Goal: Information Seeking & Learning: Learn about a topic

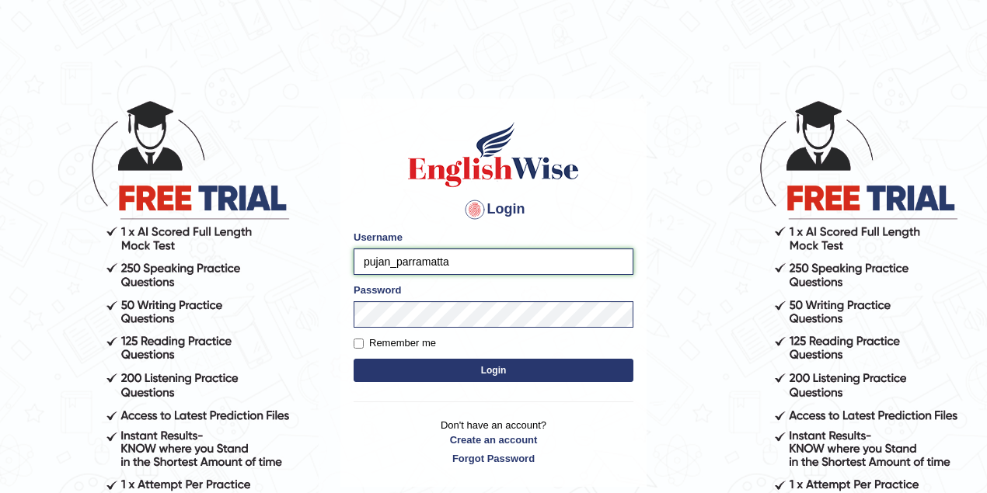
click at [388, 257] on input "pujan_parramatta" at bounding box center [493, 262] width 280 height 26
type input "p_parramatta"
drag, startPoint x: 452, startPoint y: 258, endPoint x: 329, endPoint y: 261, distance: 123.6
click at [329, 261] on body "Login Please fix the following errors: Username p_parramatta Password Remember …" at bounding box center [493, 296] width 987 height 493
type input "purushottam_parramatta"
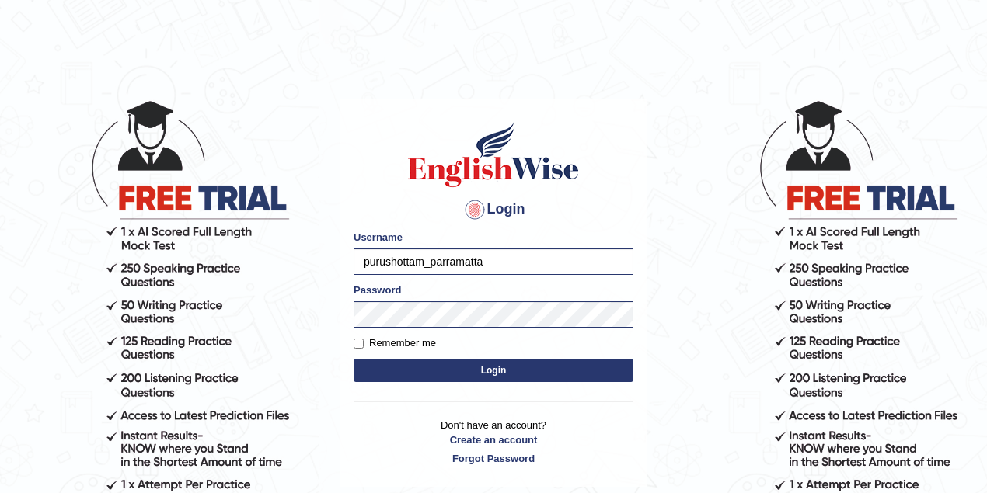
click at [451, 369] on button "Login" at bounding box center [493, 370] width 280 height 23
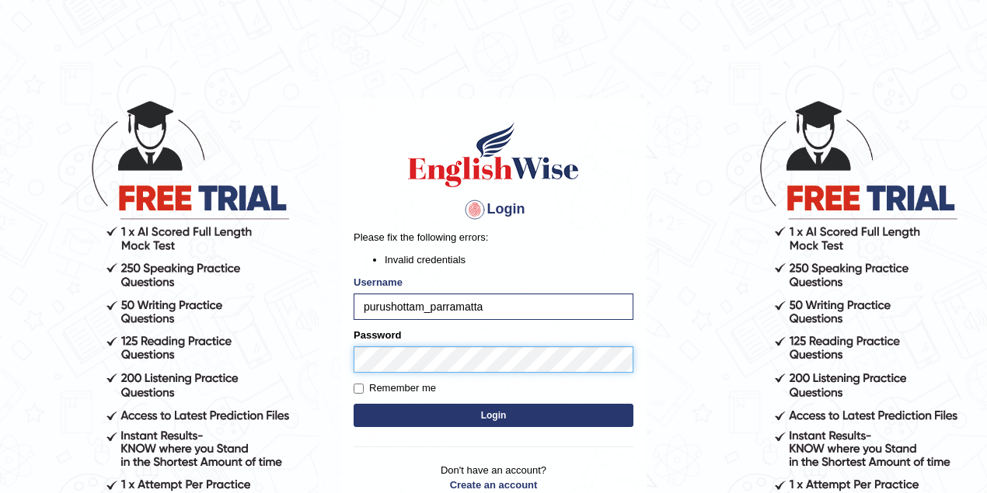
click at [353, 404] on button "Login" at bounding box center [493, 415] width 280 height 23
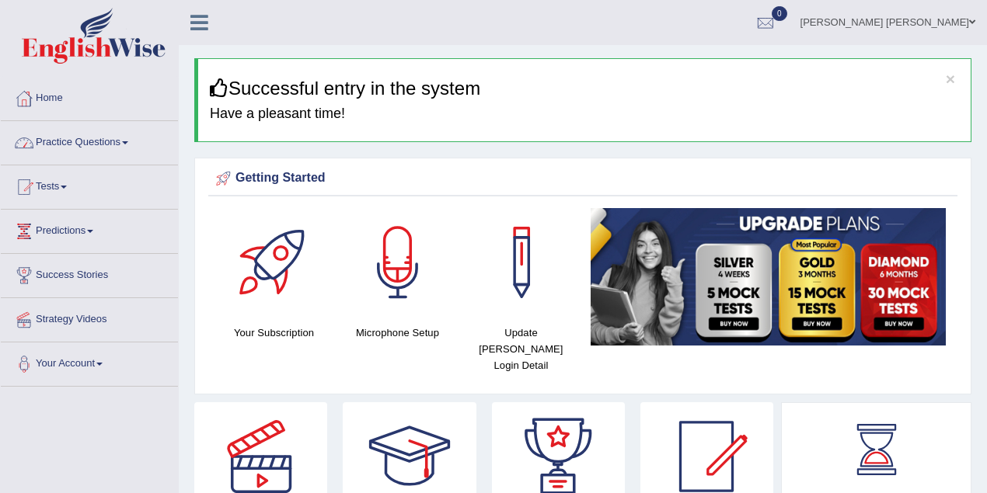
click at [120, 139] on link "Practice Questions" at bounding box center [89, 140] width 177 height 39
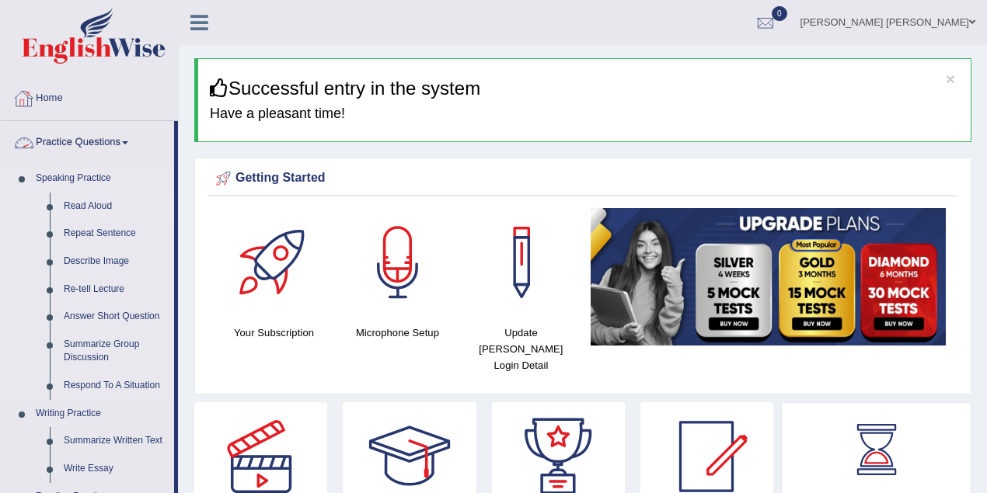
click at [92, 205] on link "Read Aloud" at bounding box center [115, 207] width 117 height 28
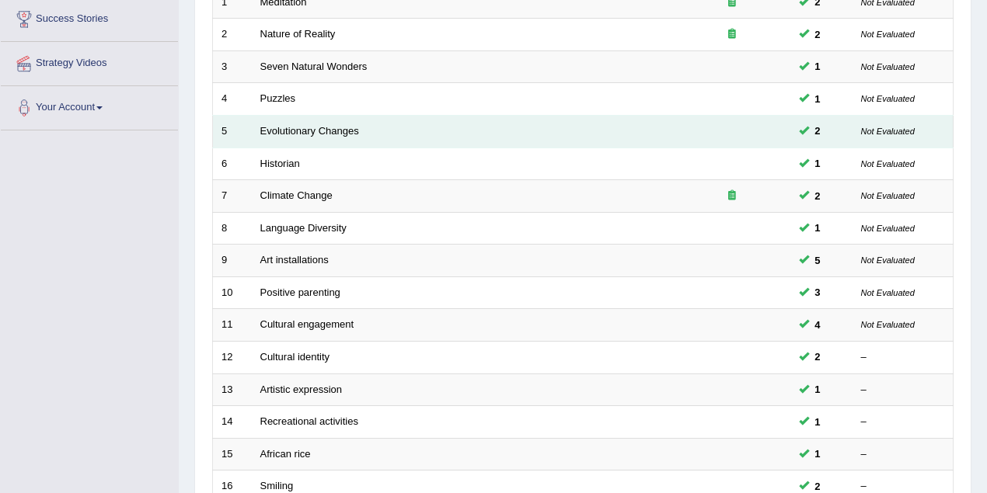
scroll to position [207, 0]
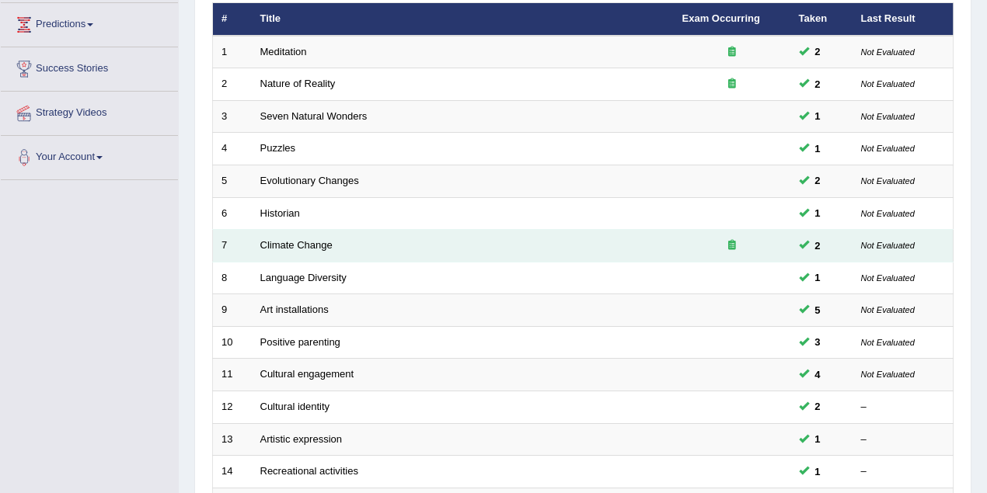
click at [730, 246] on icon at bounding box center [732, 245] width 8 height 10
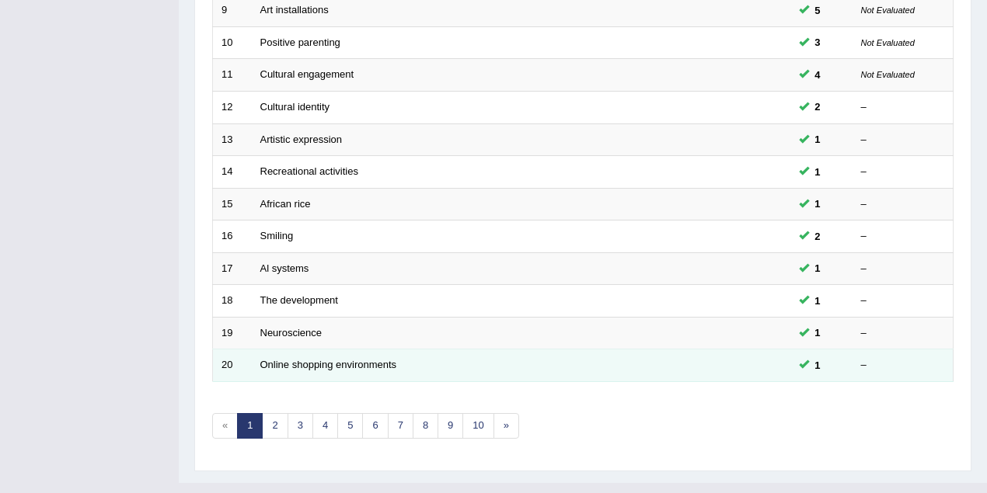
scroll to position [527, 0]
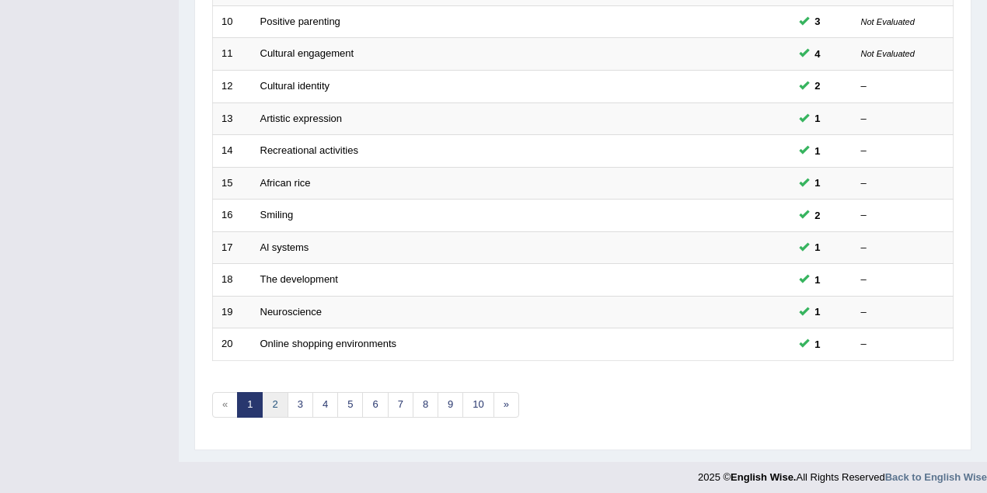
click at [279, 399] on link "2" at bounding box center [275, 405] width 26 height 26
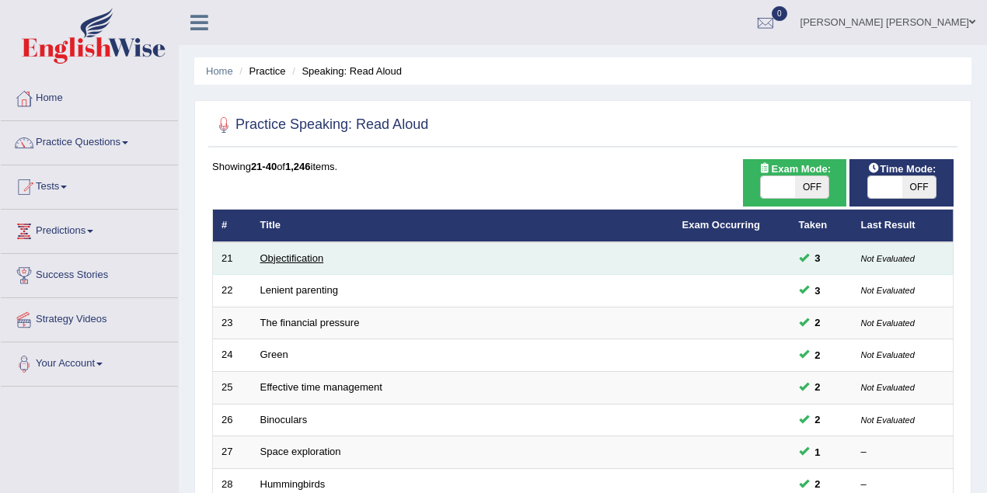
click at [281, 256] on link "Objectification" at bounding box center [292, 258] width 64 height 12
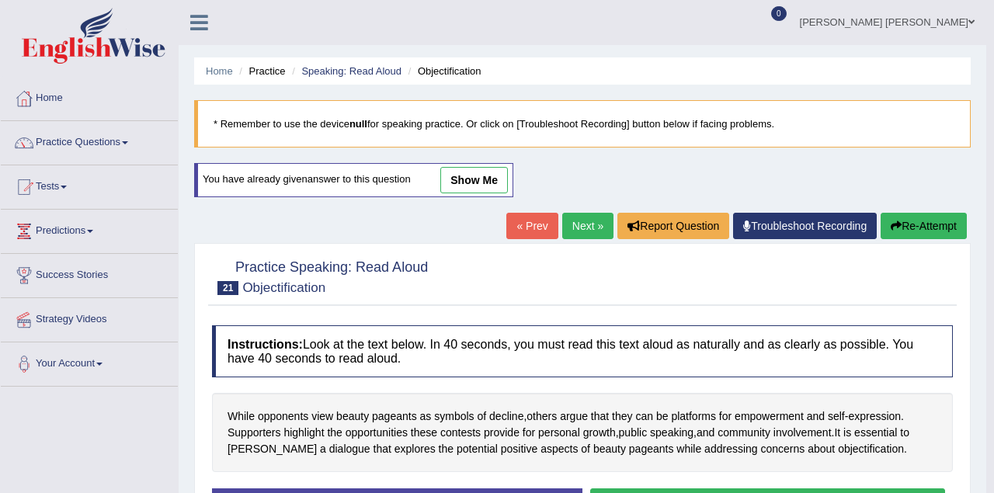
click at [454, 174] on link "show me" at bounding box center [474, 180] width 68 height 26
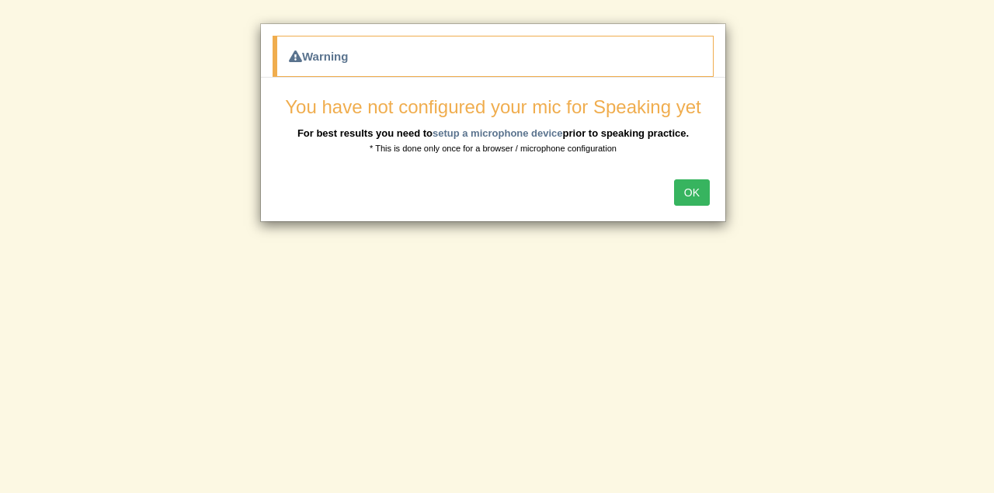
click at [683, 190] on button "OK" at bounding box center [692, 192] width 36 height 26
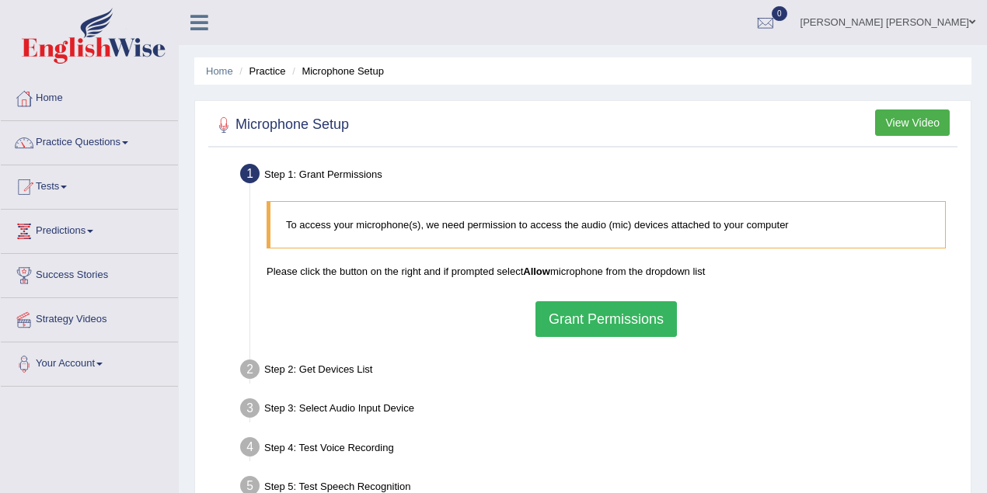
click at [583, 308] on button "Grant Permissions" at bounding box center [605, 319] width 141 height 36
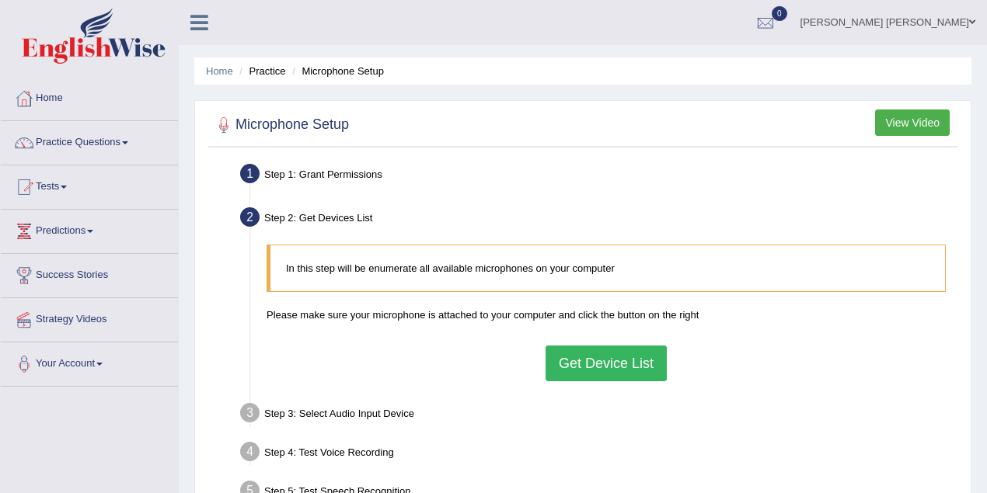
click at [617, 357] on button "Get Device List" at bounding box center [605, 364] width 121 height 36
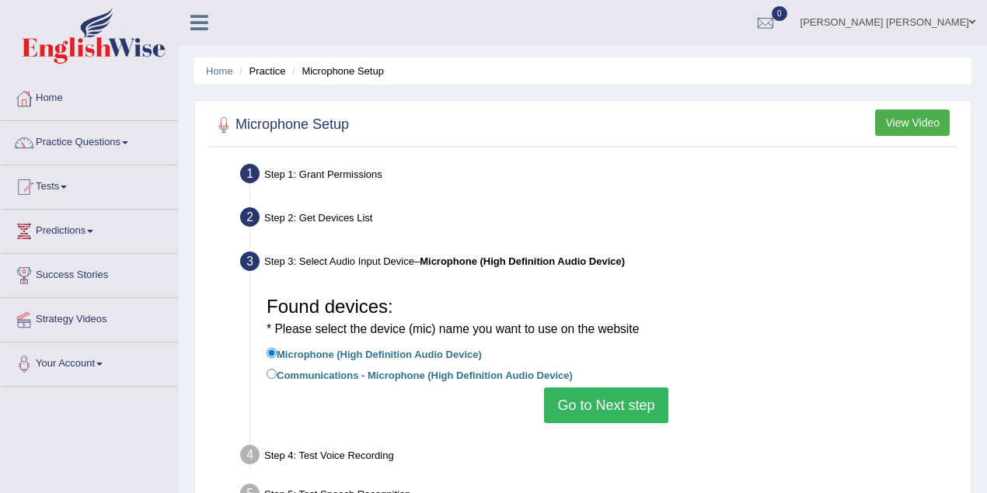
click at [606, 389] on button "Go to Next step" at bounding box center [606, 406] width 124 height 36
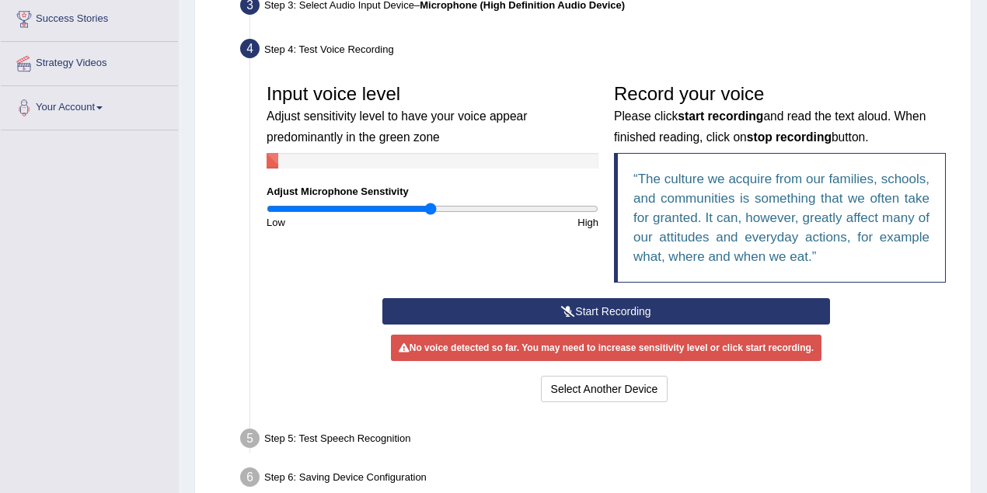
scroll to position [276, 0]
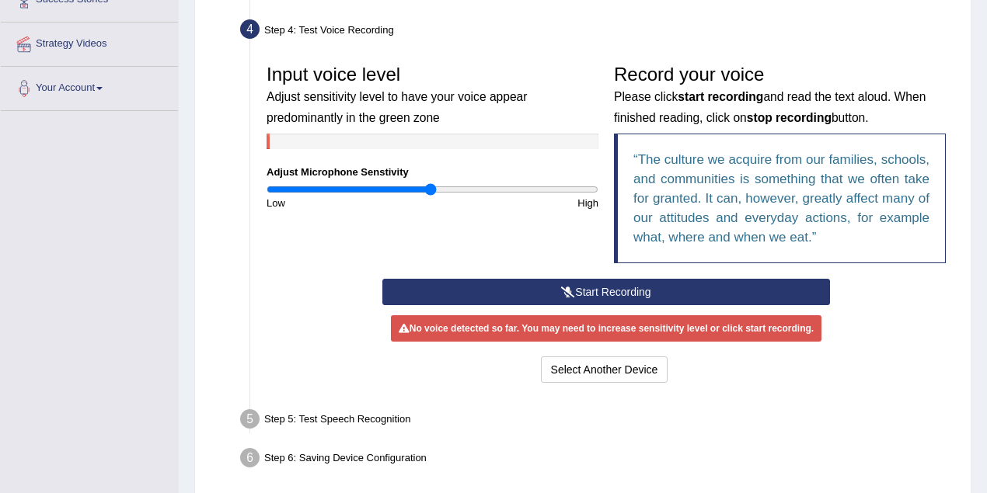
click at [586, 290] on button "Start Recording" at bounding box center [605, 292] width 447 height 26
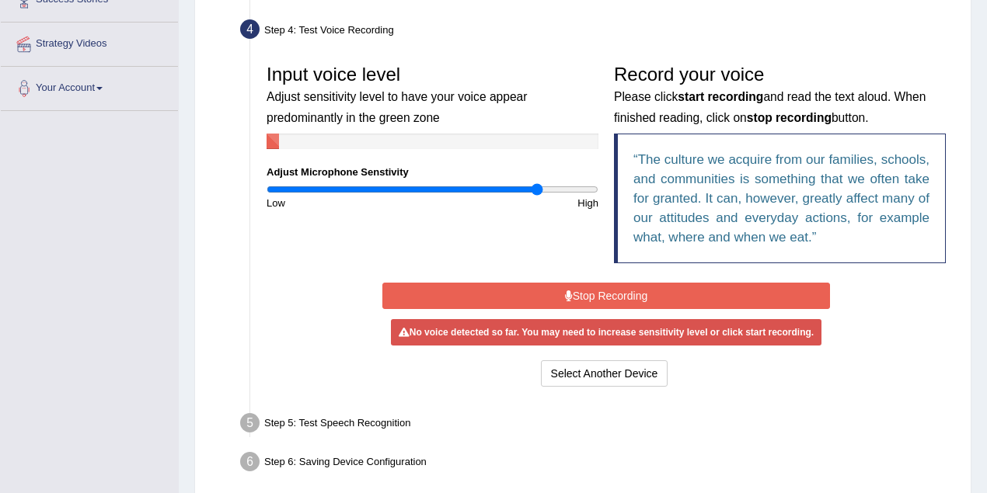
drag, startPoint x: 433, startPoint y: 185, endPoint x: 536, endPoint y: 168, distance: 104.7
type input "1.66"
click at [536, 183] on input "range" at bounding box center [432, 189] width 332 height 12
click at [600, 289] on button "Stop Recording" at bounding box center [605, 296] width 447 height 26
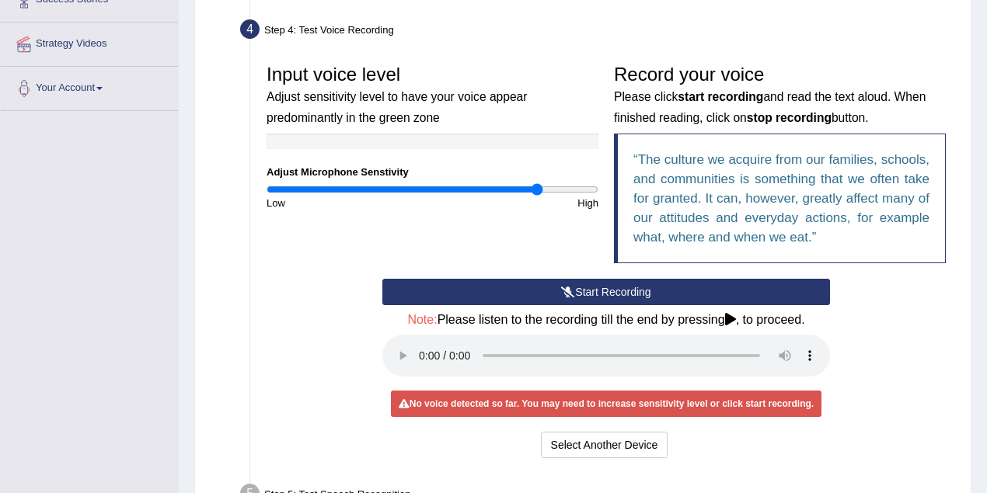
click at [565, 279] on button "Start Recording" at bounding box center [605, 292] width 447 height 26
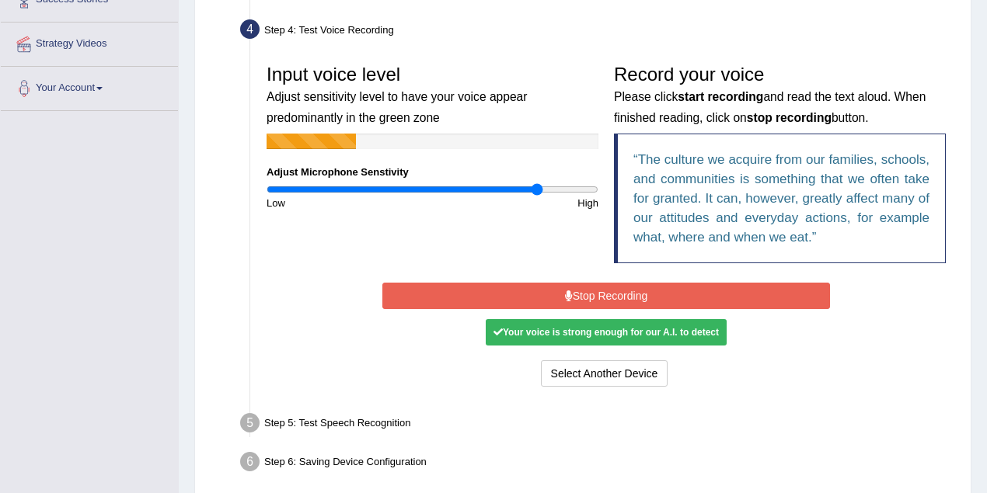
click at [596, 294] on button "Stop Recording" at bounding box center [605, 296] width 447 height 26
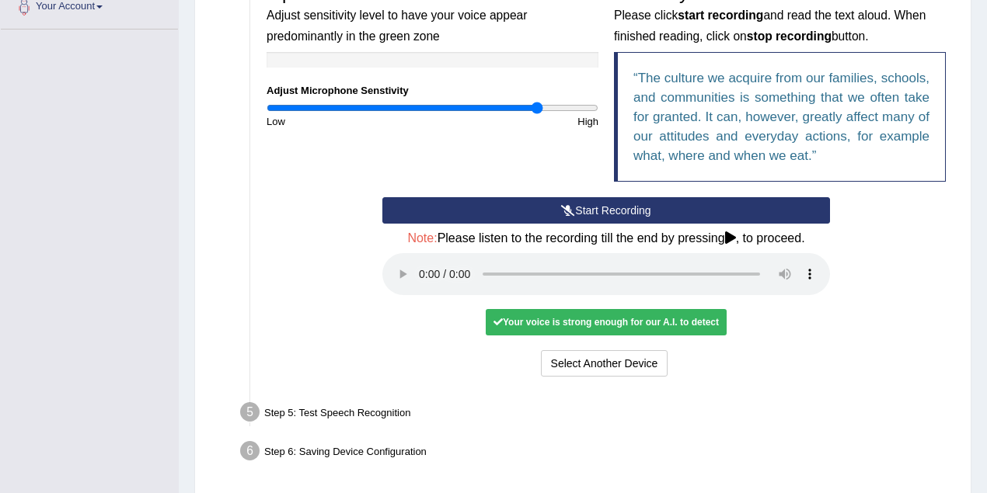
scroll to position [412, 0]
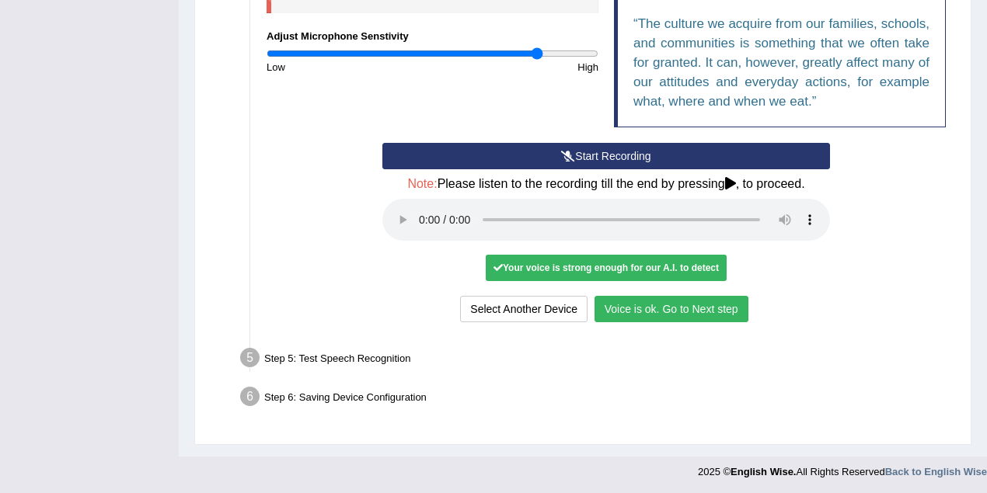
click at [626, 310] on button "Voice is ok. Go to Next step" at bounding box center [671, 309] width 154 height 26
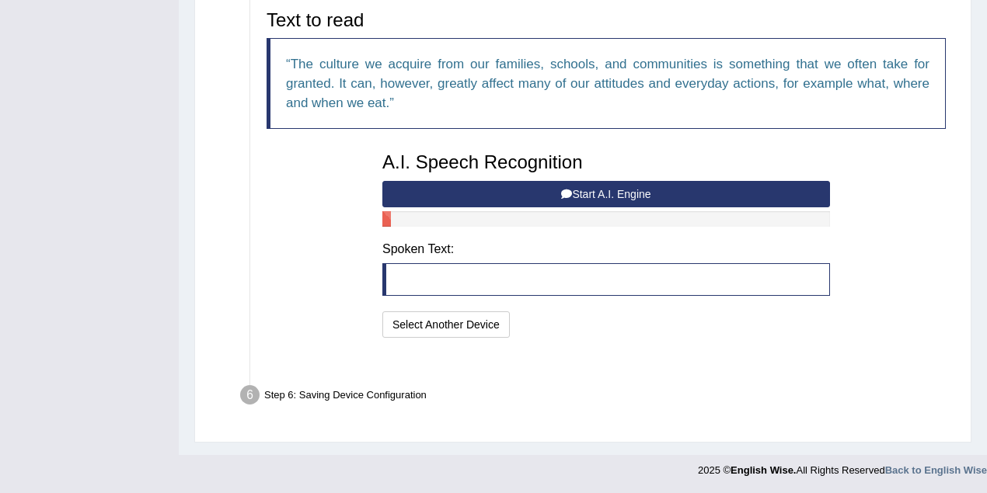
scroll to position [350, 0]
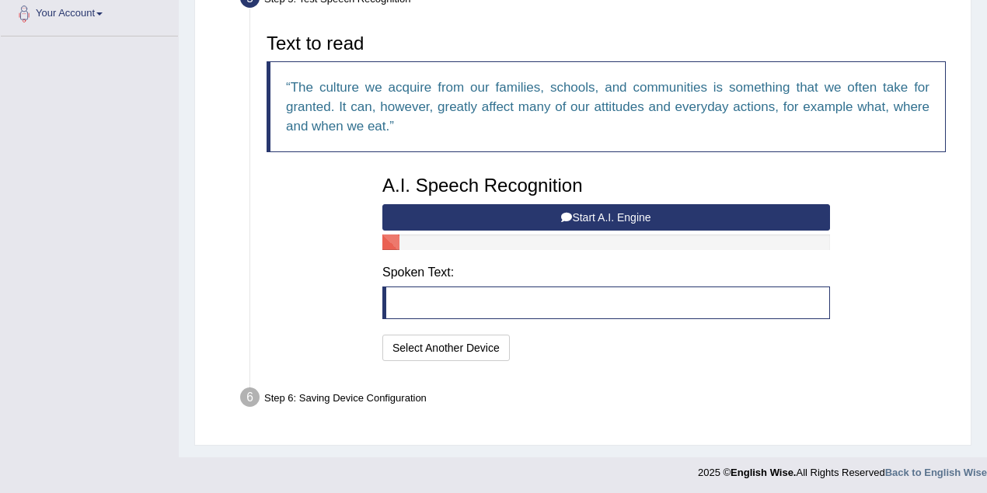
click at [499, 210] on button "Start A.I. Engine" at bounding box center [605, 217] width 447 height 26
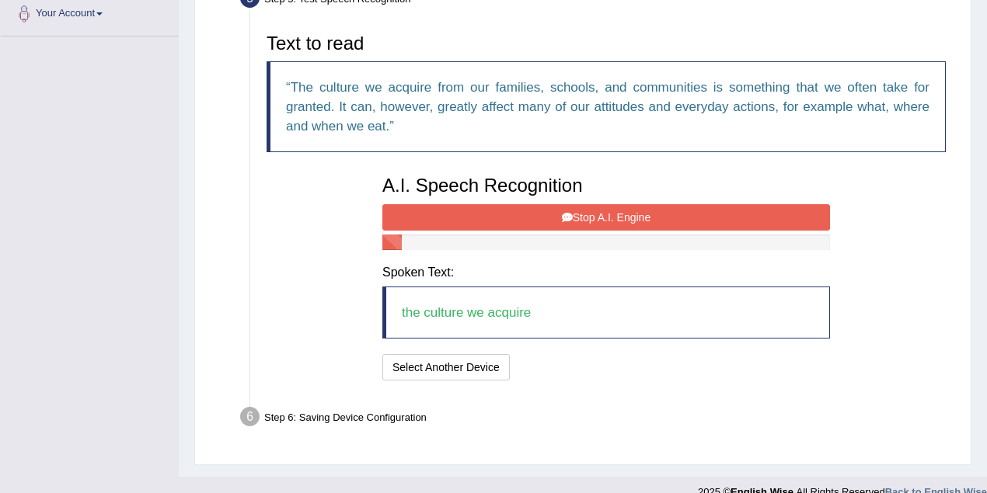
click at [500, 208] on button "Stop A.I. Engine" at bounding box center [605, 217] width 447 height 26
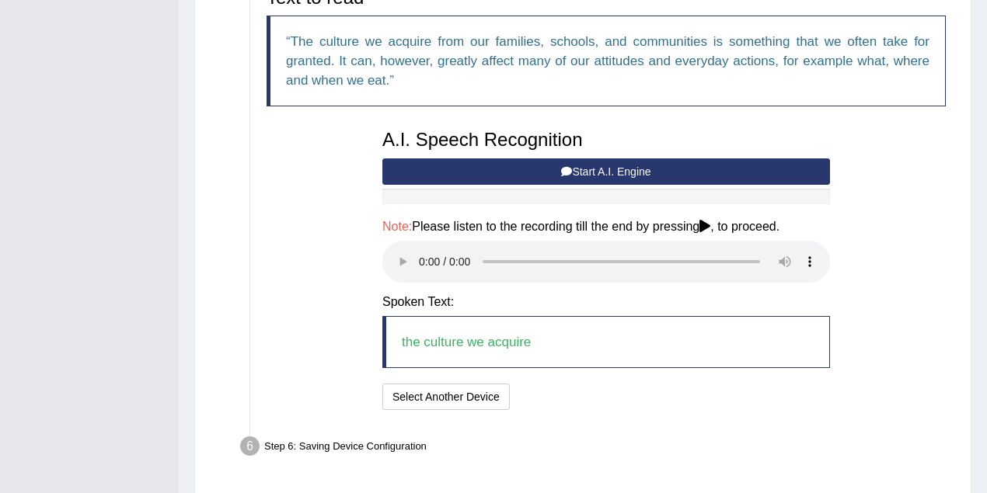
scroll to position [444, 0]
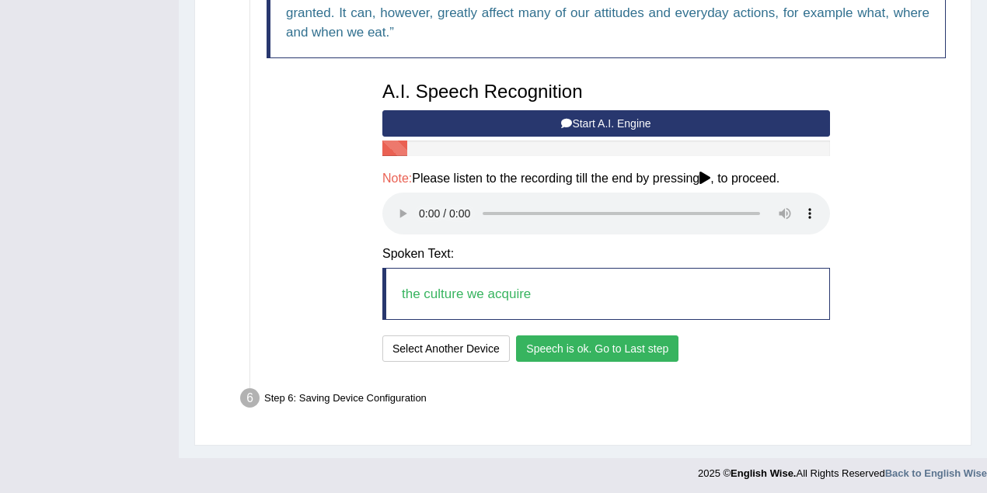
click at [623, 351] on button "Speech is ok. Go to Last step" at bounding box center [597, 349] width 162 height 26
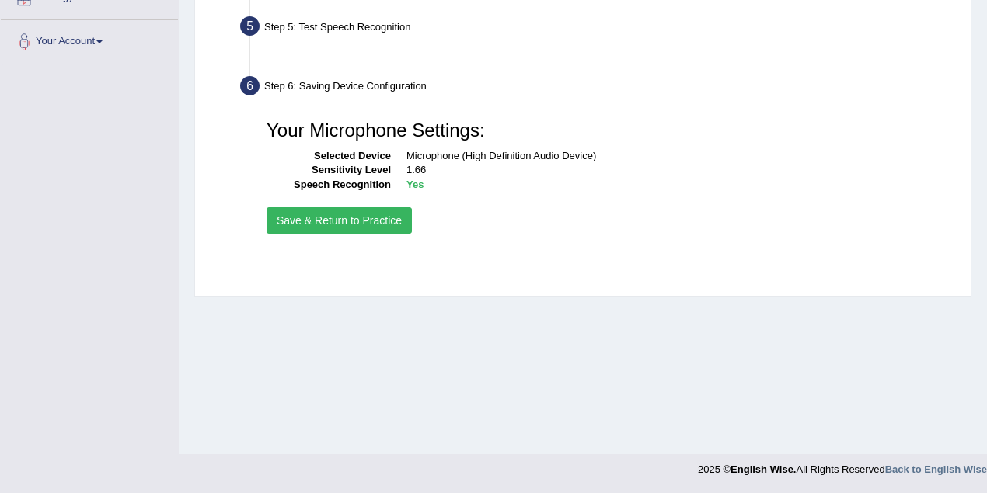
scroll to position [322, 0]
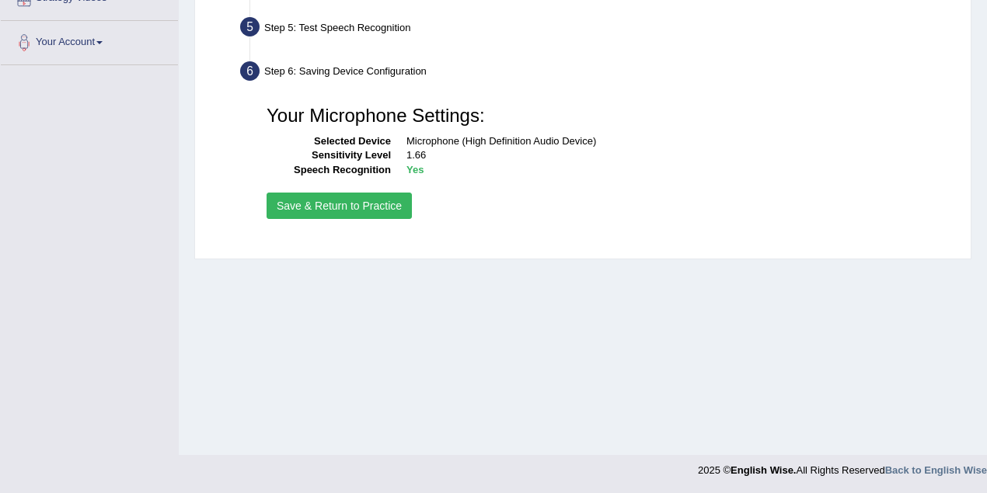
click at [343, 210] on button "Save & Return to Practice" at bounding box center [338, 206] width 145 height 26
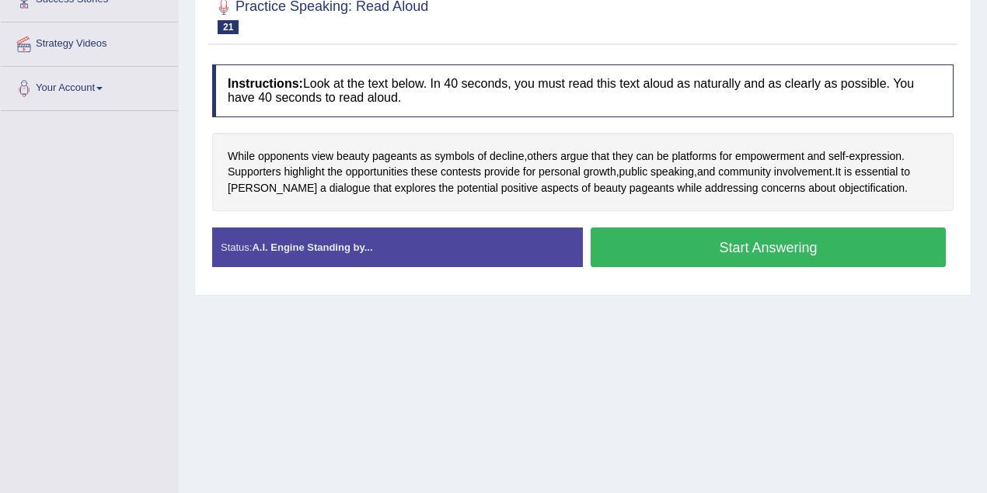
scroll to position [138, 0]
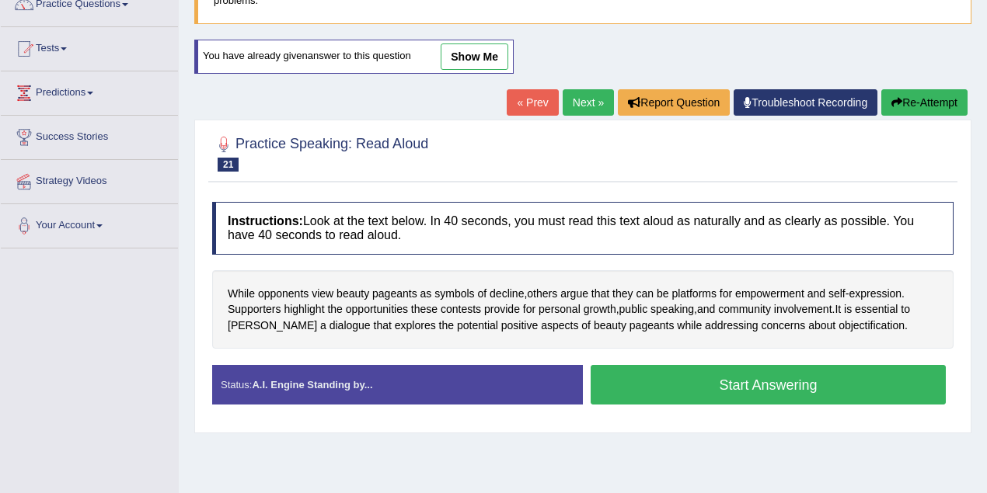
click at [480, 50] on link "show me" at bounding box center [474, 57] width 68 height 26
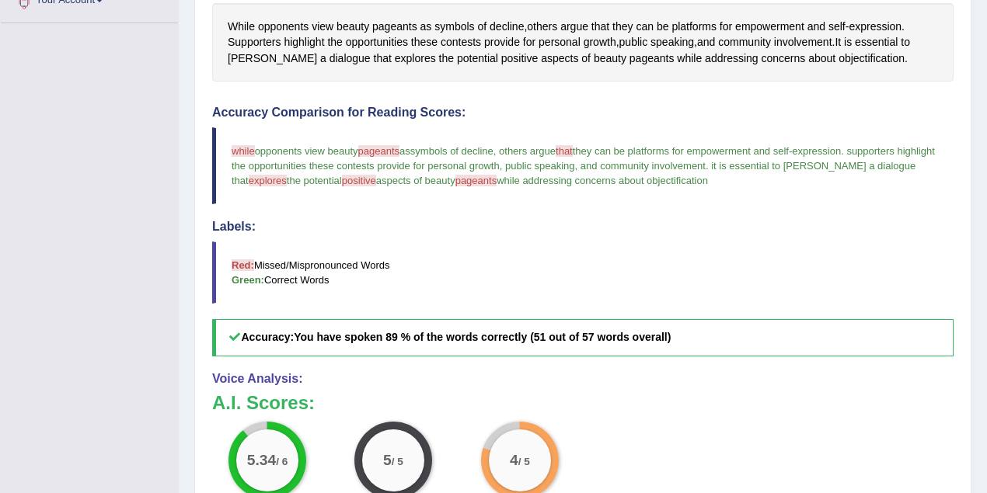
scroll to position [156, 0]
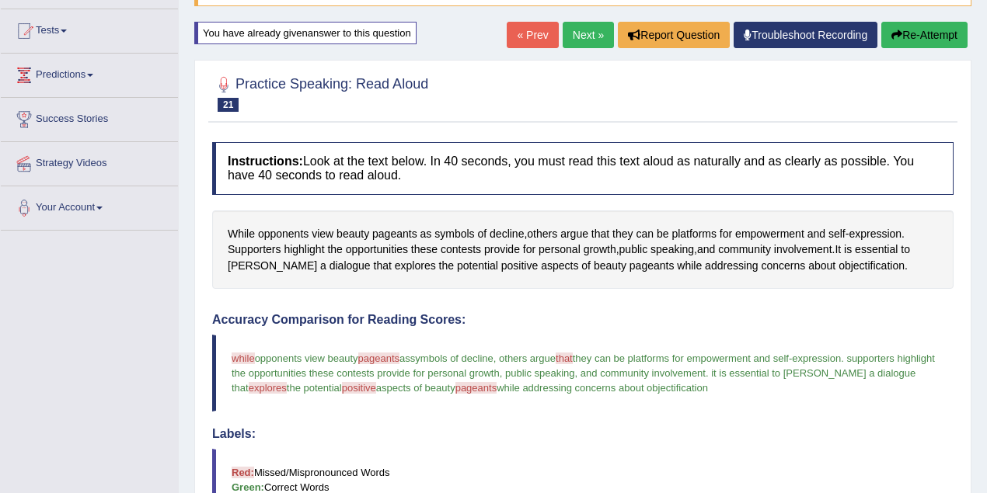
click at [778, 427] on h4 "Labels:" at bounding box center [582, 434] width 741 height 14
click at [577, 33] on link "Next »" at bounding box center [587, 35] width 51 height 26
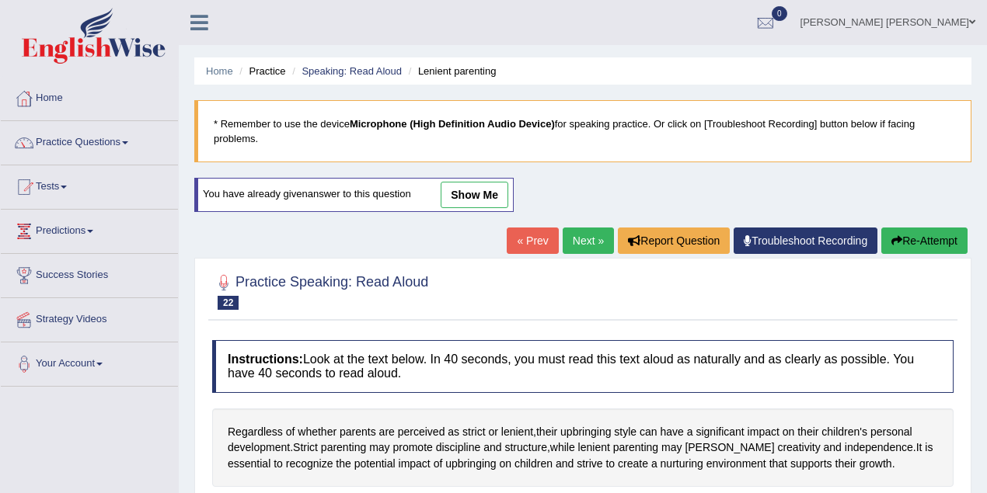
click at [482, 198] on link "show me" at bounding box center [474, 195] width 68 height 26
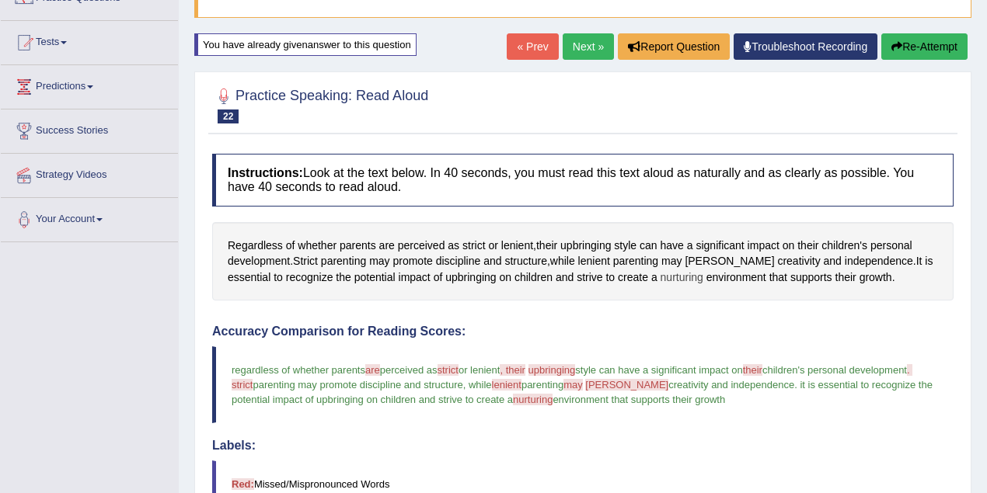
scroll to position [87, 0]
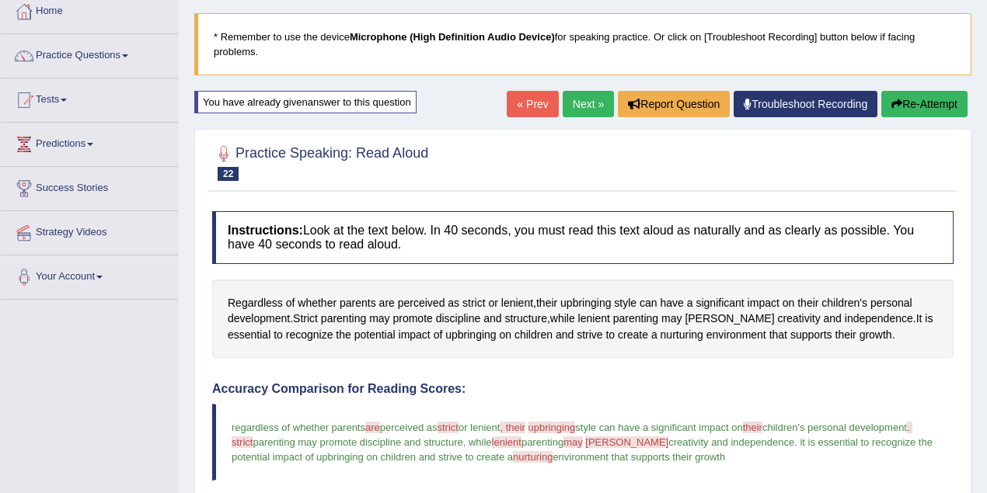
click at [588, 100] on link "Next »" at bounding box center [587, 104] width 51 height 26
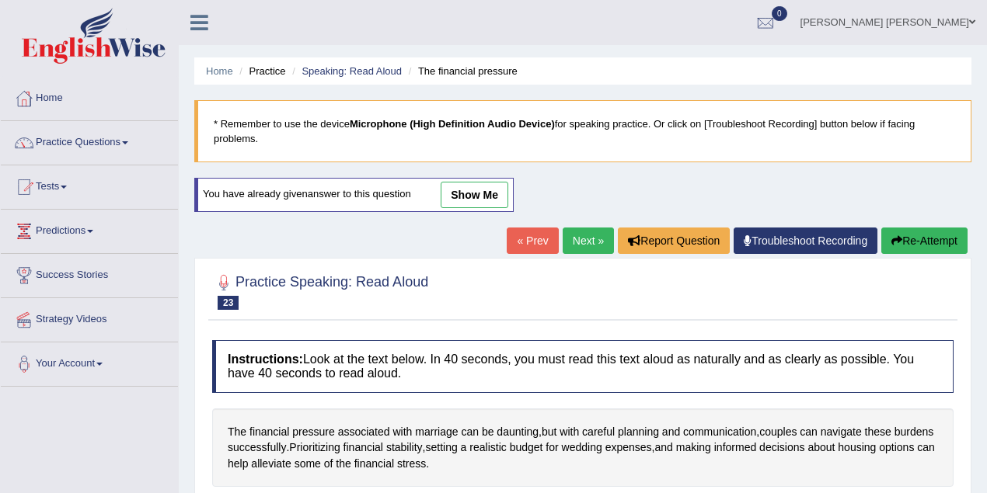
click at [479, 197] on link "show me" at bounding box center [474, 195] width 68 height 26
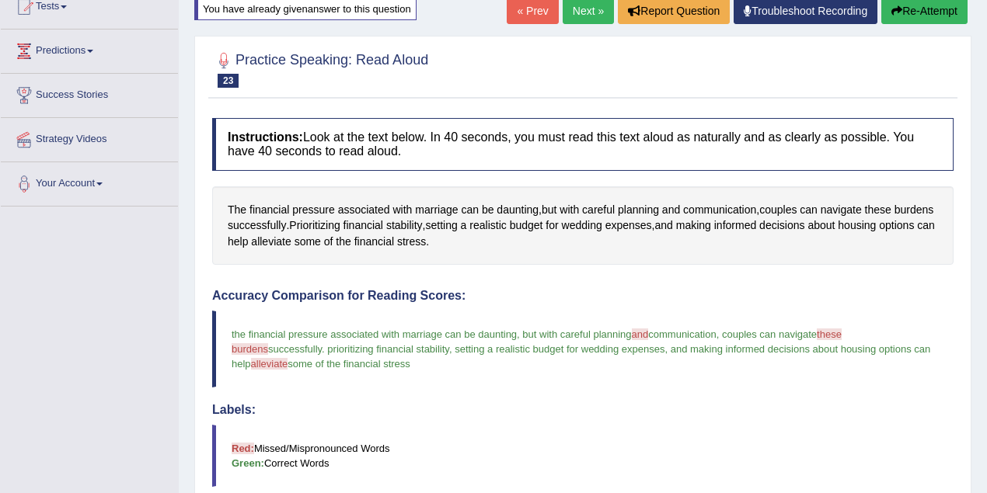
scroll to position [87, 0]
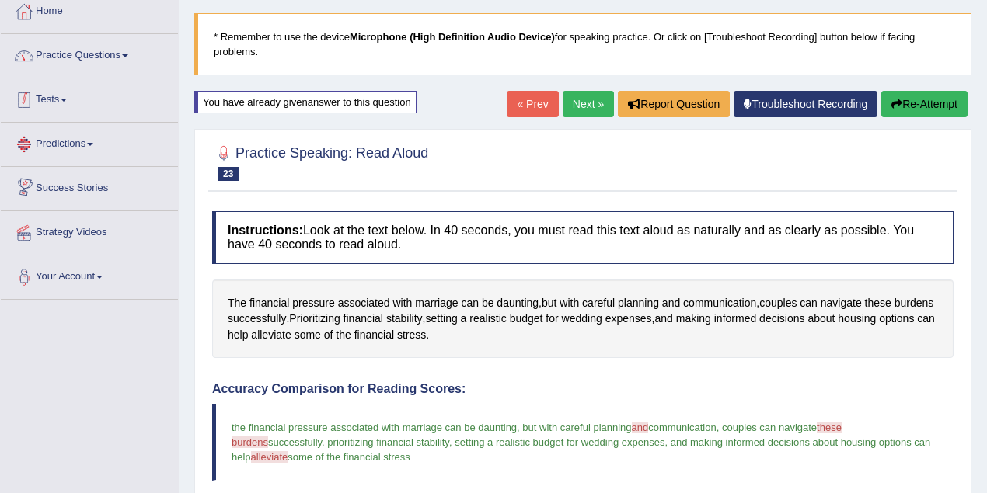
click at [90, 62] on link "Practice Questions" at bounding box center [89, 53] width 177 height 39
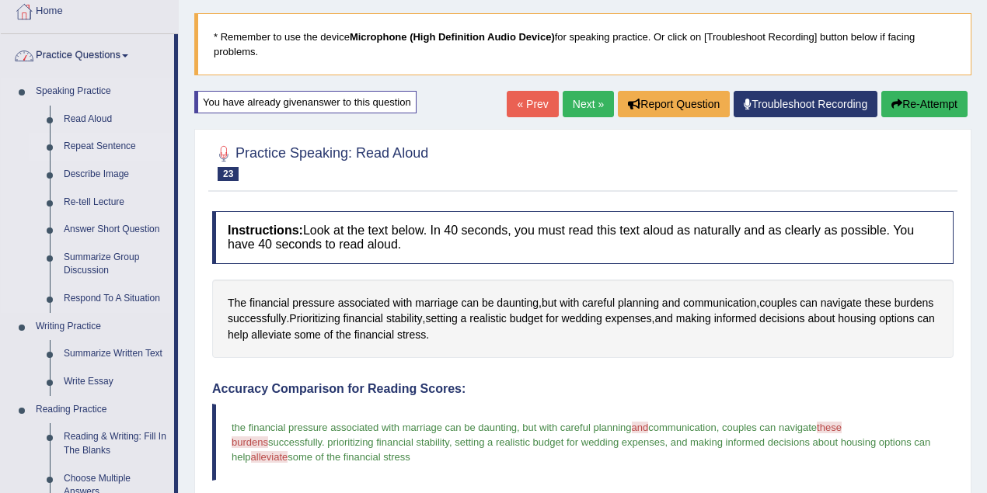
click at [94, 141] on link "Repeat Sentence" at bounding box center [115, 147] width 117 height 28
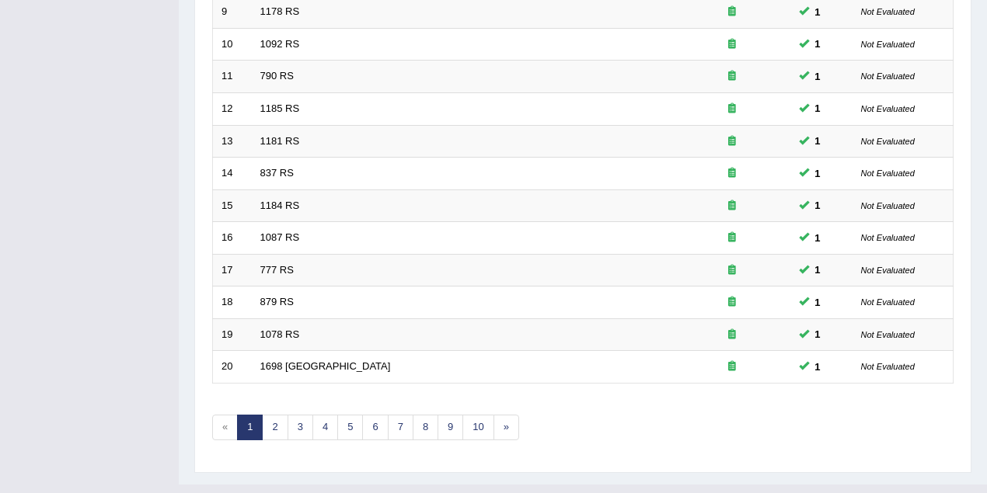
scroll to position [527, 0]
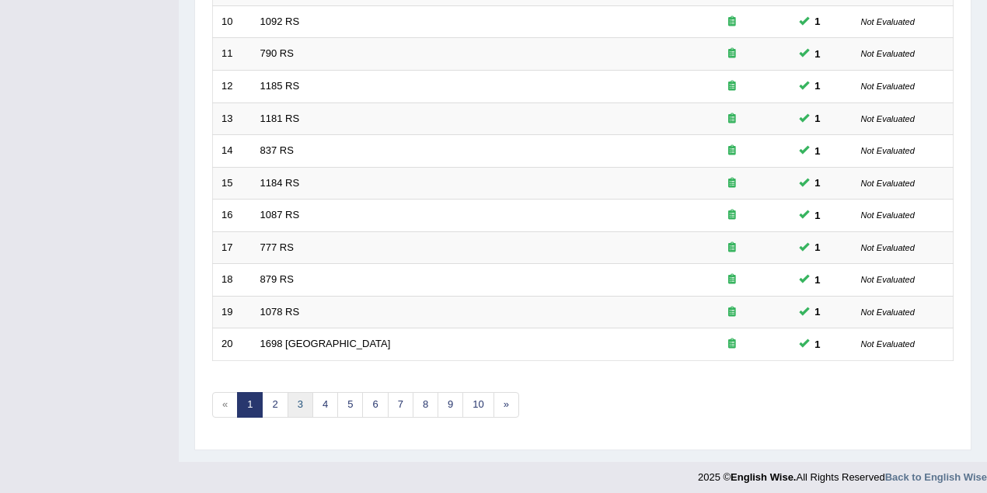
click at [292, 397] on link "3" at bounding box center [300, 405] width 26 height 26
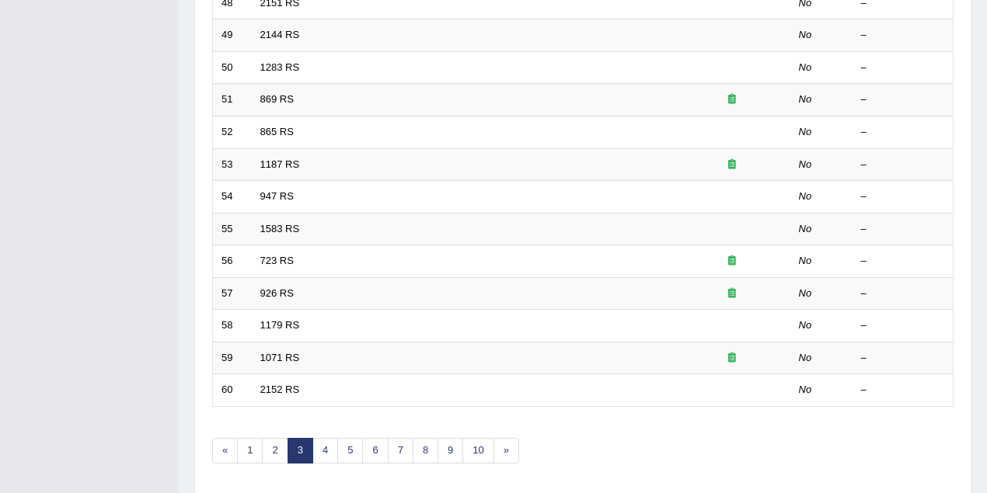
scroll to position [527, 0]
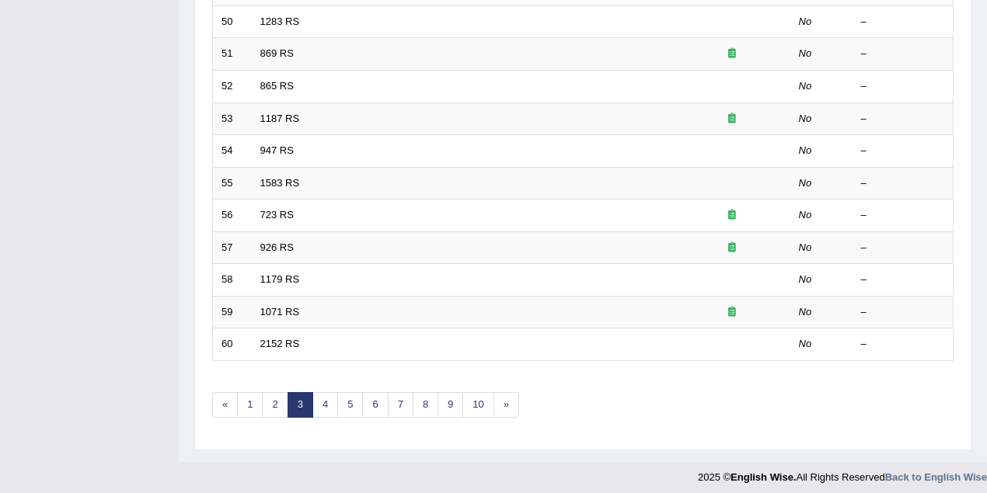
click at [289, 392] on link "3" at bounding box center [300, 405] width 26 height 26
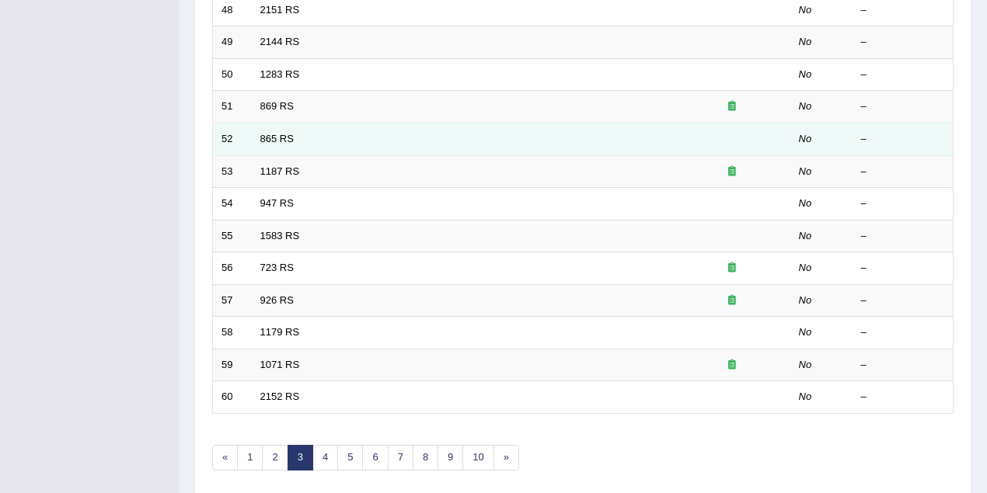
scroll to position [527, 0]
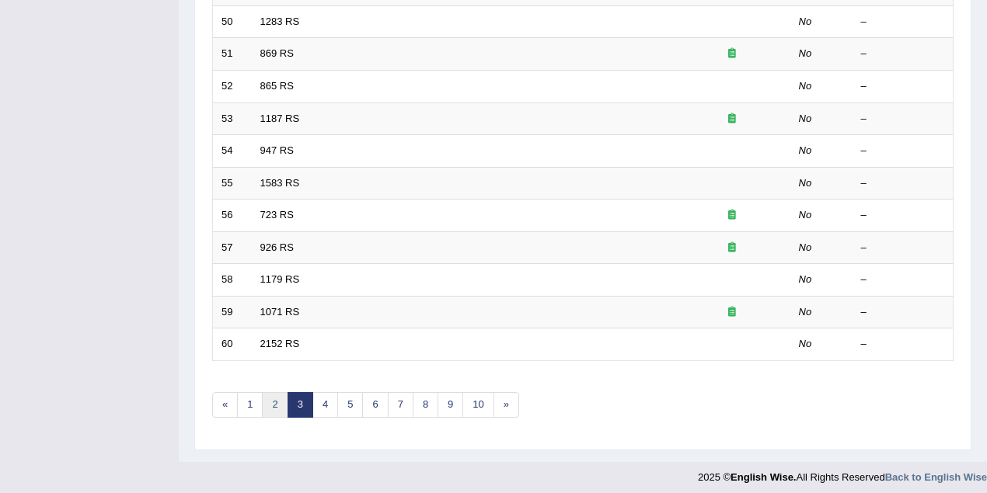
click at [278, 400] on link "2" at bounding box center [275, 405] width 26 height 26
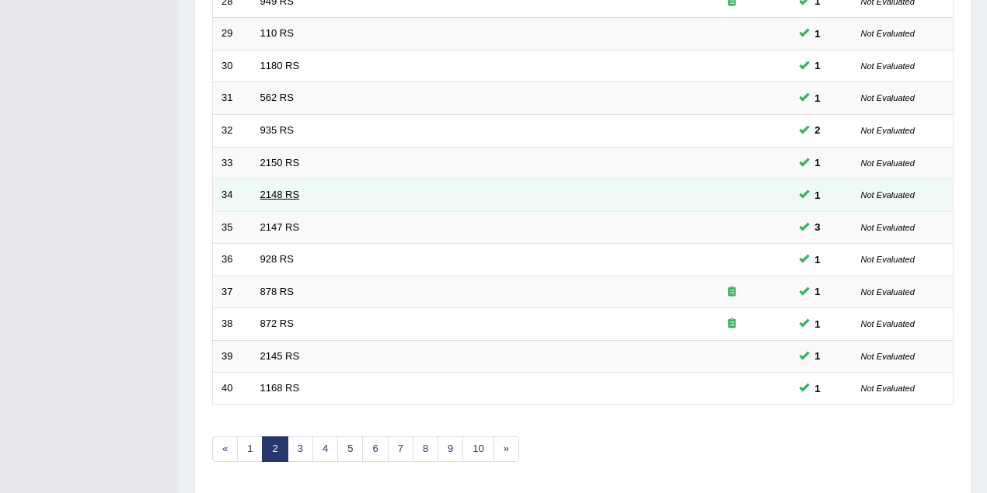
click at [271, 189] on link "2148 RS" at bounding box center [280, 195] width 40 height 12
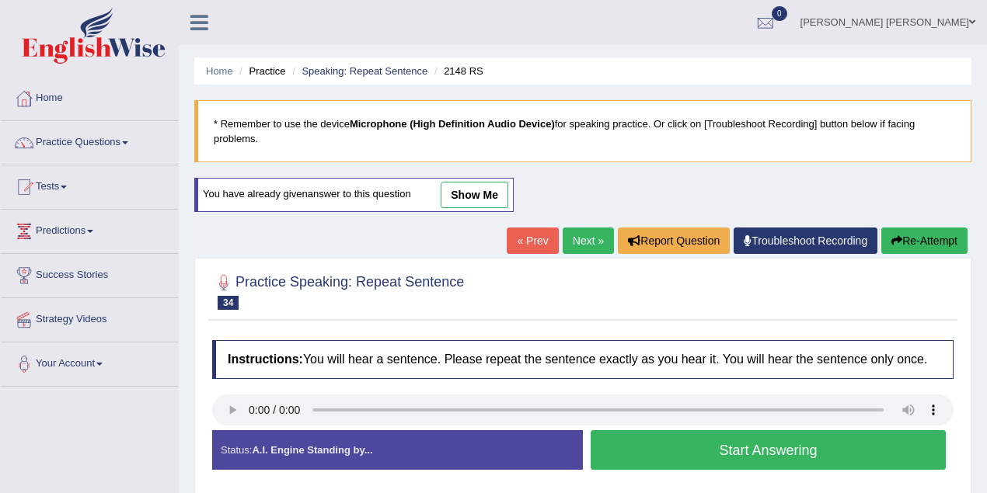
click at [476, 186] on link "show me" at bounding box center [474, 195] width 68 height 26
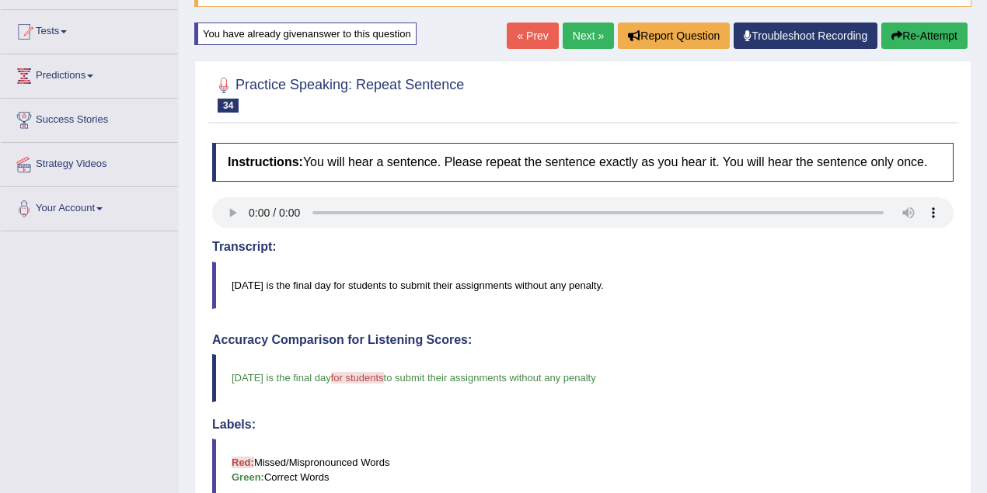
scroll to position [68, 0]
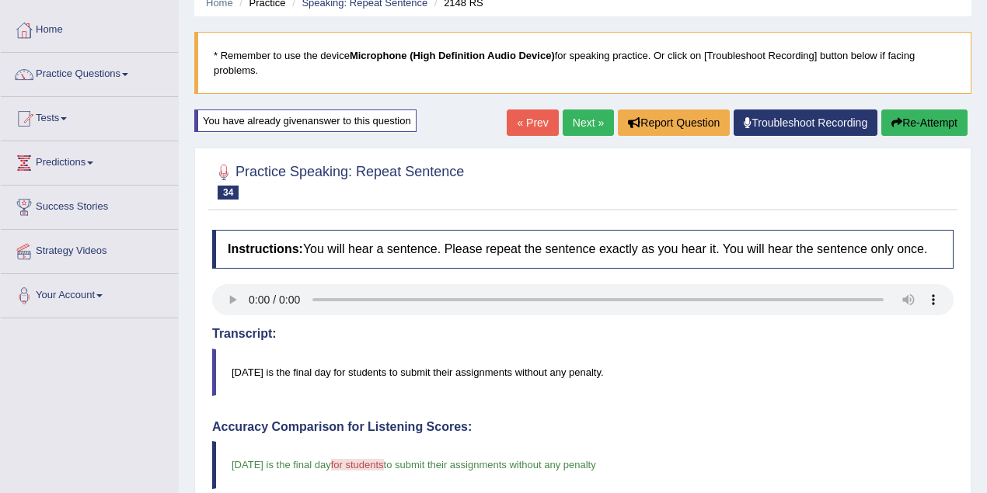
click at [590, 123] on link "Next »" at bounding box center [587, 123] width 51 height 26
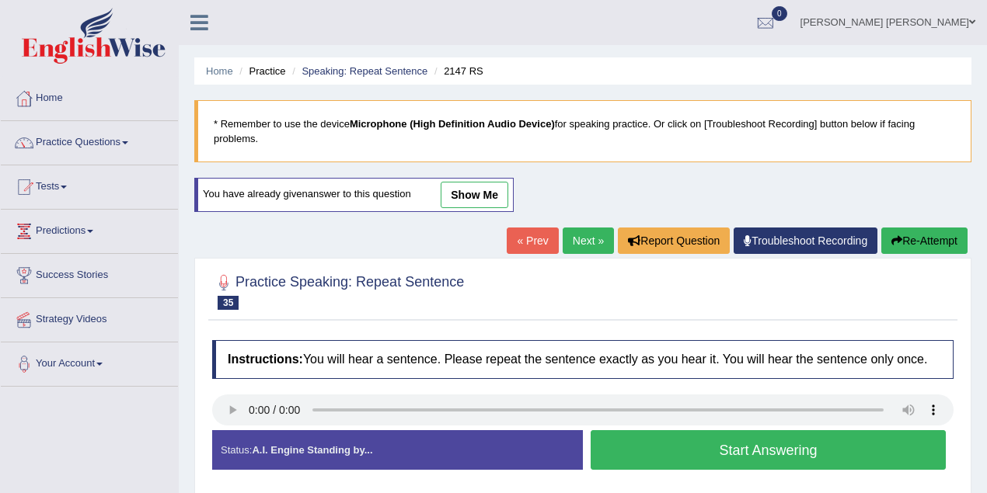
click at [457, 192] on link "show me" at bounding box center [474, 195] width 68 height 26
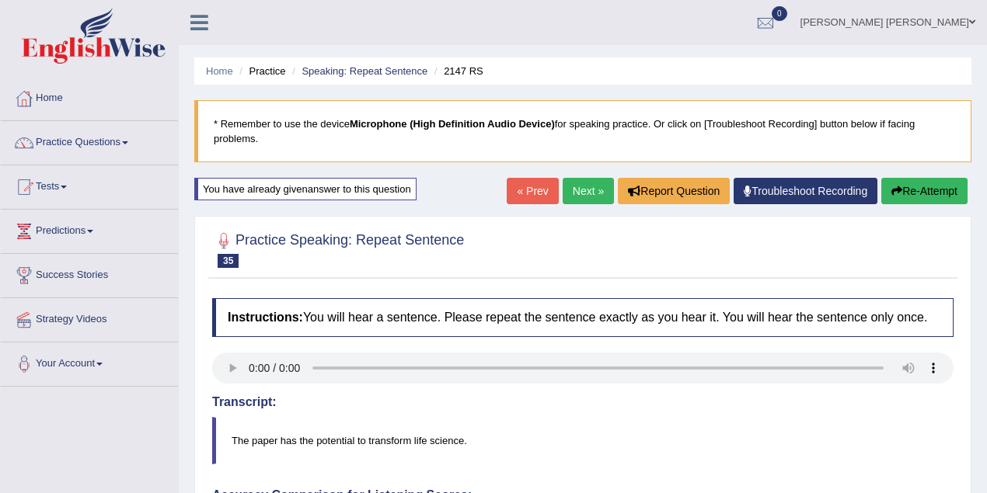
click at [597, 191] on link "Next »" at bounding box center [587, 191] width 51 height 26
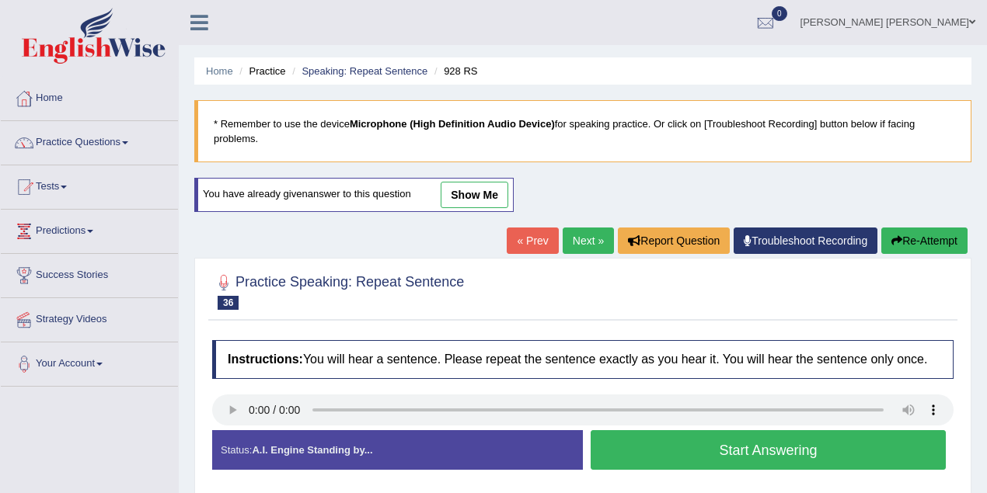
click at [474, 203] on link "show me" at bounding box center [474, 195] width 68 height 26
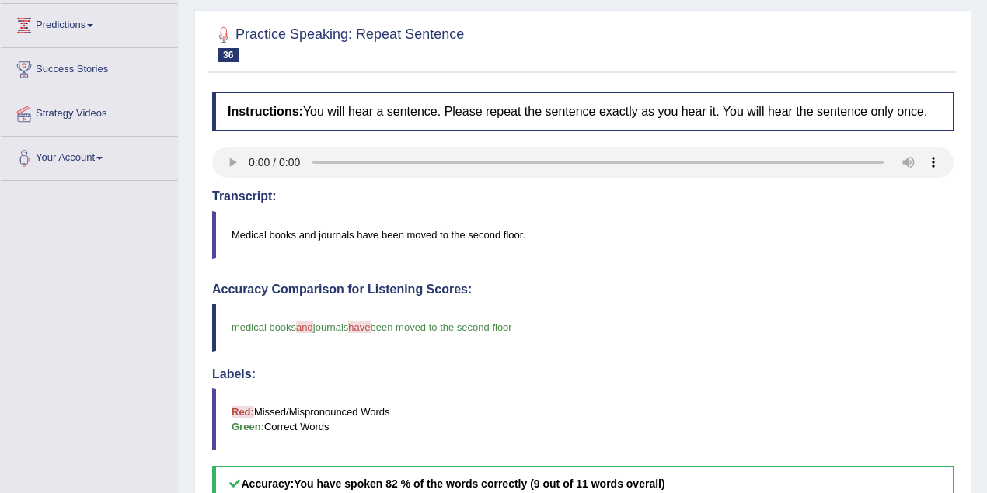
scroll to position [138, 0]
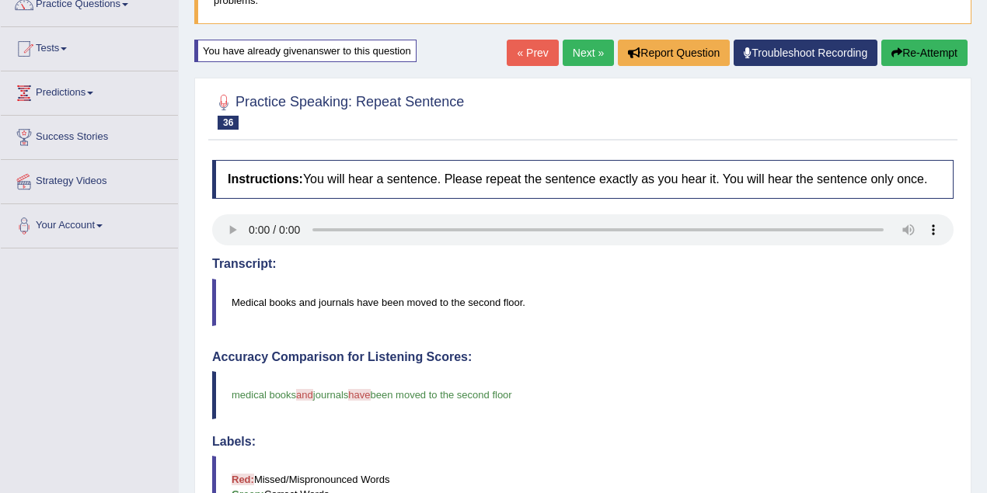
click at [584, 42] on link "Next »" at bounding box center [587, 53] width 51 height 26
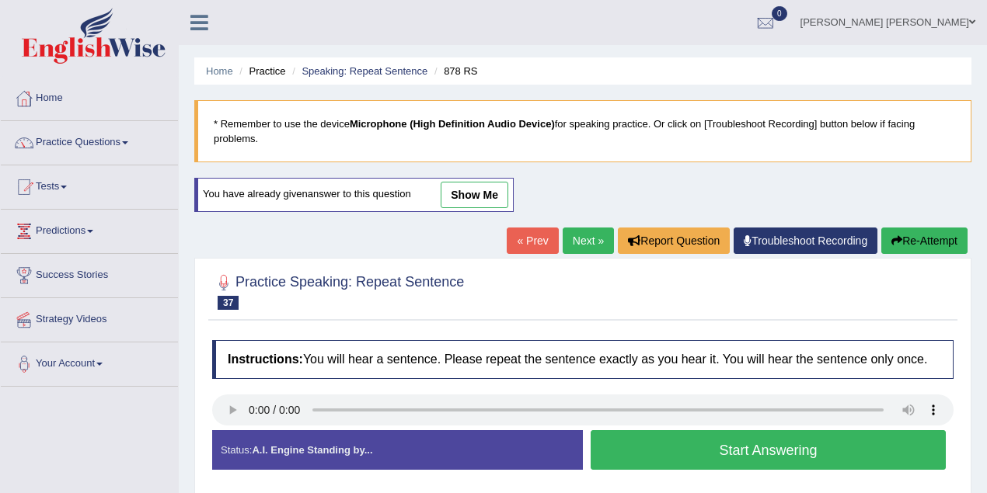
click at [458, 180] on div "You have already given answer to this question show me" at bounding box center [353, 195] width 319 height 34
click at [460, 198] on link "show me" at bounding box center [474, 195] width 68 height 26
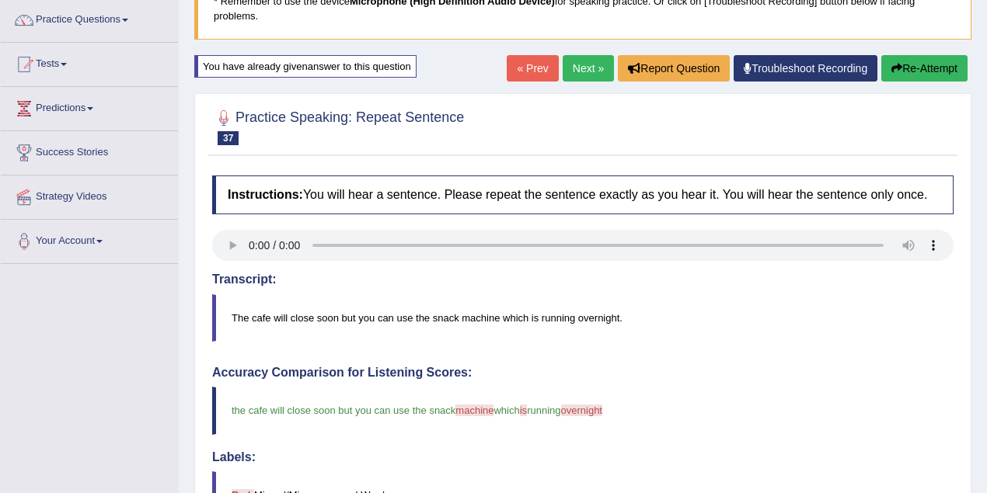
scroll to position [76, 0]
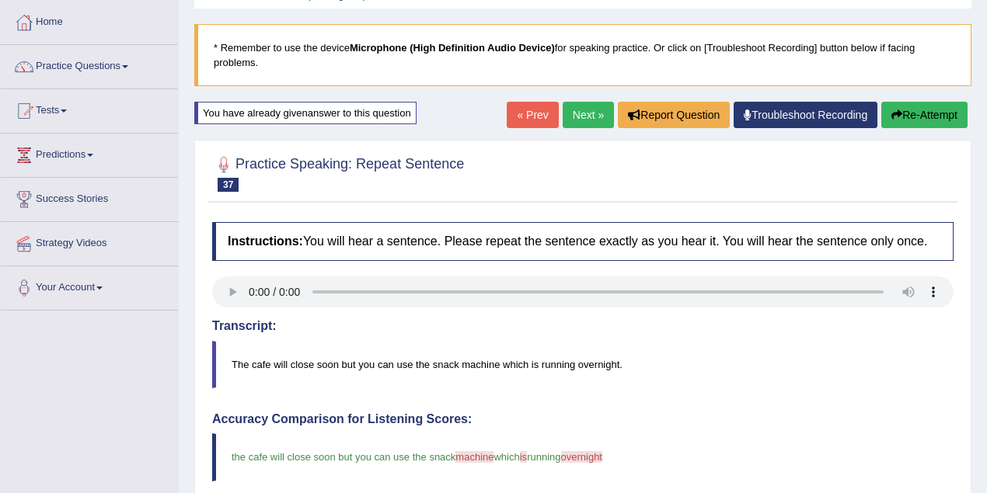
click at [571, 118] on link "Next »" at bounding box center [587, 115] width 51 height 26
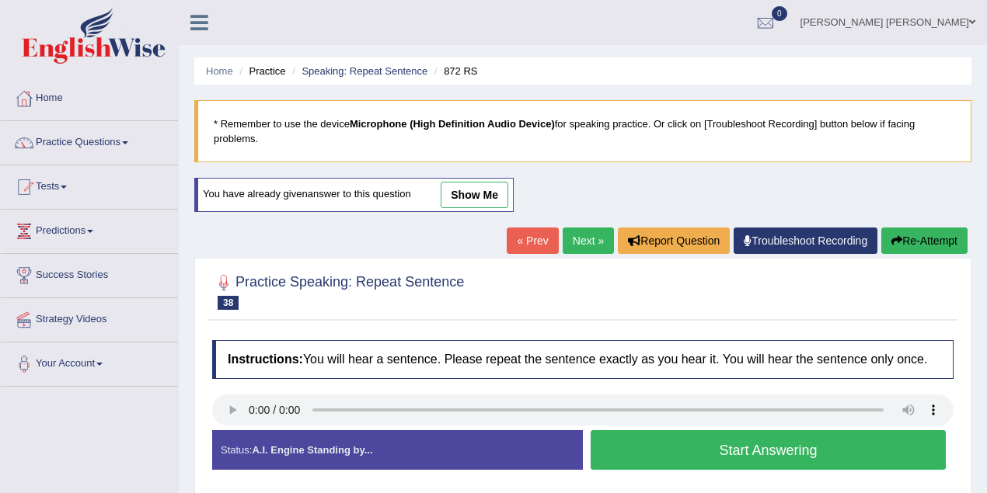
click at [469, 185] on link "show me" at bounding box center [474, 195] width 68 height 26
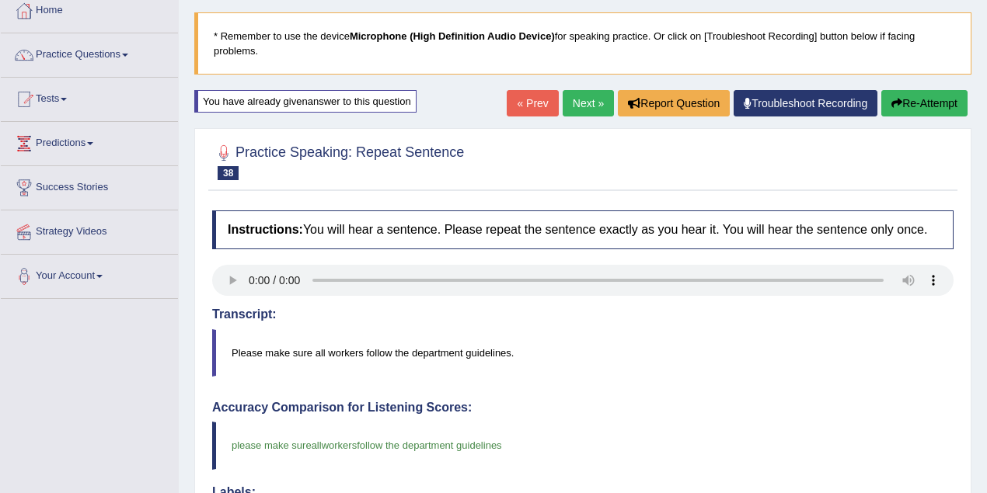
scroll to position [68, 0]
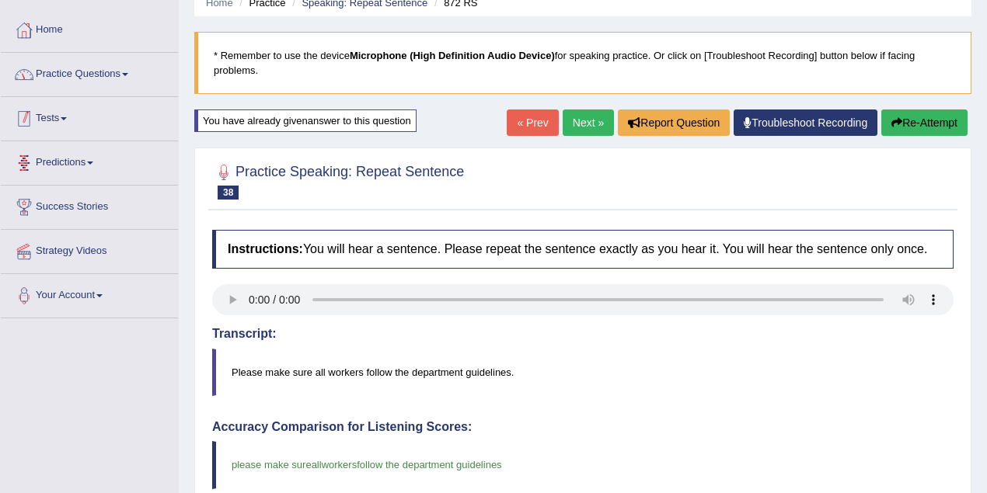
click at [110, 67] on link "Practice Questions" at bounding box center [89, 72] width 177 height 39
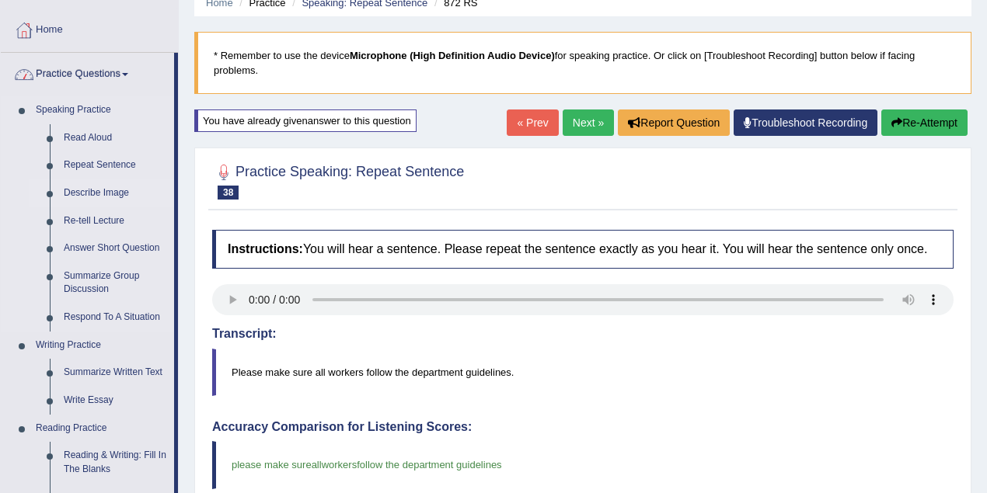
click at [101, 193] on link "Describe Image" at bounding box center [115, 193] width 117 height 28
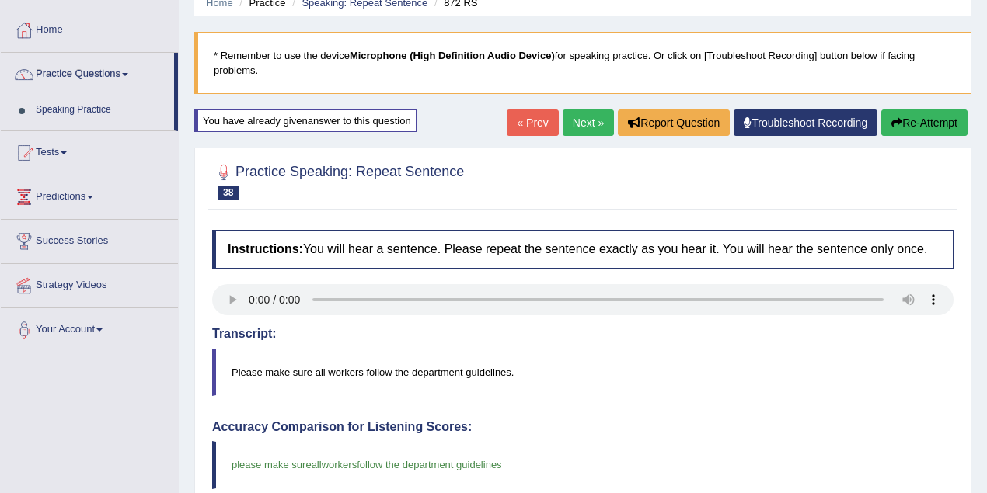
scroll to position [228, 0]
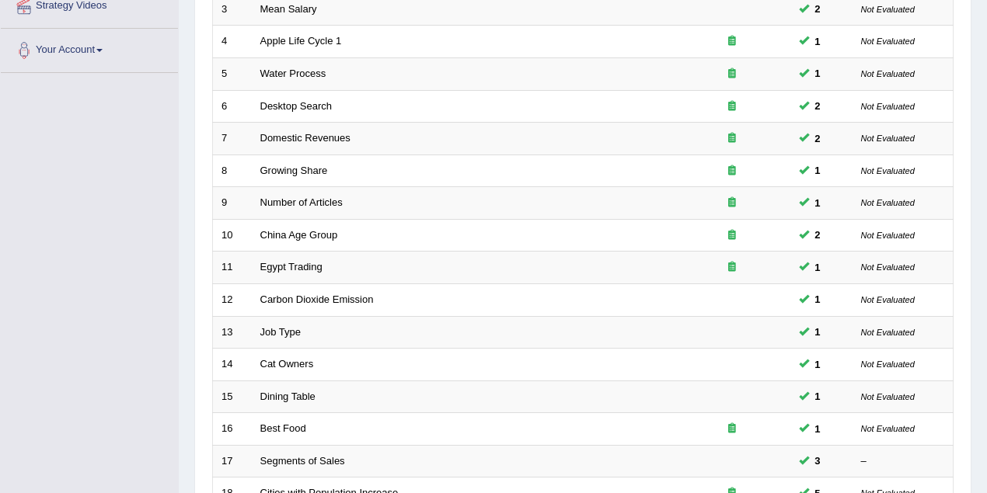
scroll to position [527, 0]
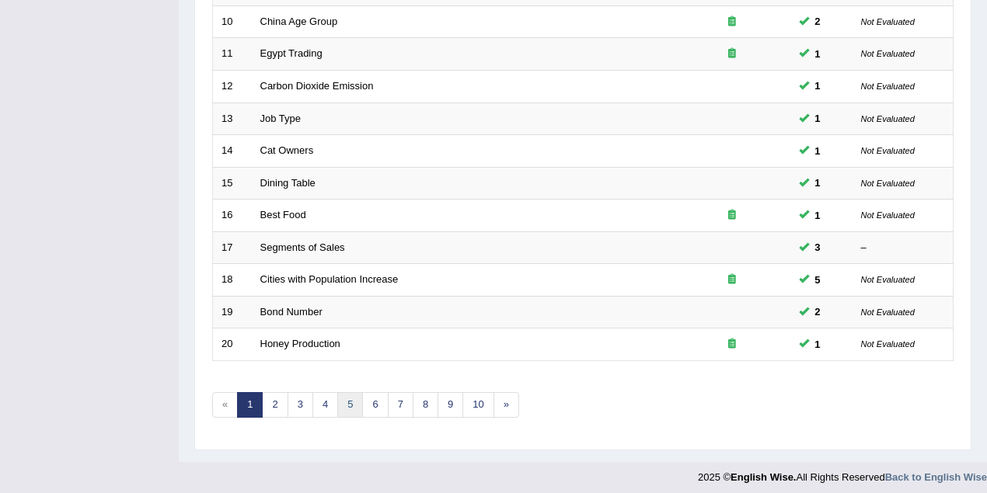
click at [342, 400] on link "5" at bounding box center [350, 405] width 26 height 26
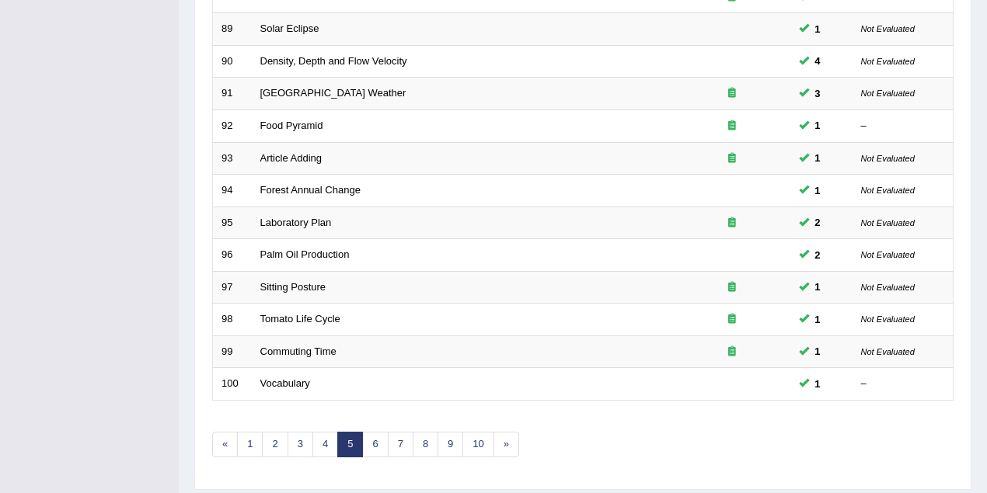
scroll to position [527, 0]
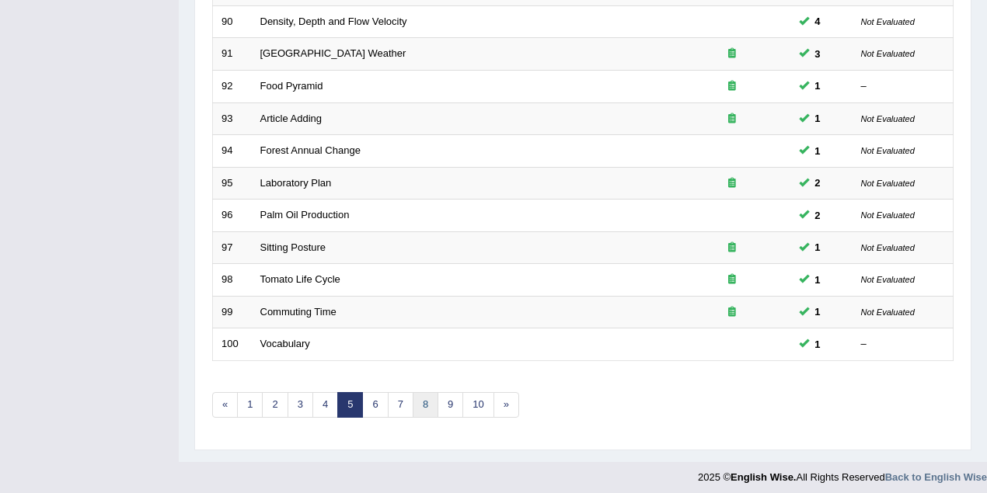
click at [415, 392] on link "8" at bounding box center [425, 405] width 26 height 26
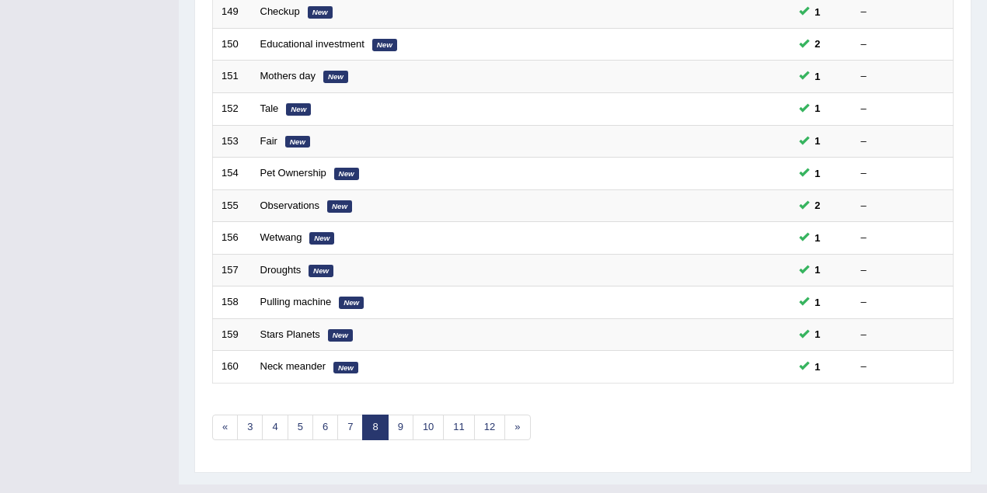
scroll to position [527, 0]
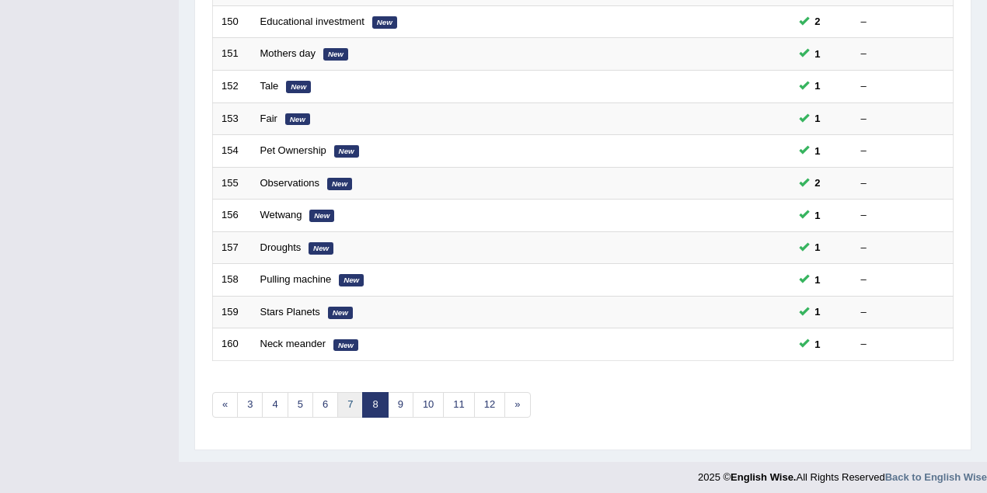
click at [344, 399] on link "7" at bounding box center [350, 405] width 26 height 26
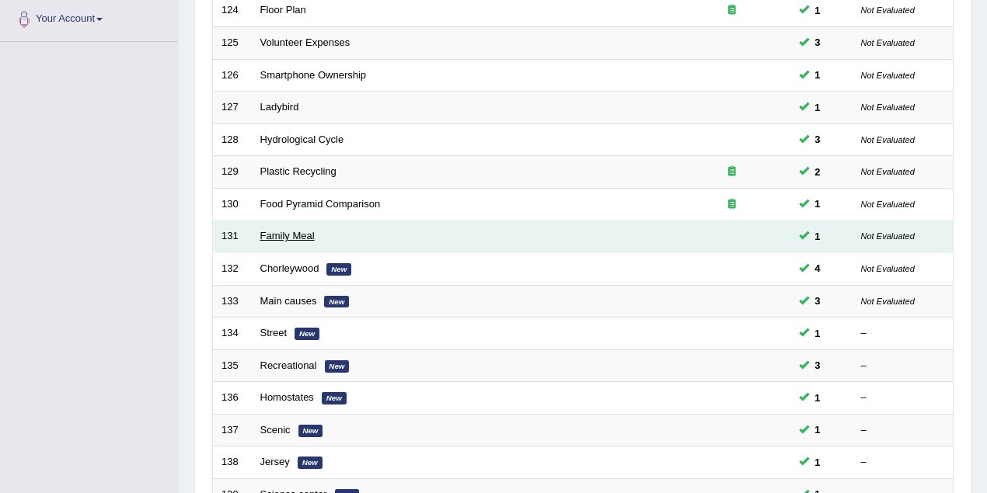
click at [286, 231] on link "Family Meal" at bounding box center [287, 236] width 54 height 12
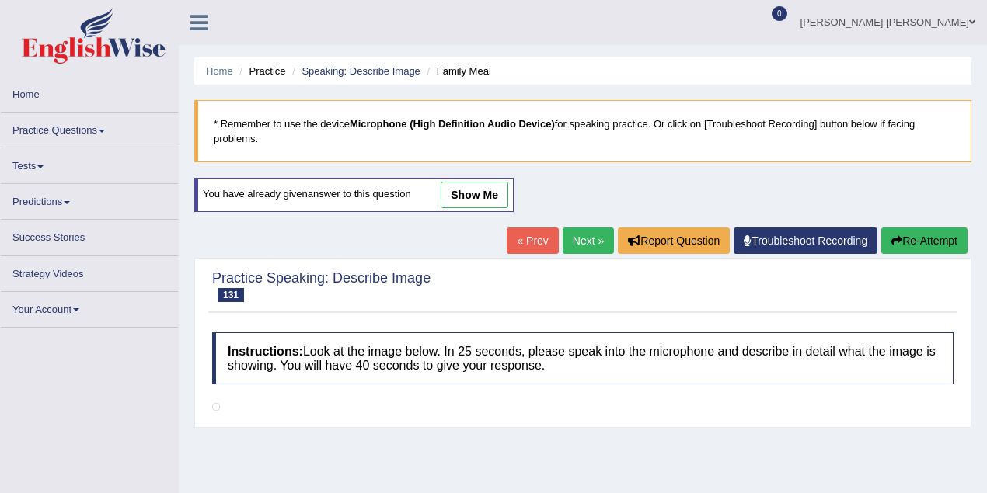
click at [466, 196] on link "show me" at bounding box center [474, 195] width 68 height 26
click at [462, 191] on link "show me" at bounding box center [474, 195] width 68 height 26
click at [467, 193] on link "show me" at bounding box center [474, 195] width 68 height 26
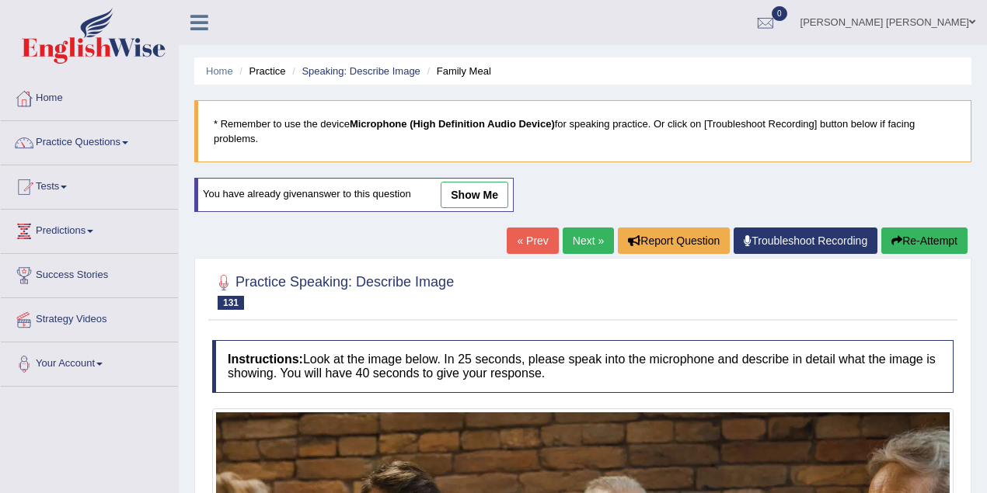
click at [481, 191] on link "show me" at bounding box center [474, 195] width 68 height 26
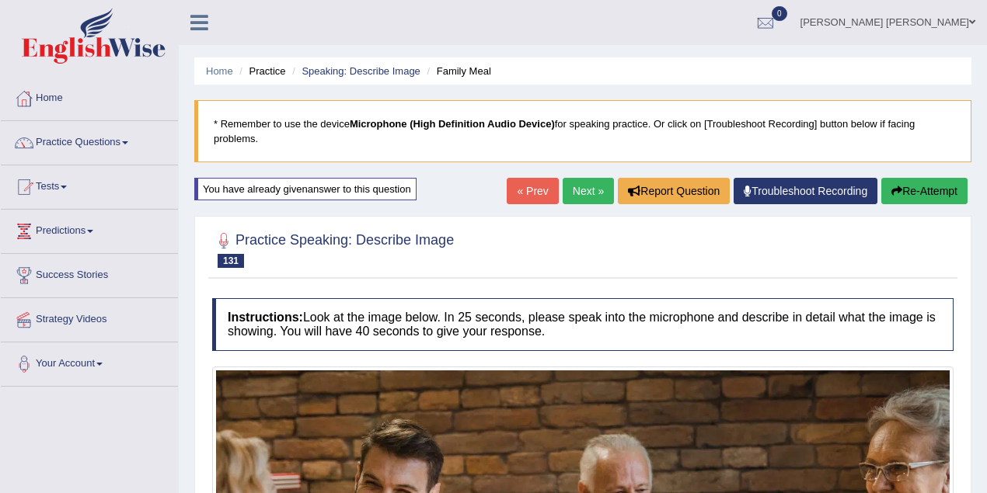
click at [593, 186] on link "Next »" at bounding box center [587, 191] width 51 height 26
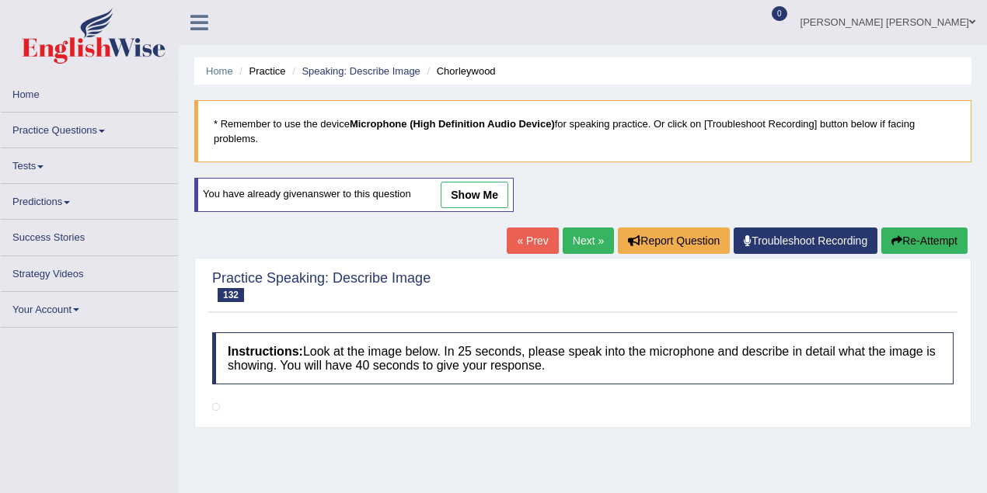
click at [474, 188] on link "show me" at bounding box center [474, 195] width 68 height 26
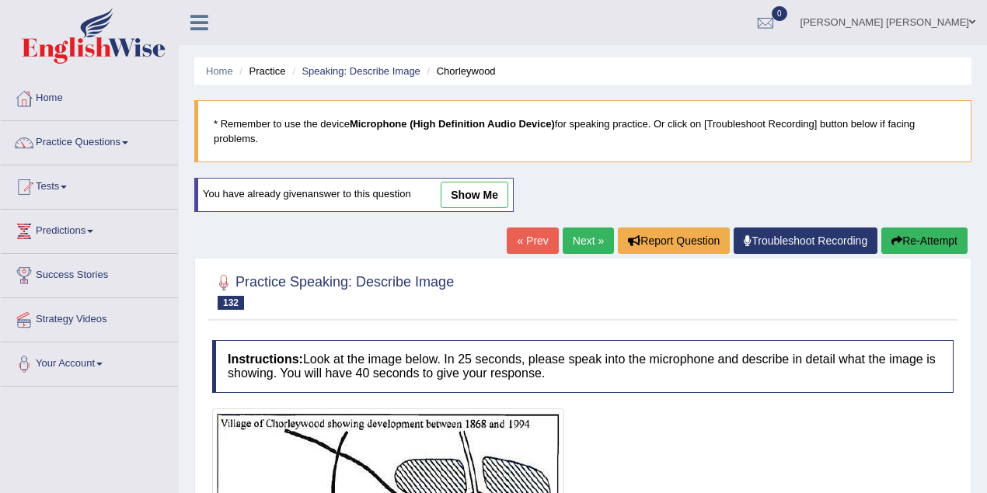
click at [468, 188] on link "show me" at bounding box center [474, 195] width 68 height 26
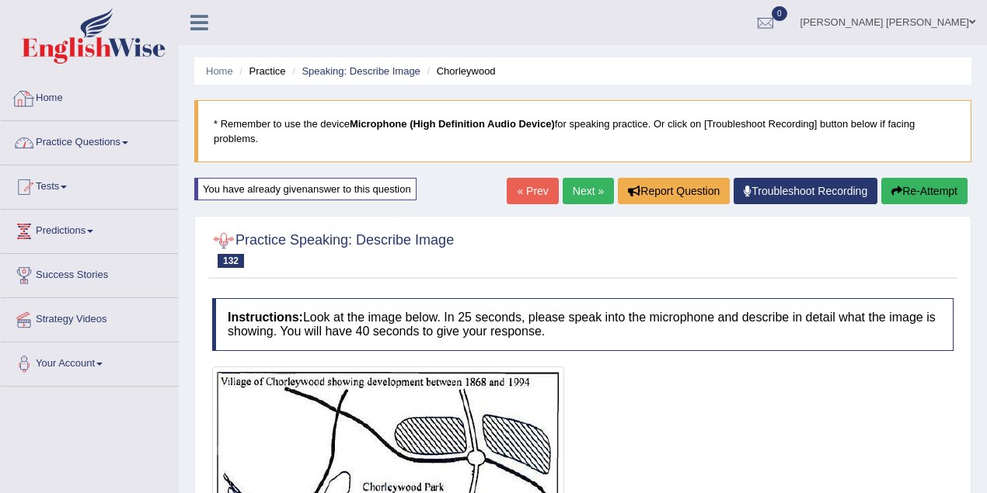
click at [108, 159] on li "Practice Questions Speaking Practice Read Aloud Repeat Sentence Describe Image …" at bounding box center [89, 143] width 177 height 44
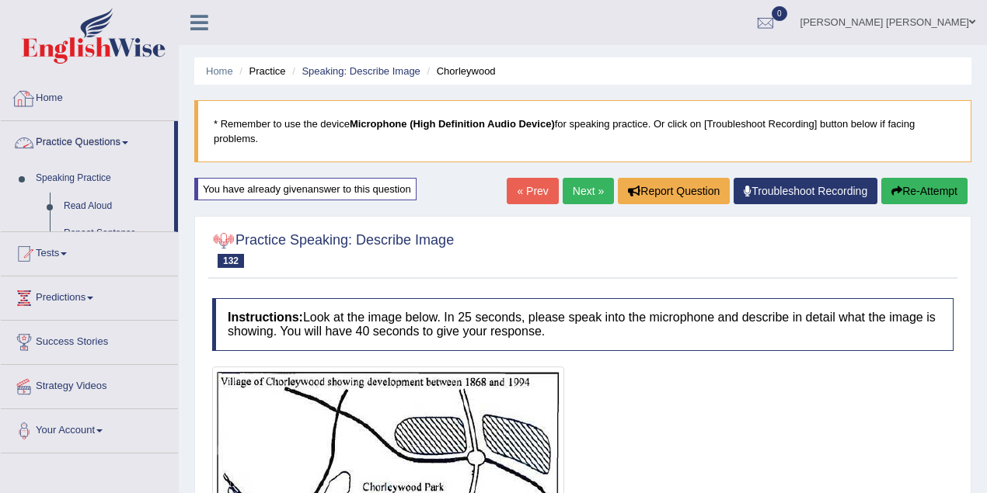
click at [107, 151] on link "Practice Questions" at bounding box center [87, 140] width 173 height 39
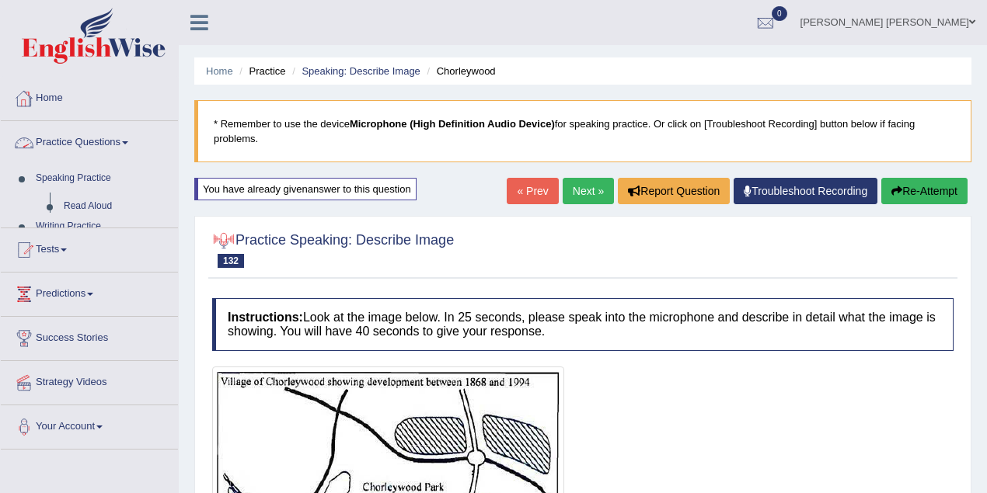
click at [107, 151] on link "Practice Questions" at bounding box center [89, 140] width 177 height 39
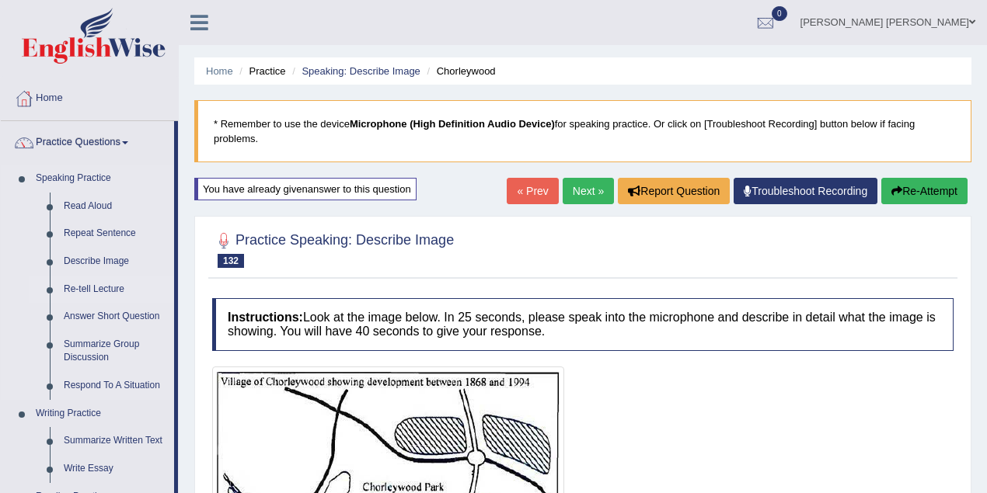
click at [95, 280] on link "Re-tell Lecture" at bounding box center [115, 290] width 117 height 28
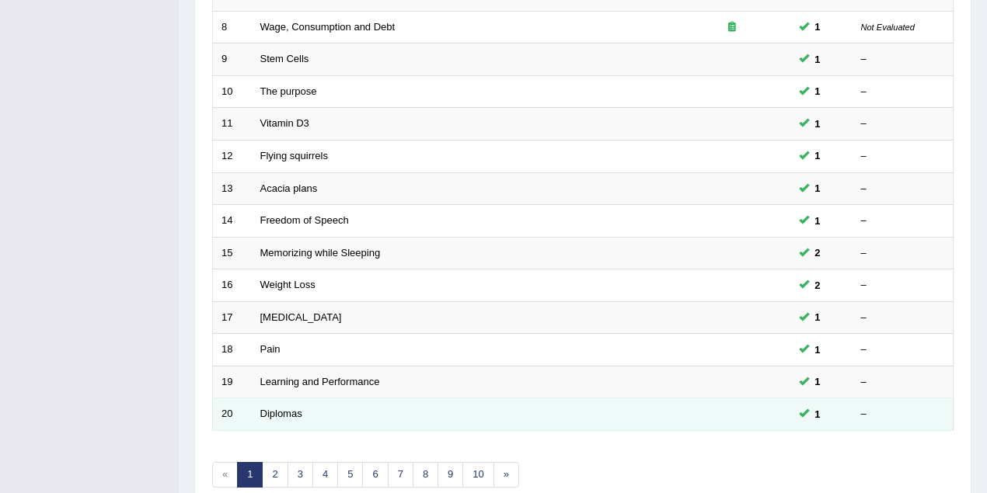
scroll to position [527, 0]
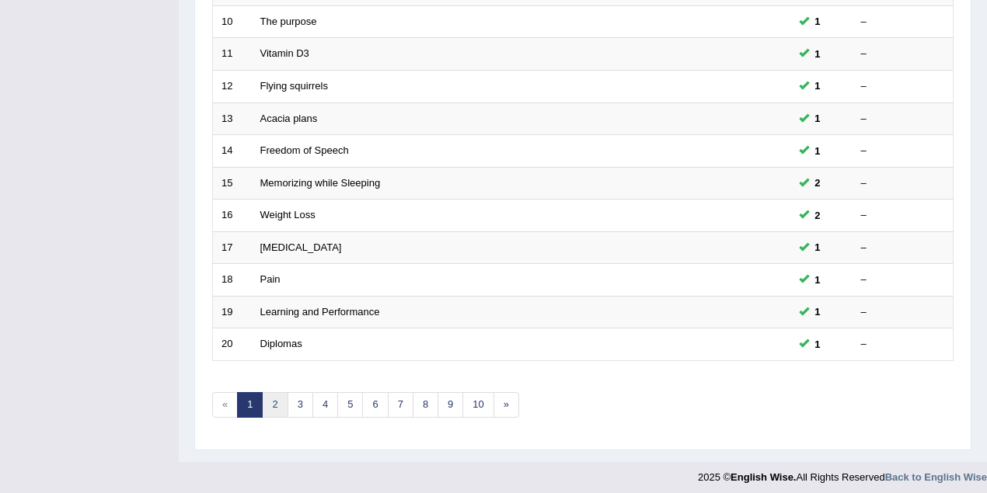
click at [272, 397] on link "2" at bounding box center [275, 405] width 26 height 26
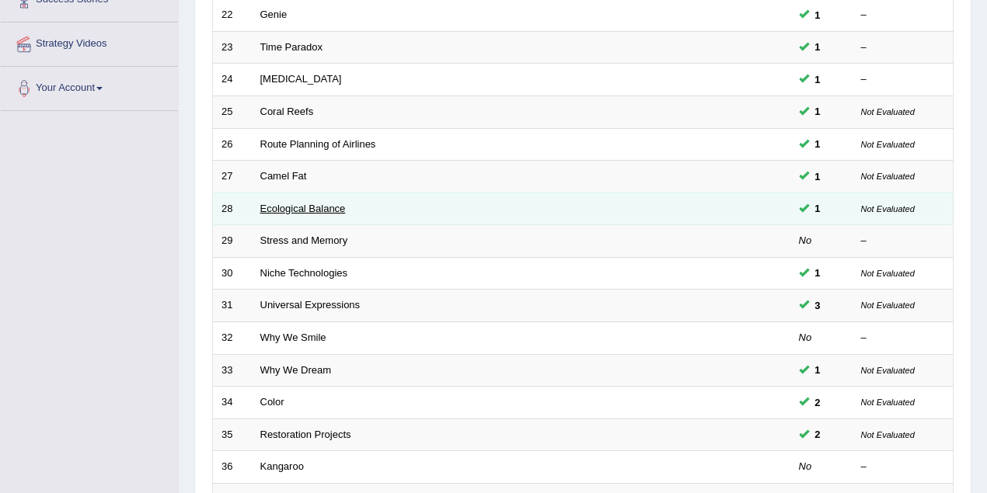
click at [323, 204] on link "Ecological Balance" at bounding box center [302, 209] width 85 height 12
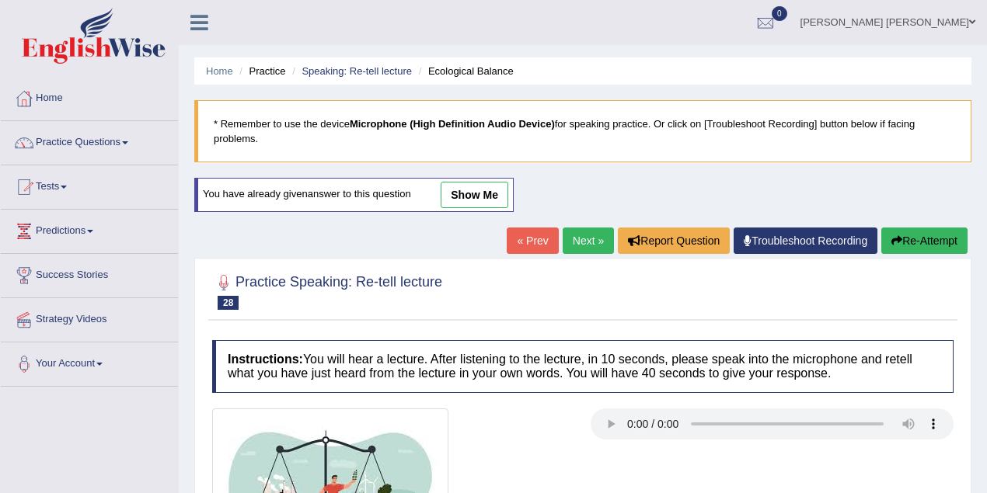
click at [462, 190] on link "show me" at bounding box center [474, 195] width 68 height 26
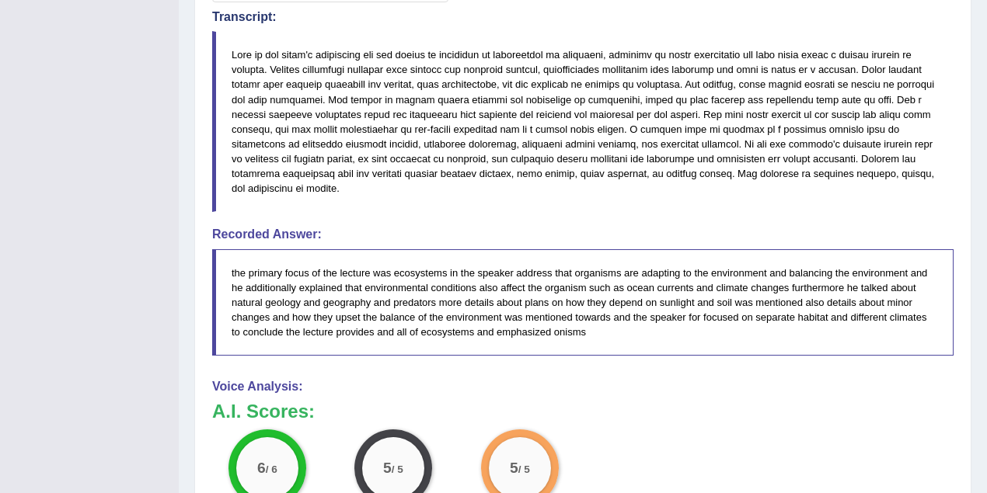
scroll to position [483, 0]
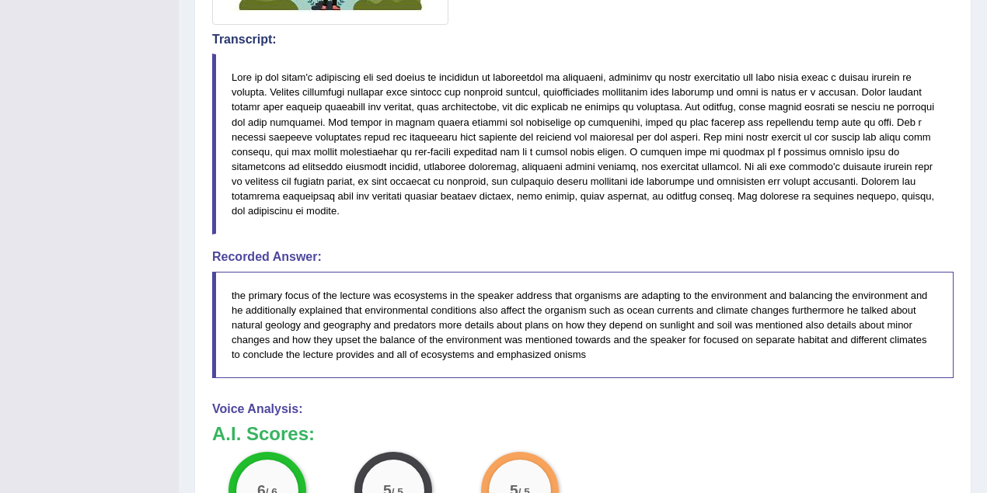
click at [397, 165] on blockquote at bounding box center [582, 144] width 741 height 181
click at [503, 165] on blockquote at bounding box center [582, 144] width 741 height 181
click at [525, 162] on blockquote at bounding box center [582, 144] width 741 height 181
click at [477, 179] on blockquote at bounding box center [582, 144] width 741 height 181
click at [541, 182] on blockquote at bounding box center [582, 144] width 741 height 181
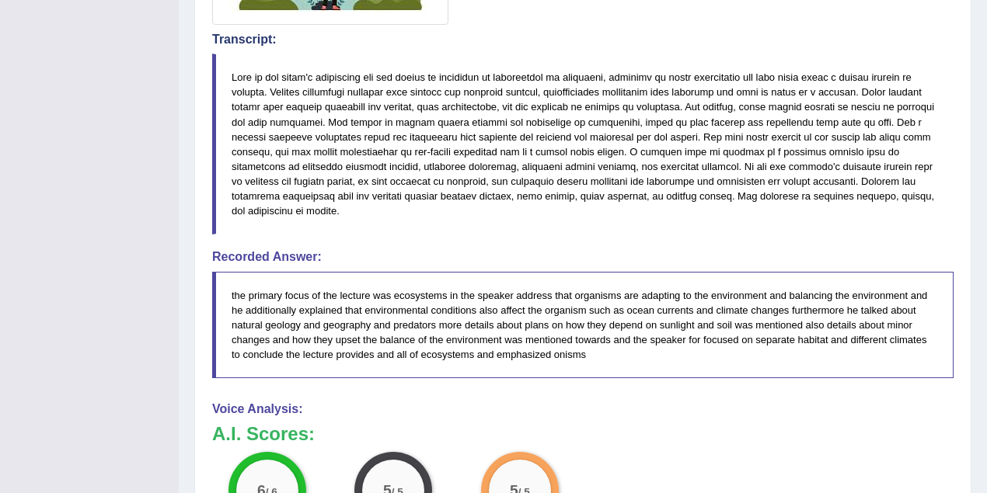
drag, startPoint x: 638, startPoint y: 183, endPoint x: 715, endPoint y: 181, distance: 77.7
click at [715, 181] on blockquote at bounding box center [582, 144] width 741 height 181
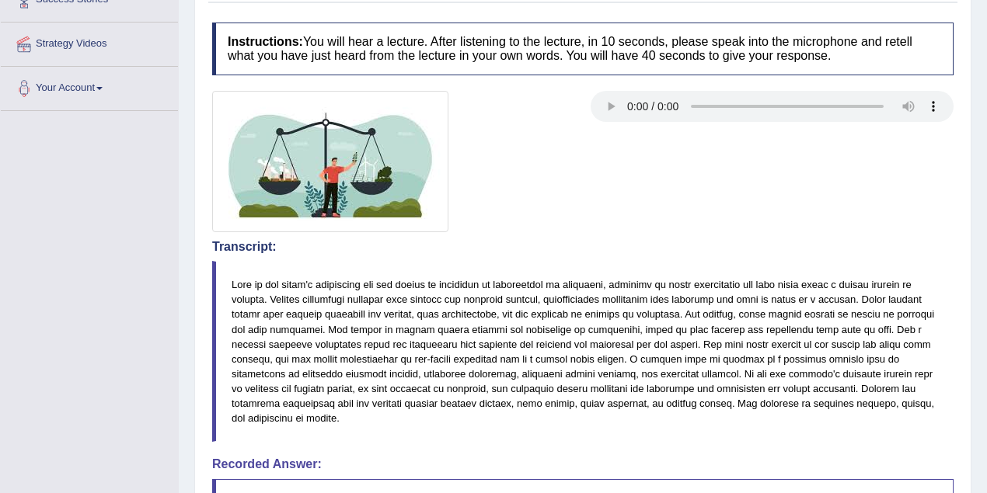
scroll to position [68, 0]
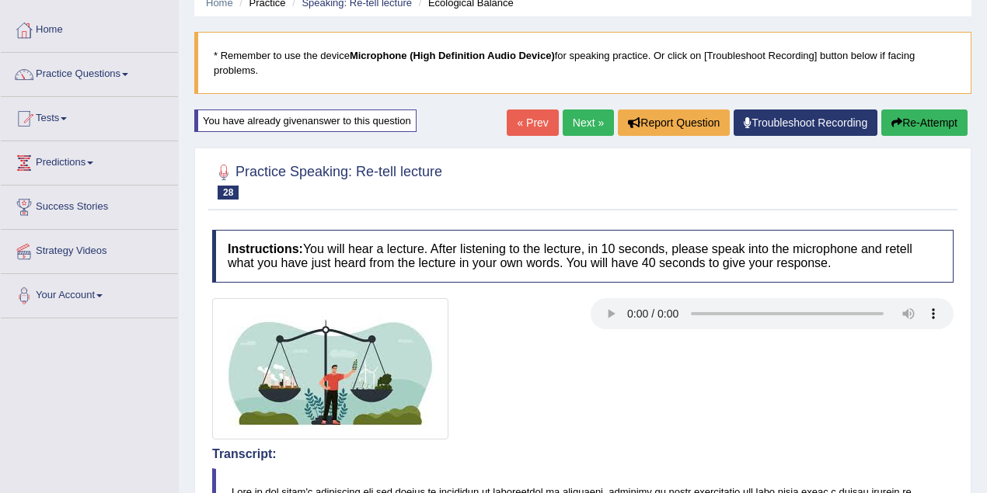
click at [585, 134] on link "Next »" at bounding box center [587, 123] width 51 height 26
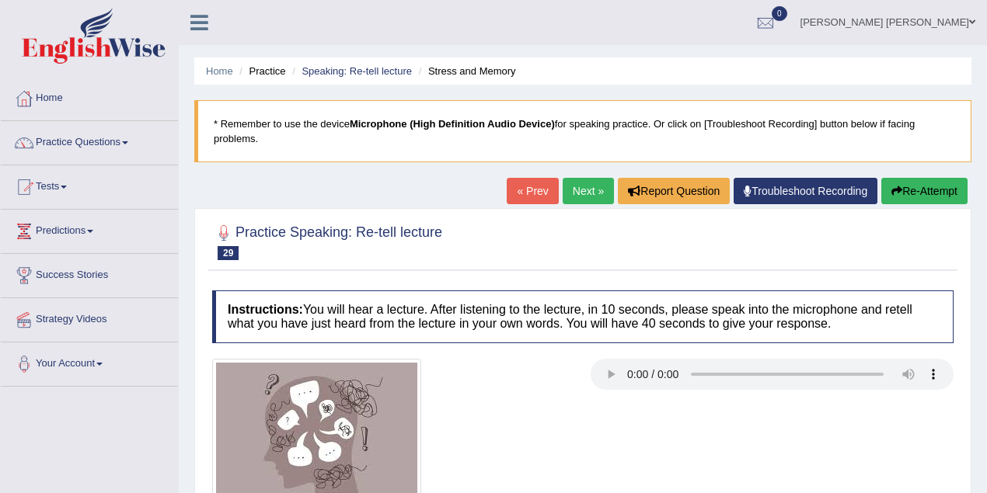
click at [586, 180] on link "Next »" at bounding box center [587, 191] width 51 height 26
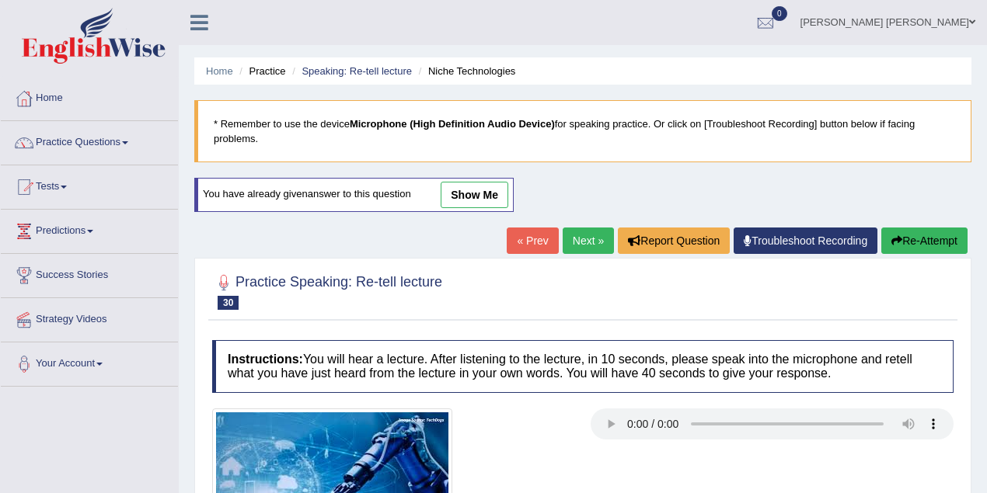
click at [586, 231] on link "Next »" at bounding box center [587, 241] width 51 height 26
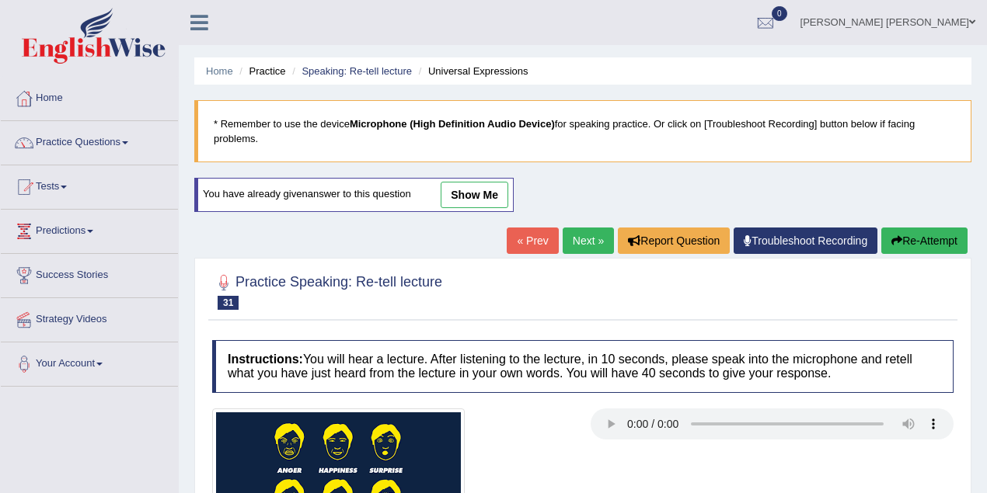
click at [490, 186] on link "show me" at bounding box center [474, 195] width 68 height 26
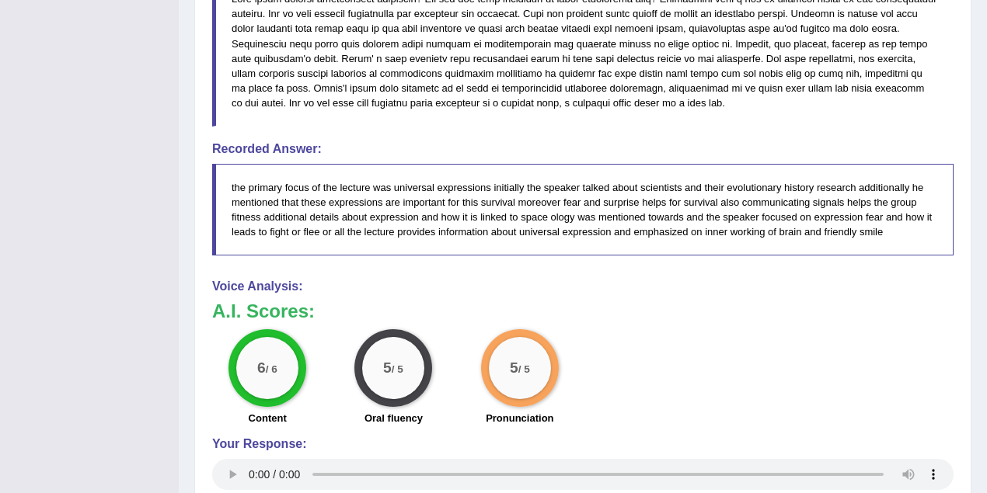
scroll to position [345, 0]
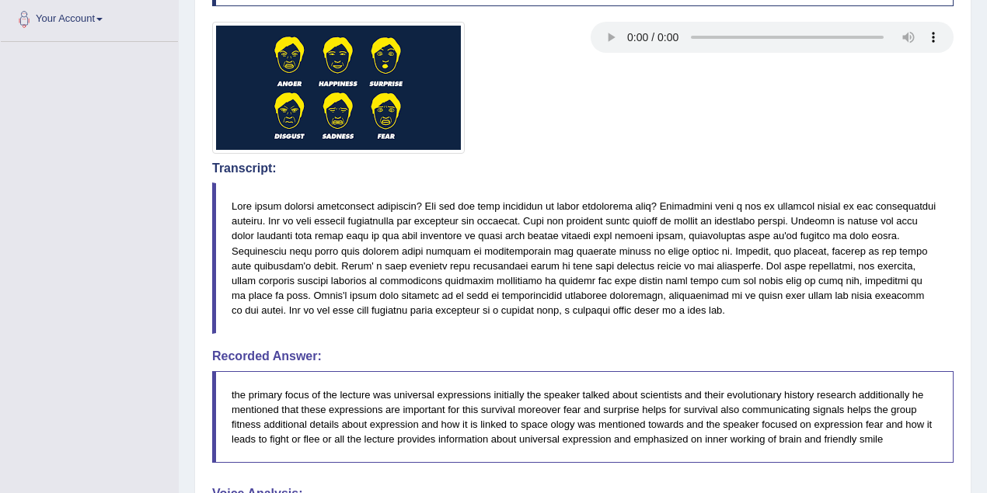
click at [606, 256] on blockquote at bounding box center [582, 258] width 741 height 151
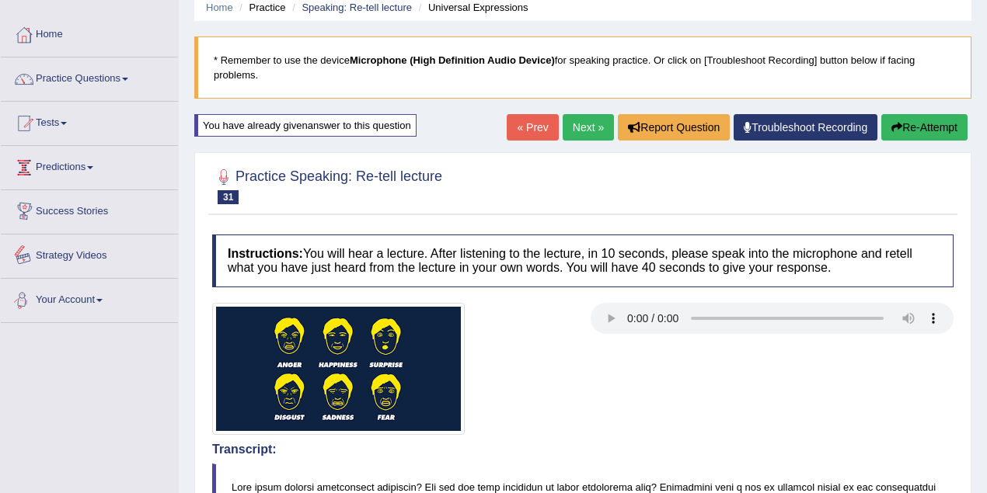
scroll to position [0, 0]
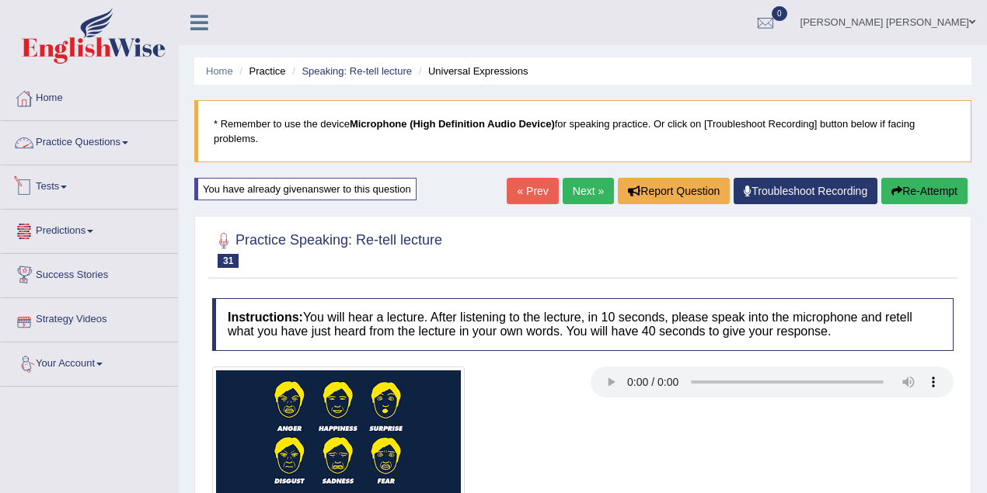
click at [99, 143] on link "Practice Questions" at bounding box center [89, 140] width 177 height 39
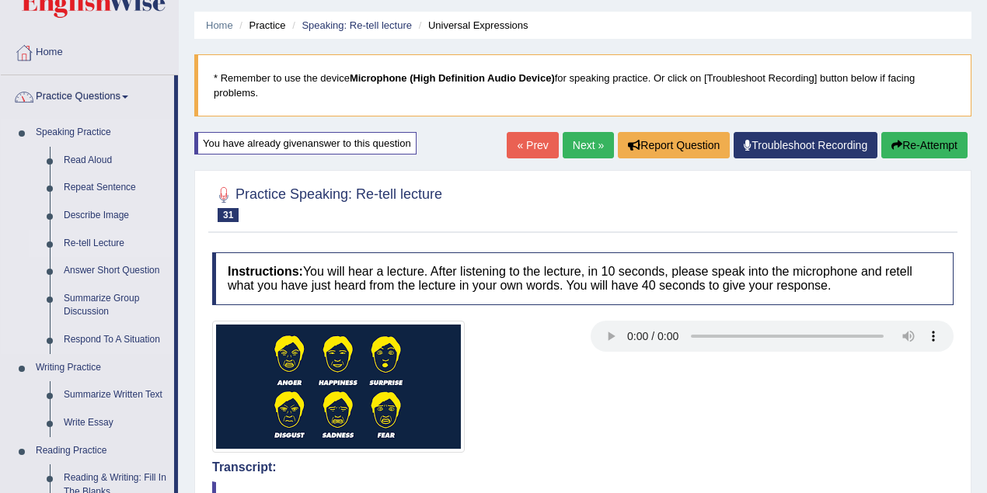
scroll to position [68, 0]
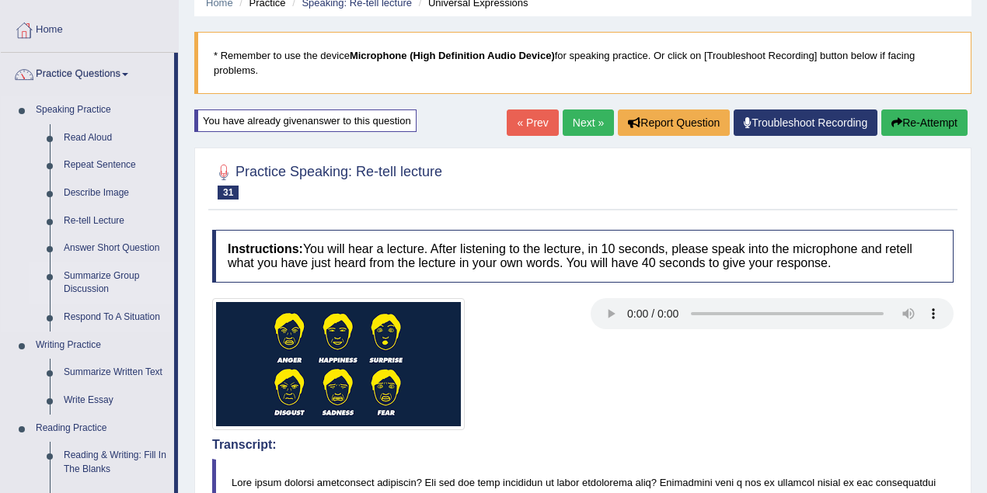
click at [90, 272] on link "Summarize Group Discussion" at bounding box center [115, 283] width 117 height 41
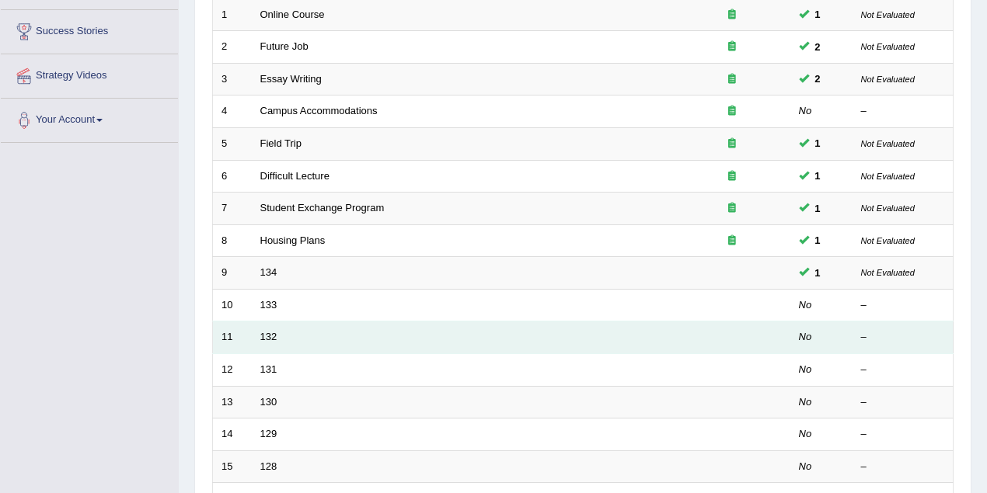
scroll to position [207, 0]
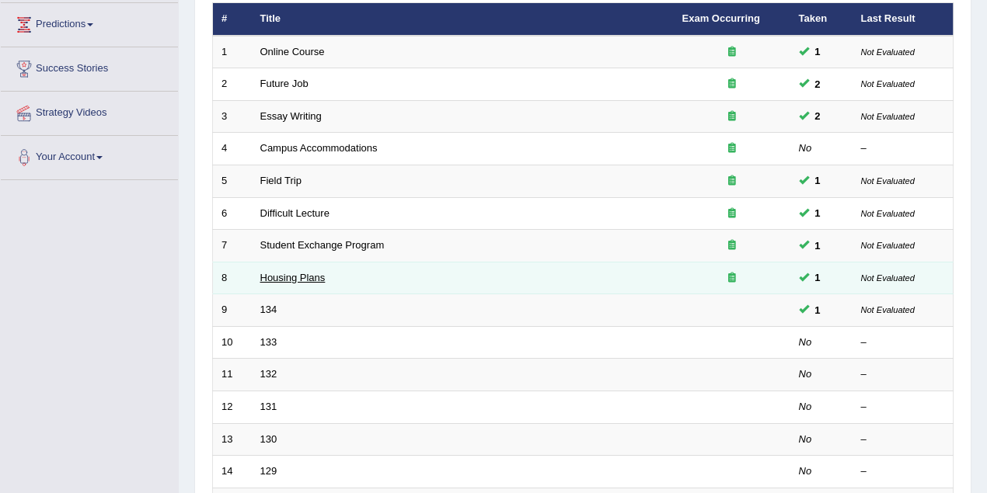
click at [303, 272] on link "Housing Plans" at bounding box center [292, 278] width 65 height 12
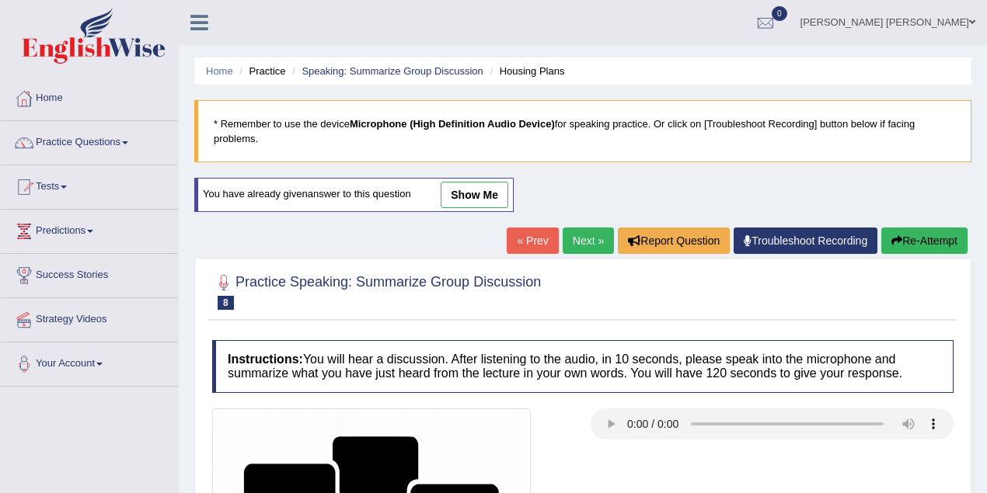
click at [458, 197] on link "show me" at bounding box center [474, 195] width 68 height 26
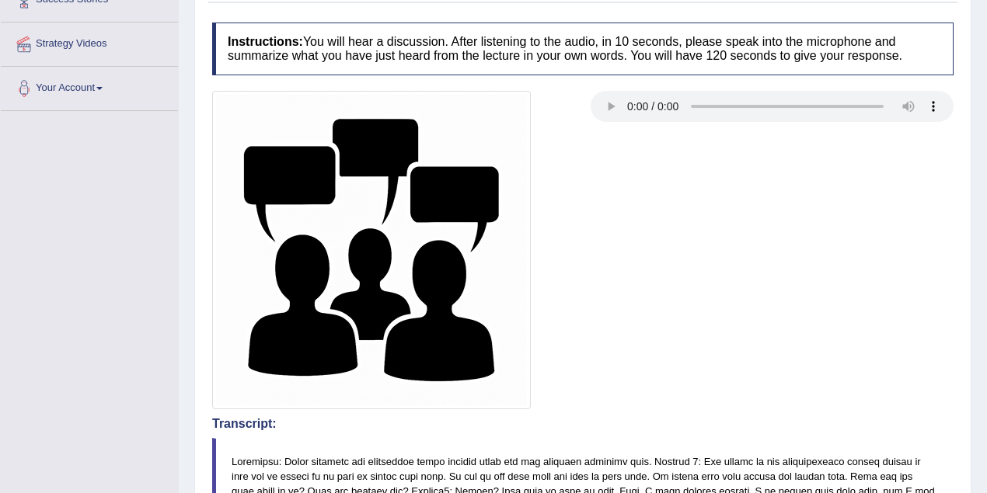
scroll to position [68, 0]
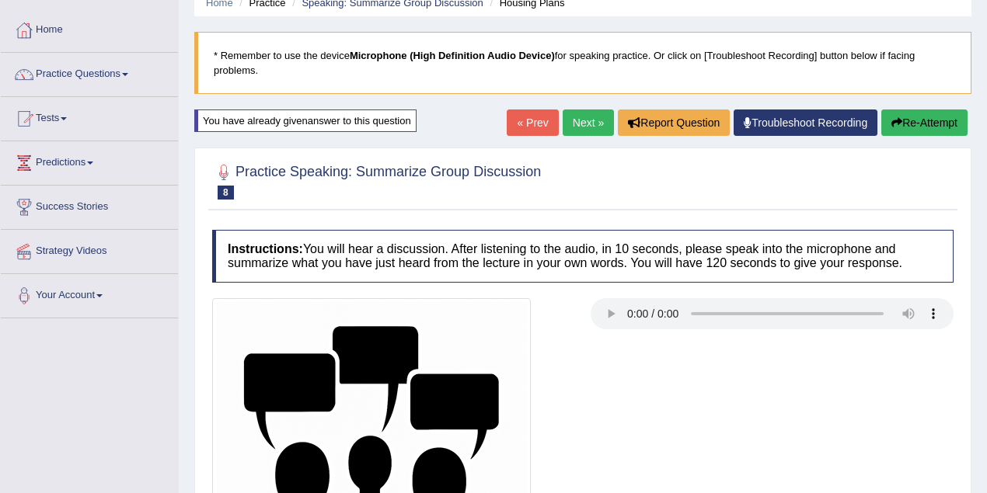
click at [588, 110] on link "Next »" at bounding box center [587, 123] width 51 height 26
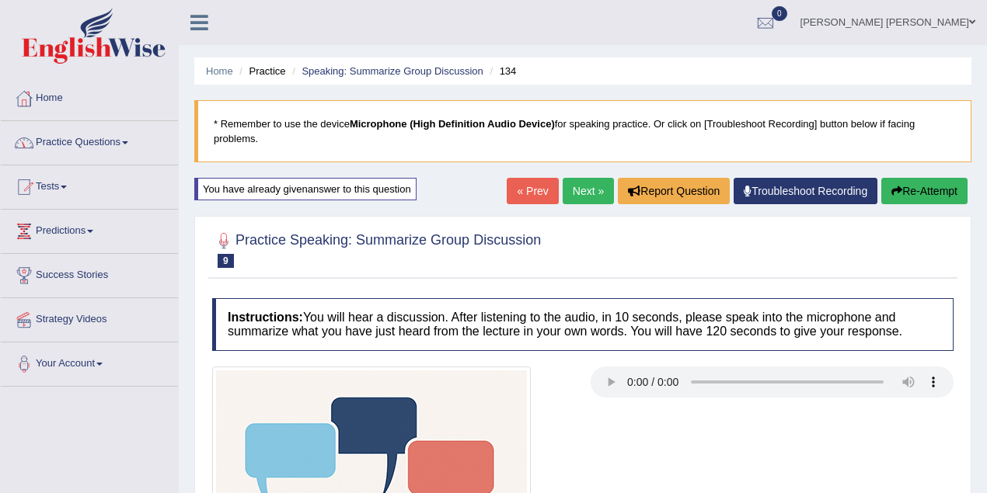
click at [85, 149] on link "Practice Questions" at bounding box center [89, 140] width 177 height 39
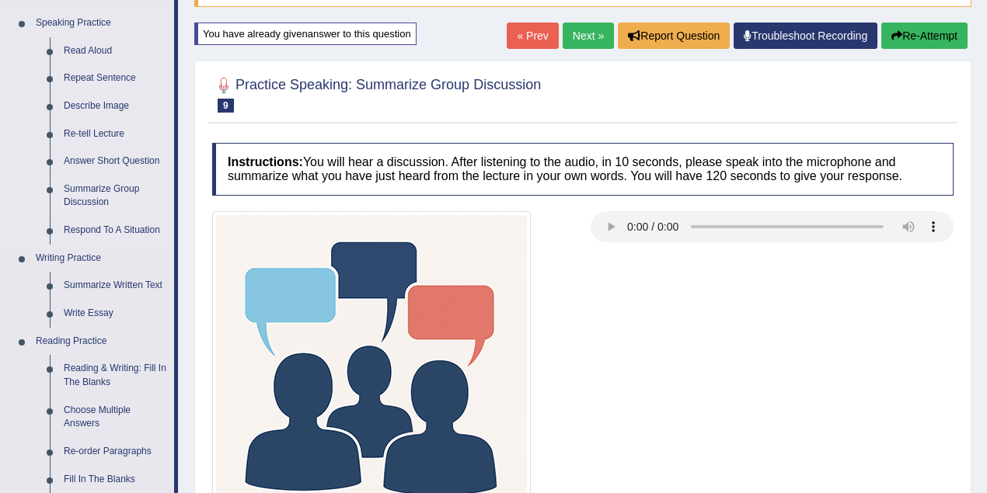
scroll to position [207, 0]
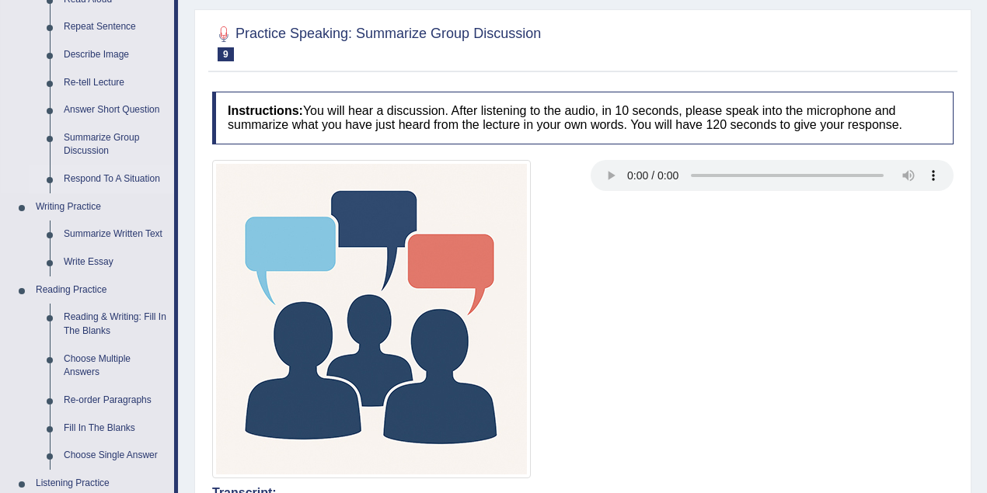
click at [99, 176] on link "Respond To A Situation" at bounding box center [115, 179] width 117 height 28
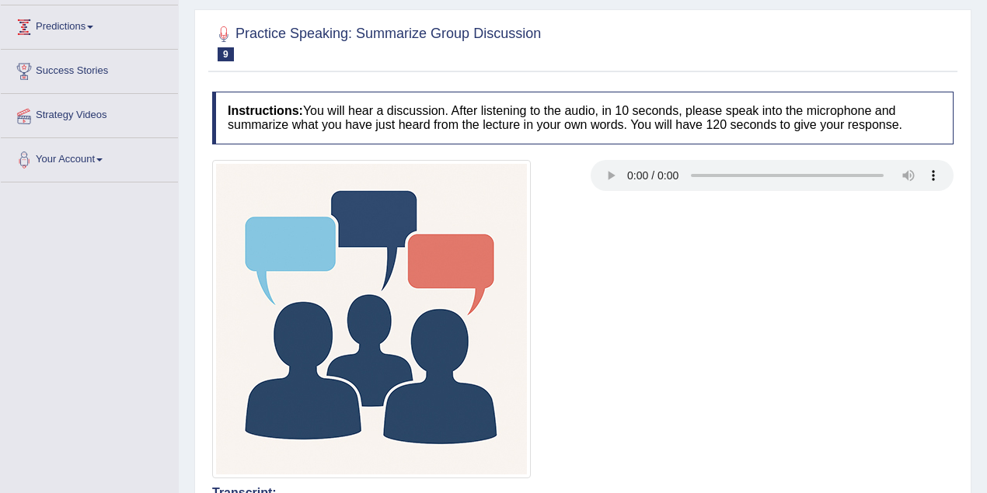
scroll to position [210, 0]
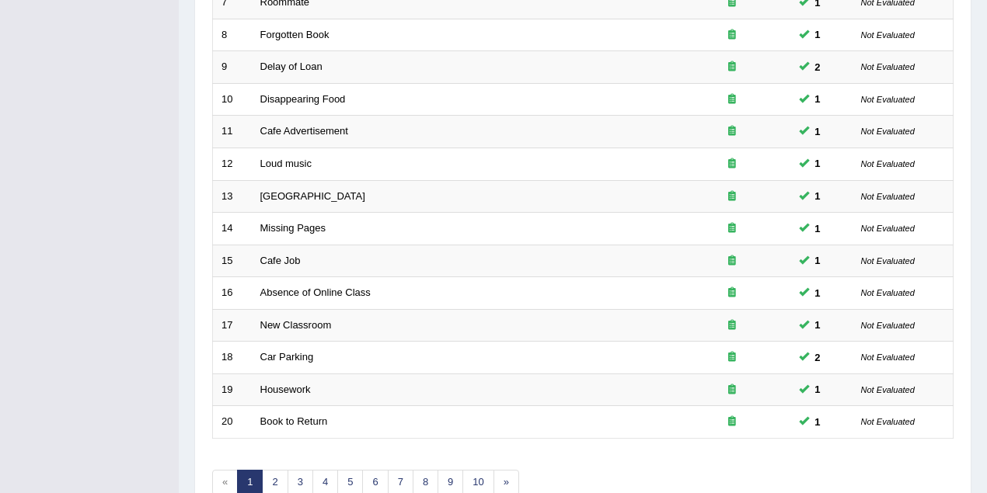
scroll to position [483, 0]
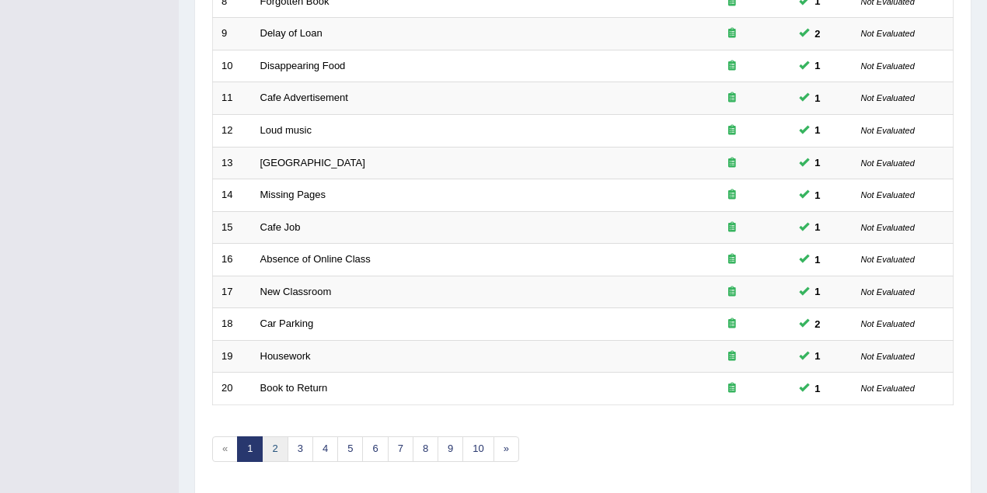
click at [270, 437] on link "2" at bounding box center [275, 450] width 26 height 26
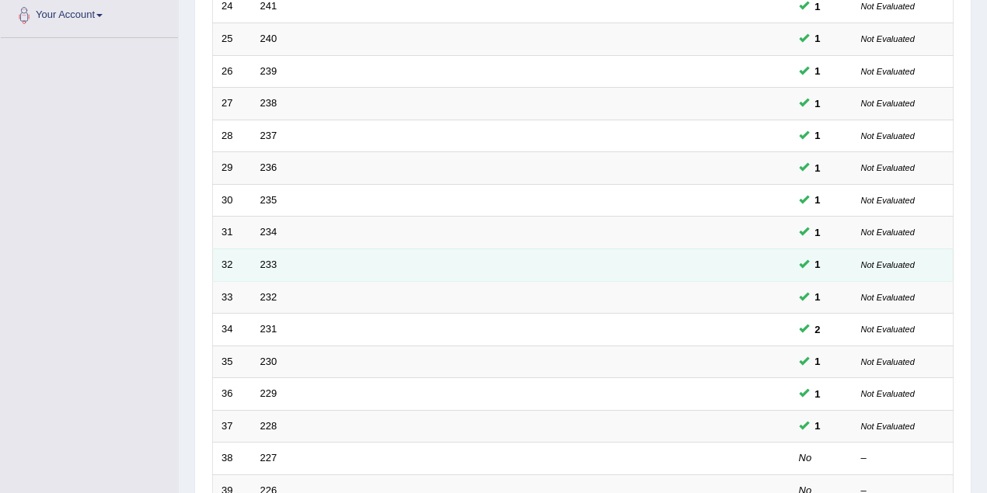
scroll to position [414, 0]
click at [268, 258] on link "231" at bounding box center [268, 264] width 17 height 12
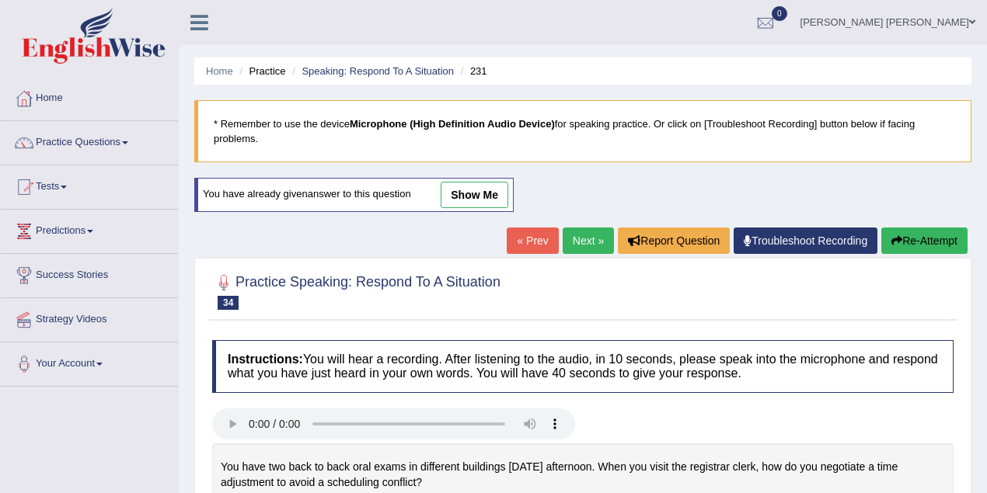
click at [475, 199] on link "show me" at bounding box center [474, 195] width 68 height 26
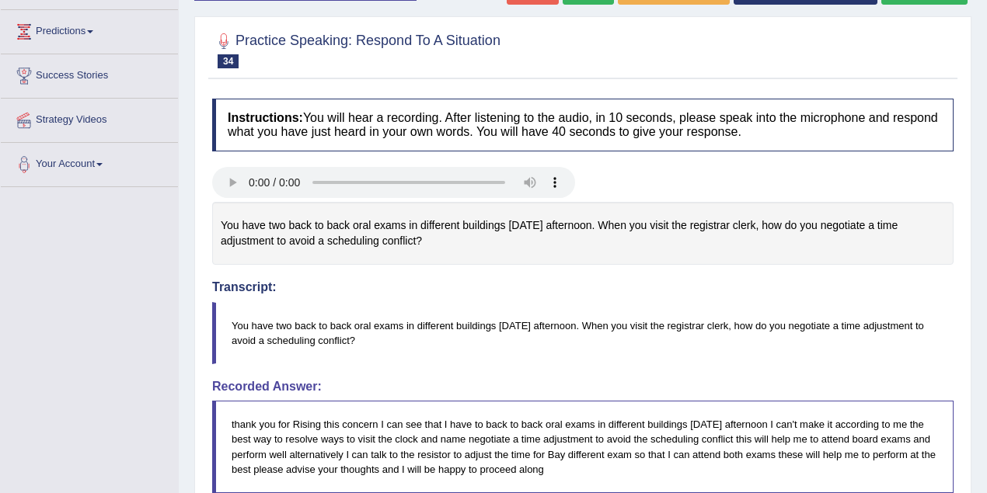
scroll to position [138, 0]
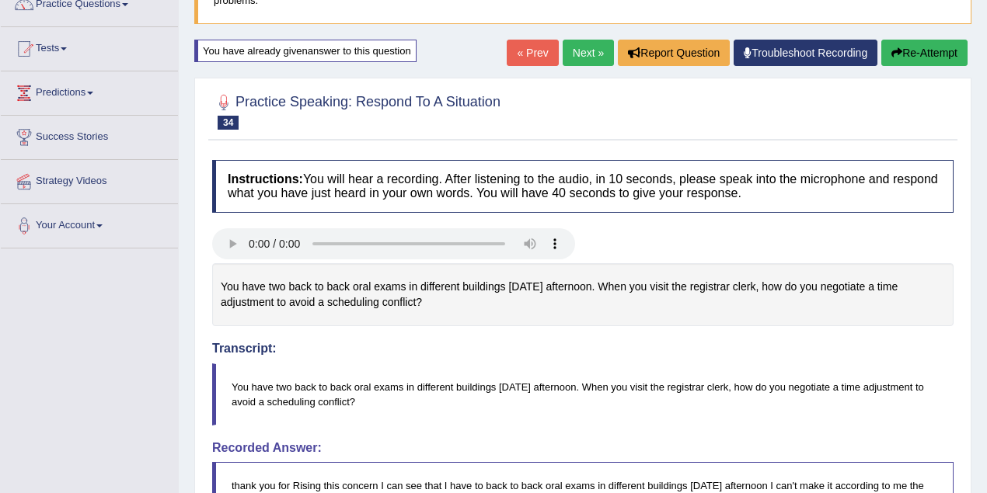
click at [574, 48] on link "Next »" at bounding box center [587, 53] width 51 height 26
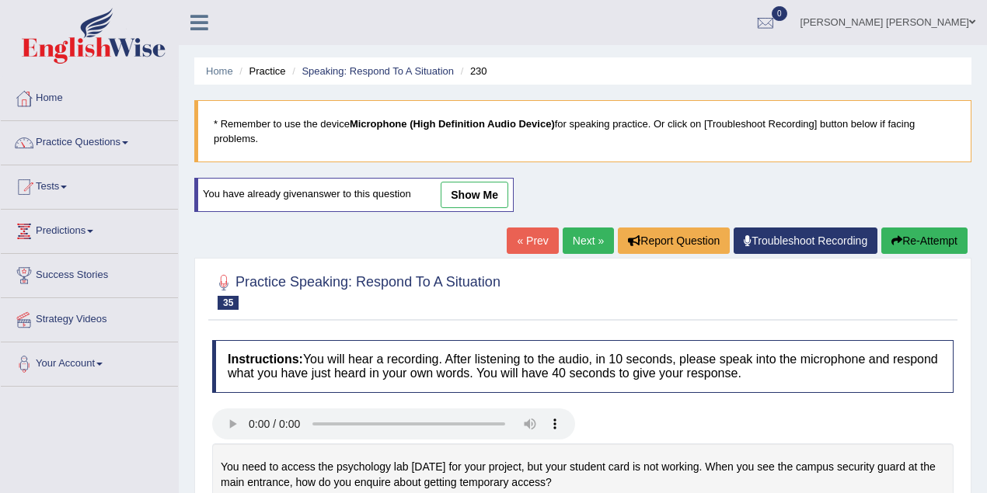
click at [469, 188] on link "show me" at bounding box center [474, 195] width 68 height 26
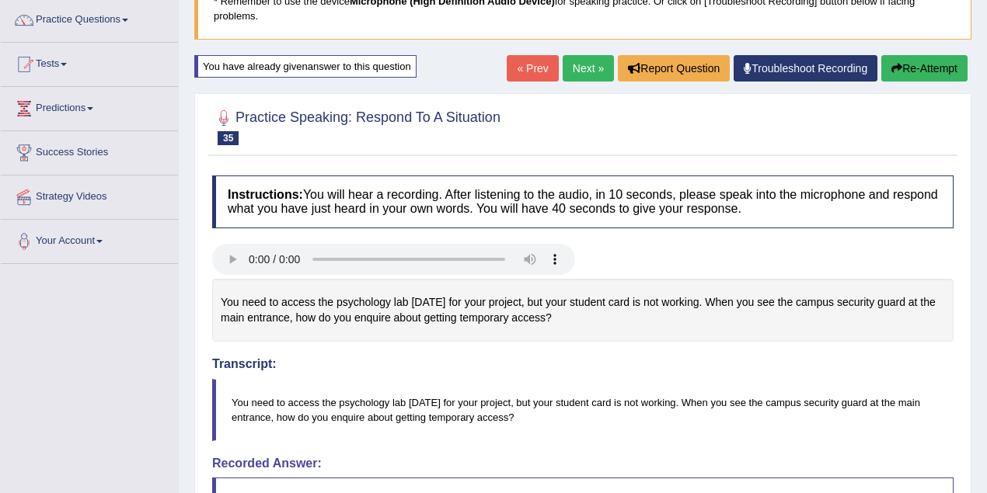
scroll to position [207, 0]
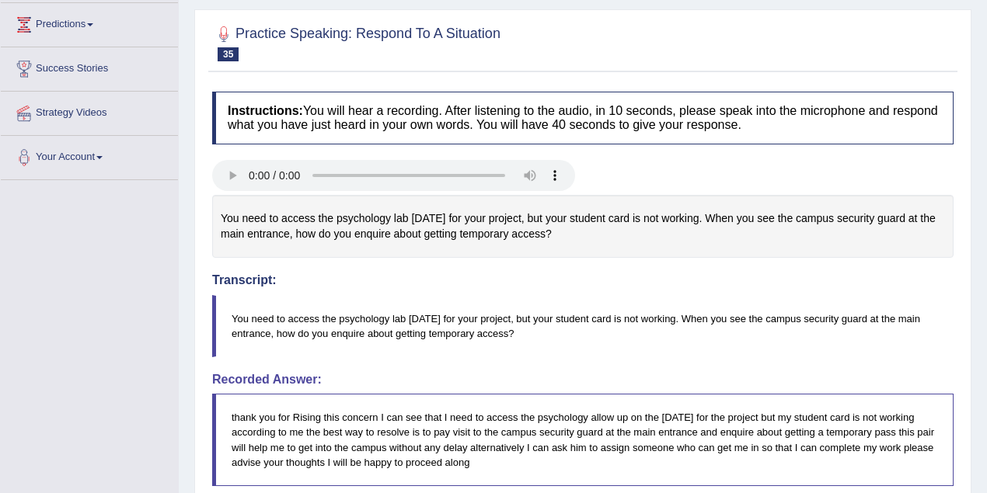
click at [350, 221] on div "You need to access the psychology lab on Saturday for your project, but your st…" at bounding box center [582, 226] width 741 height 63
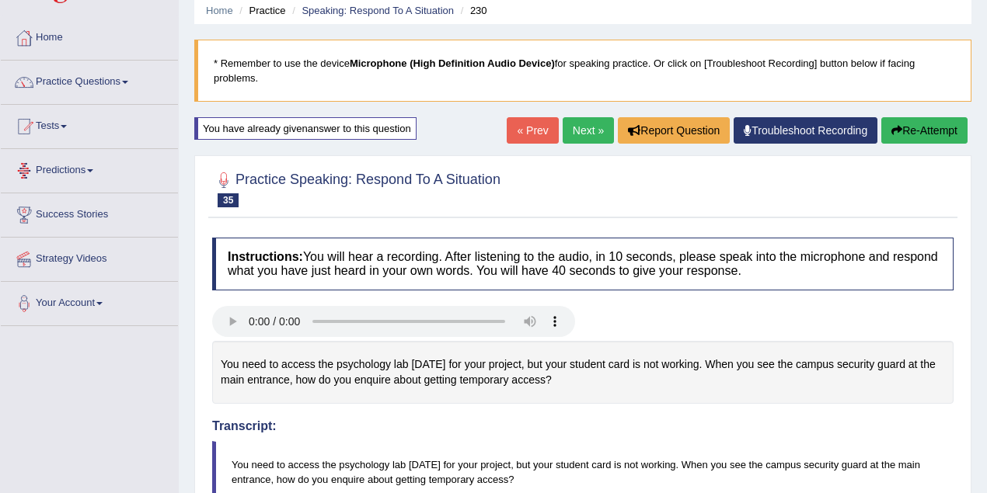
scroll to position [0, 0]
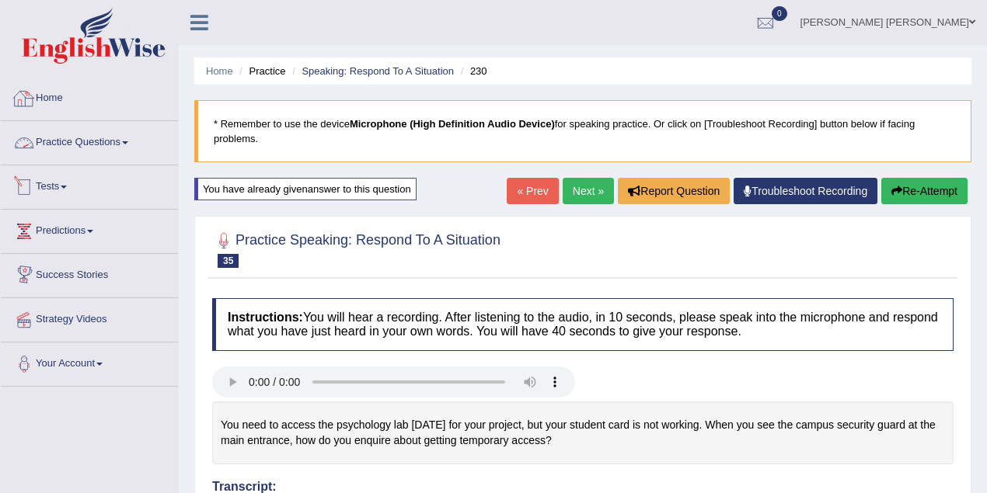
click at [74, 140] on link "Practice Questions" at bounding box center [89, 140] width 177 height 39
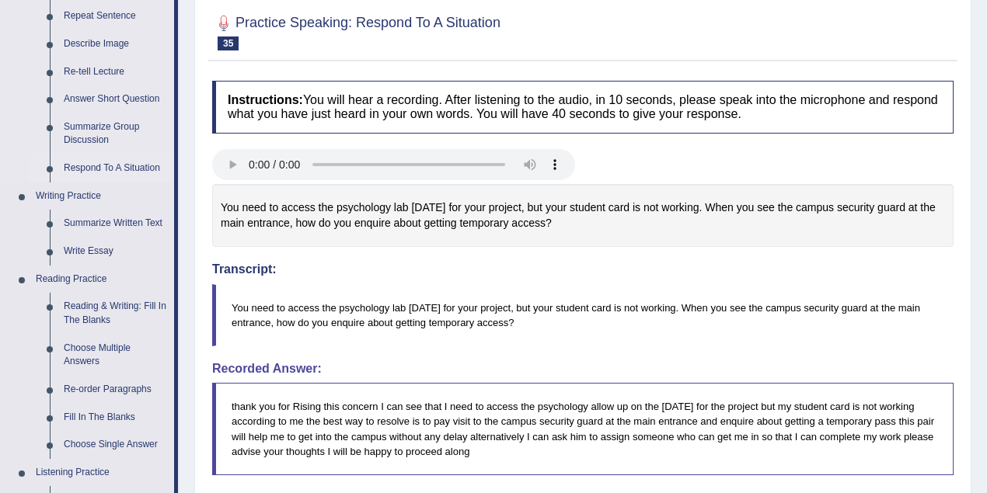
scroll to position [276, 0]
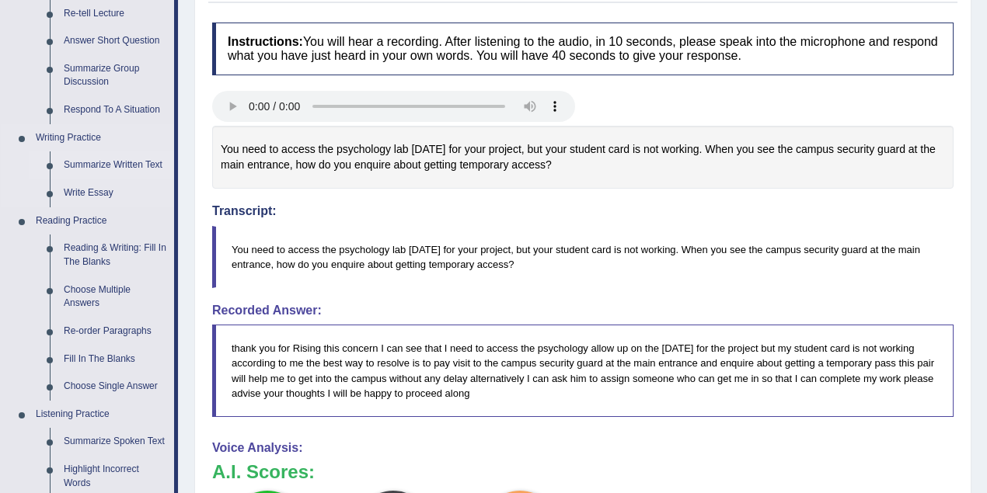
click at [98, 160] on link "Summarize Written Text" at bounding box center [115, 165] width 117 height 28
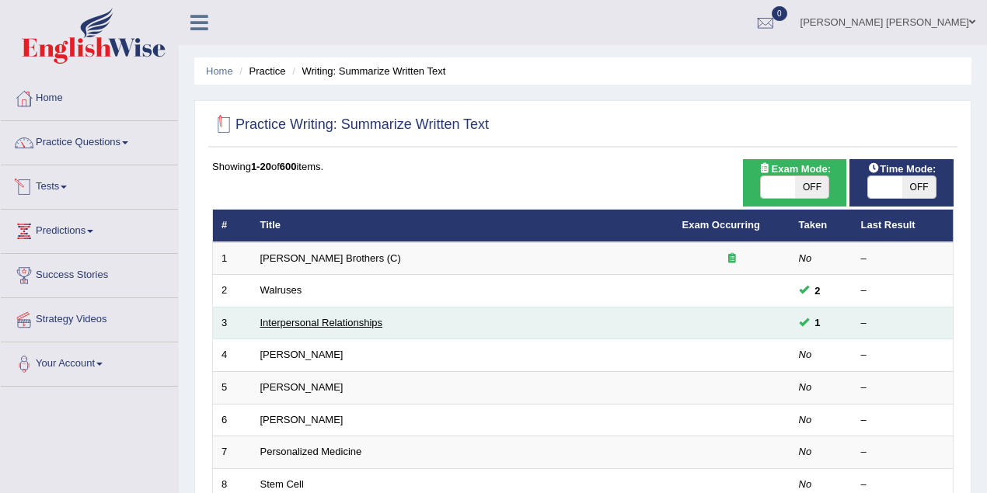
click at [303, 325] on link "Interpersonal Relationships" at bounding box center [321, 323] width 123 height 12
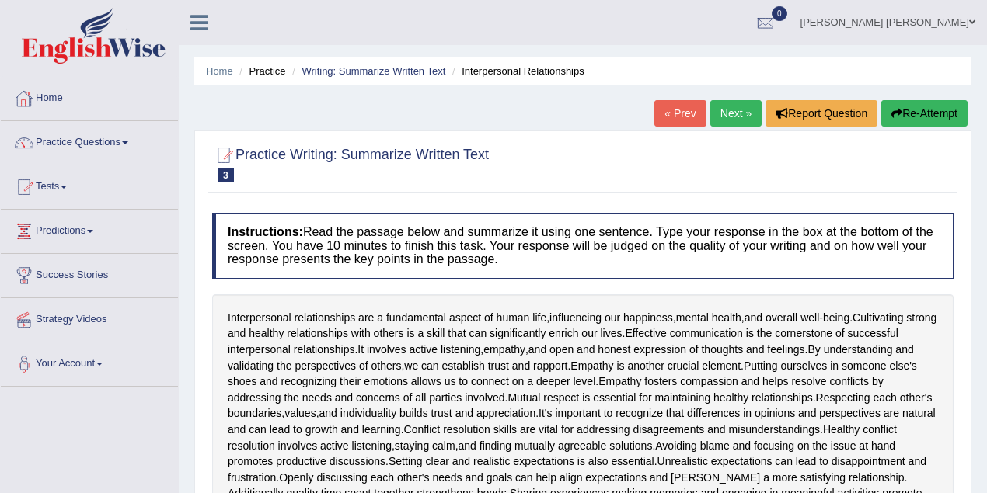
click at [185, 26] on link at bounding box center [199, 20] width 41 height 23
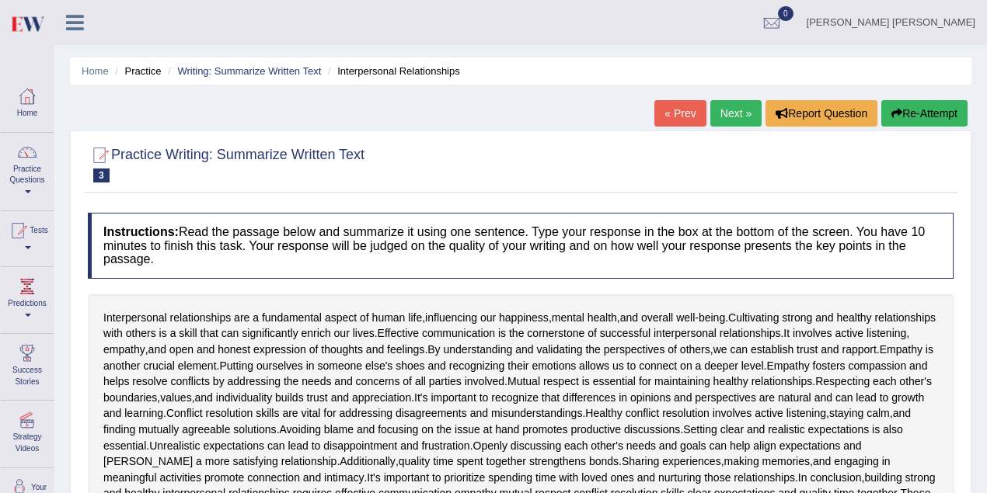
click at [198, 23] on div "[PERSON_NAME] [PERSON_NAME] Toggle navigation Username: purushottam_parramatta …" at bounding box center [520, 22] width 932 height 45
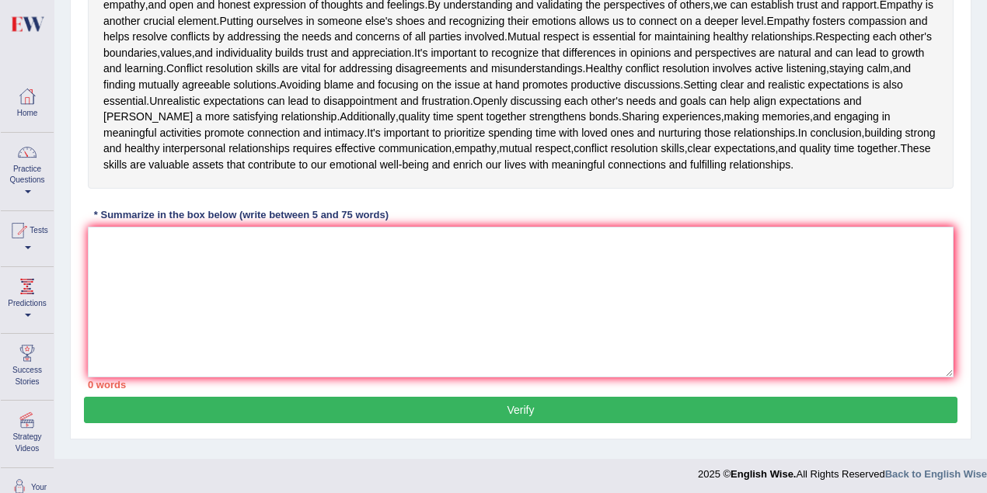
scroll to position [207, 0]
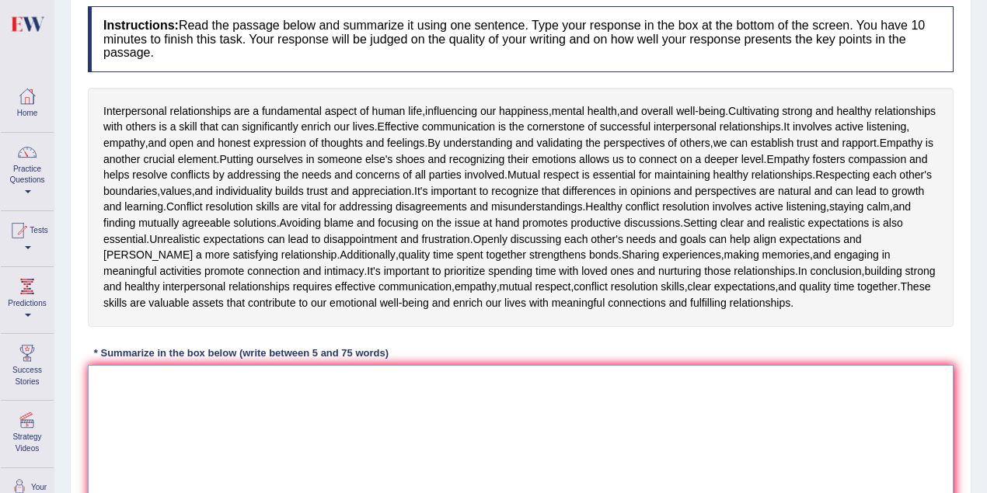
click at [209, 376] on textarea at bounding box center [520, 440] width 865 height 151
click at [487, 368] on textarea at bounding box center [520, 440] width 865 height 151
type textarea "I"
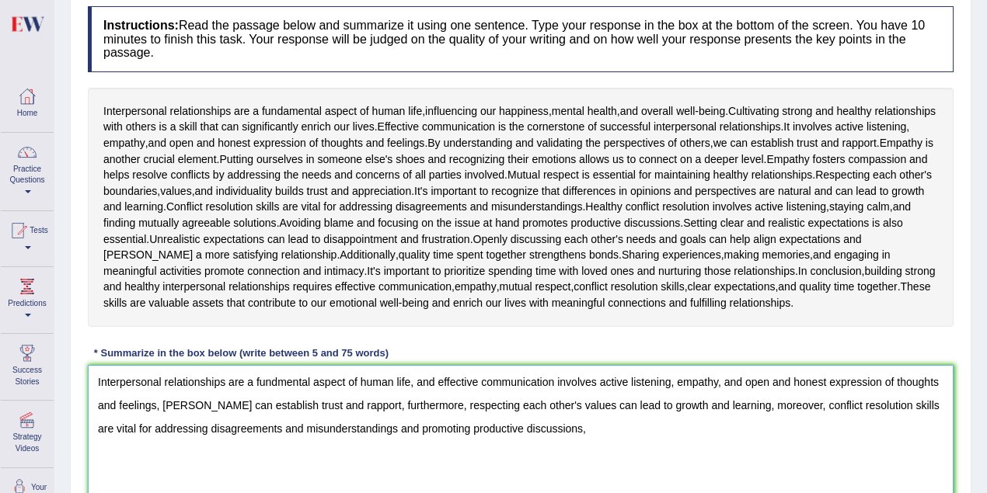
click at [342, 430] on textarea "Interpersonal relationships are a fundmental aspect of human life, and effectiv…" at bounding box center [520, 440] width 865 height 151
click at [138, 428] on textarea "Interpersonal relationships are a fundmental aspect of human life, and effectiv…" at bounding box center [520, 440] width 865 height 151
click at [392, 430] on textarea "Interpersonal relationships are a fundmental aspect of human life, and effectiv…" at bounding box center [520, 440] width 865 height 151
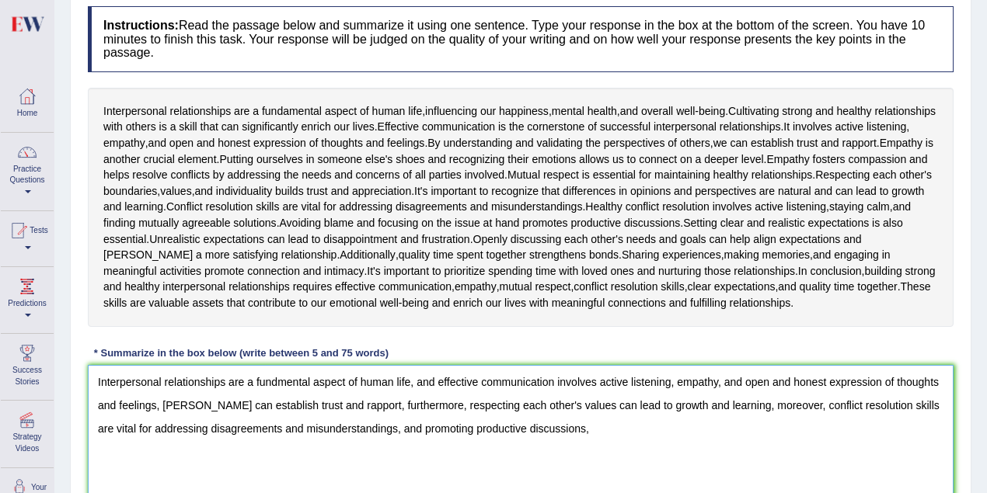
click at [585, 429] on textarea "Interpersonal relationships are a fundmental aspect of human life, and effectiv…" at bounding box center [520, 440] width 865 height 151
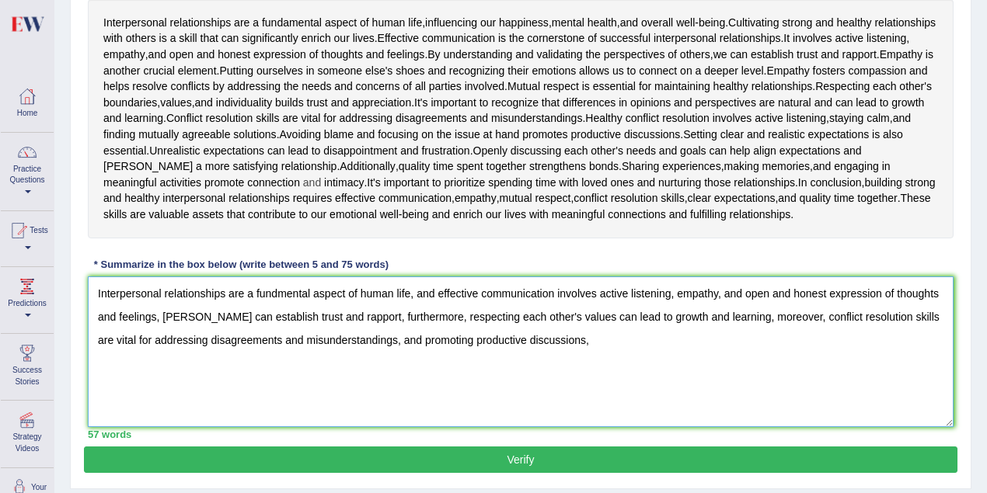
scroll to position [345, 0]
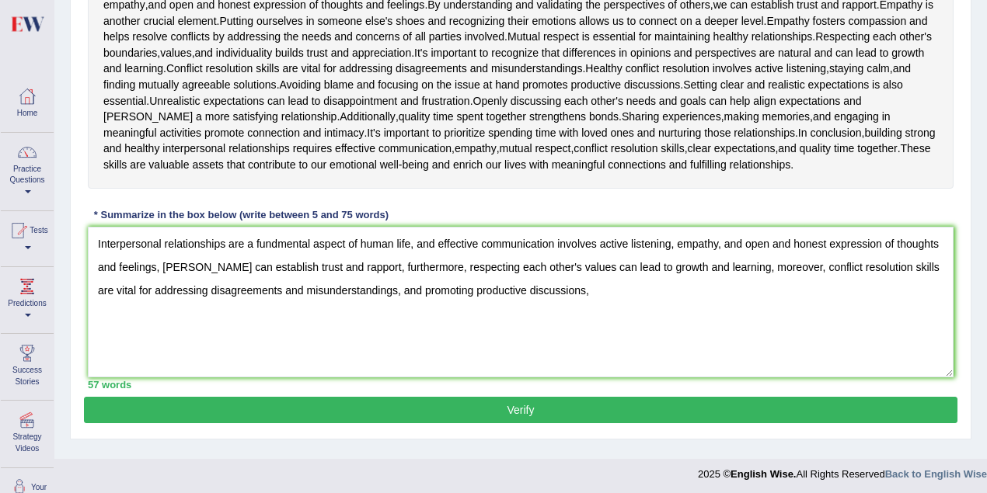
click at [86, 373] on div "Instructions: Read the passage below and summarize it using one sentence. Type …" at bounding box center [520, 128] width 873 height 537
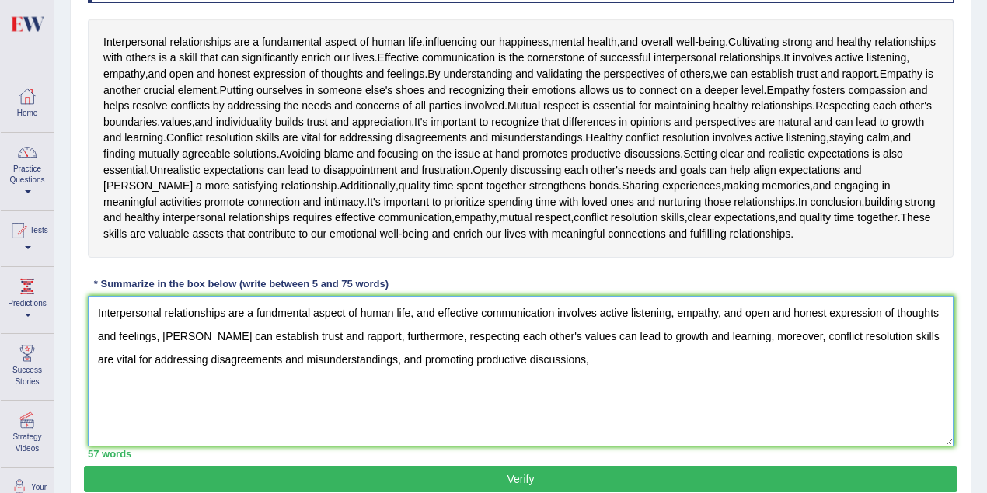
drag, startPoint x: 541, startPoint y: 339, endPoint x: 542, endPoint y: 350, distance: 11.8
click at [541, 341] on textarea "Interpersonal relationships are a fundmental aspect of human life, and effectiv…" at bounding box center [520, 371] width 865 height 151
click at [544, 359] on textarea "Interpersonal relationships are a fundmental aspect of human life, and effectiv…" at bounding box center [520, 371] width 865 height 151
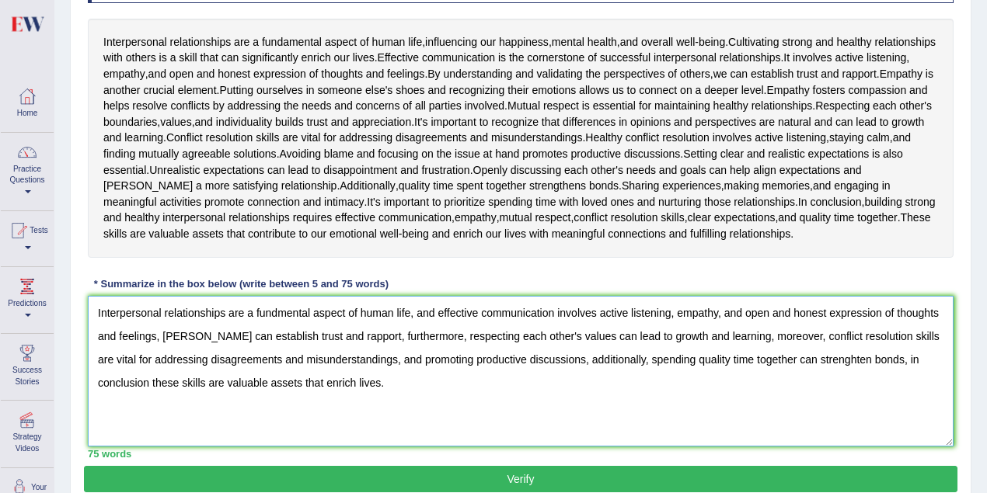
type textarea "Interpersonal relationships are a fundmental aspect of human life, and effectiv…"
click at [432, 461] on div "Instructions: Read the passage below and summarize it using one sentence. Type …" at bounding box center [520, 197] width 873 height 537
click at [433, 470] on button "Verify" at bounding box center [520, 479] width 873 height 26
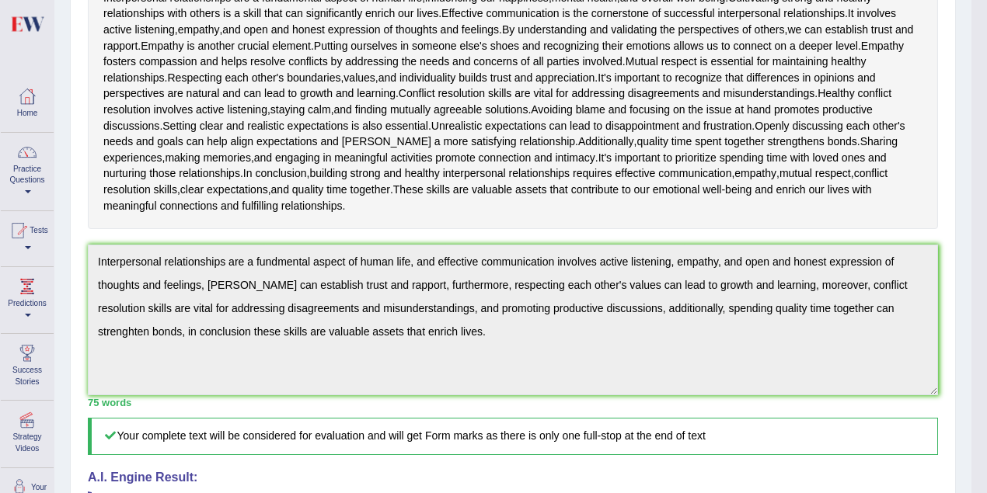
scroll to position [207, 0]
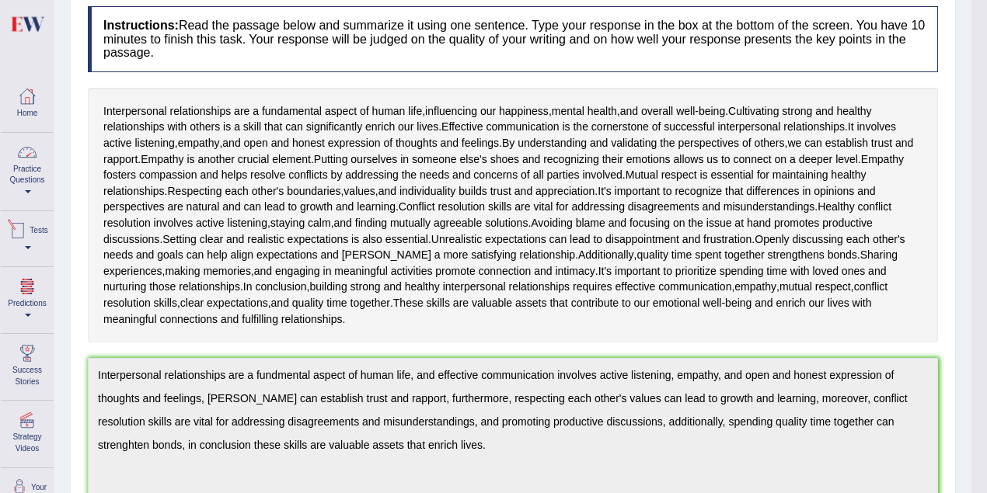
click at [19, 183] on link "Practice Questions" at bounding box center [27, 169] width 53 height 73
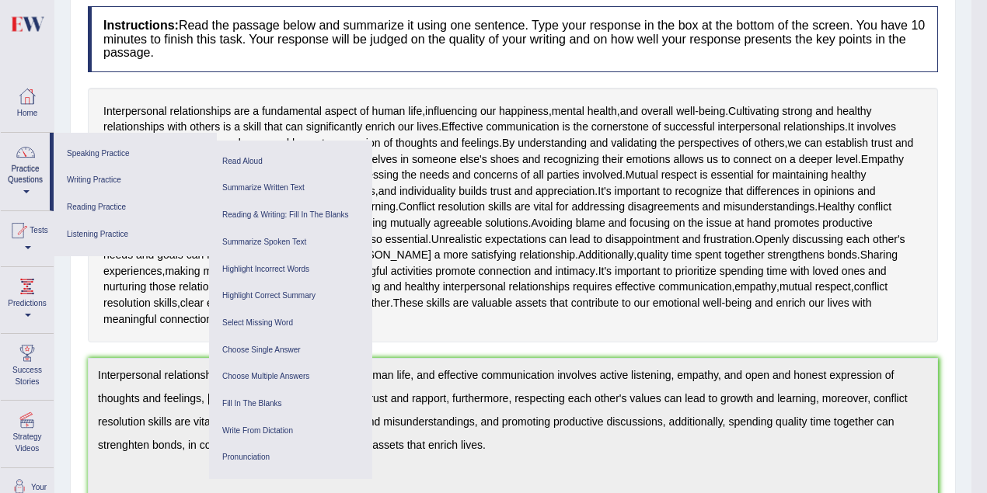
click at [604, 75] on div "Instructions: Read the passage below and summarize it using one sentence. Type …" at bounding box center [513, 422] width 858 height 848
click at [19, 186] on link "Practice Questions" at bounding box center [25, 169] width 49 height 73
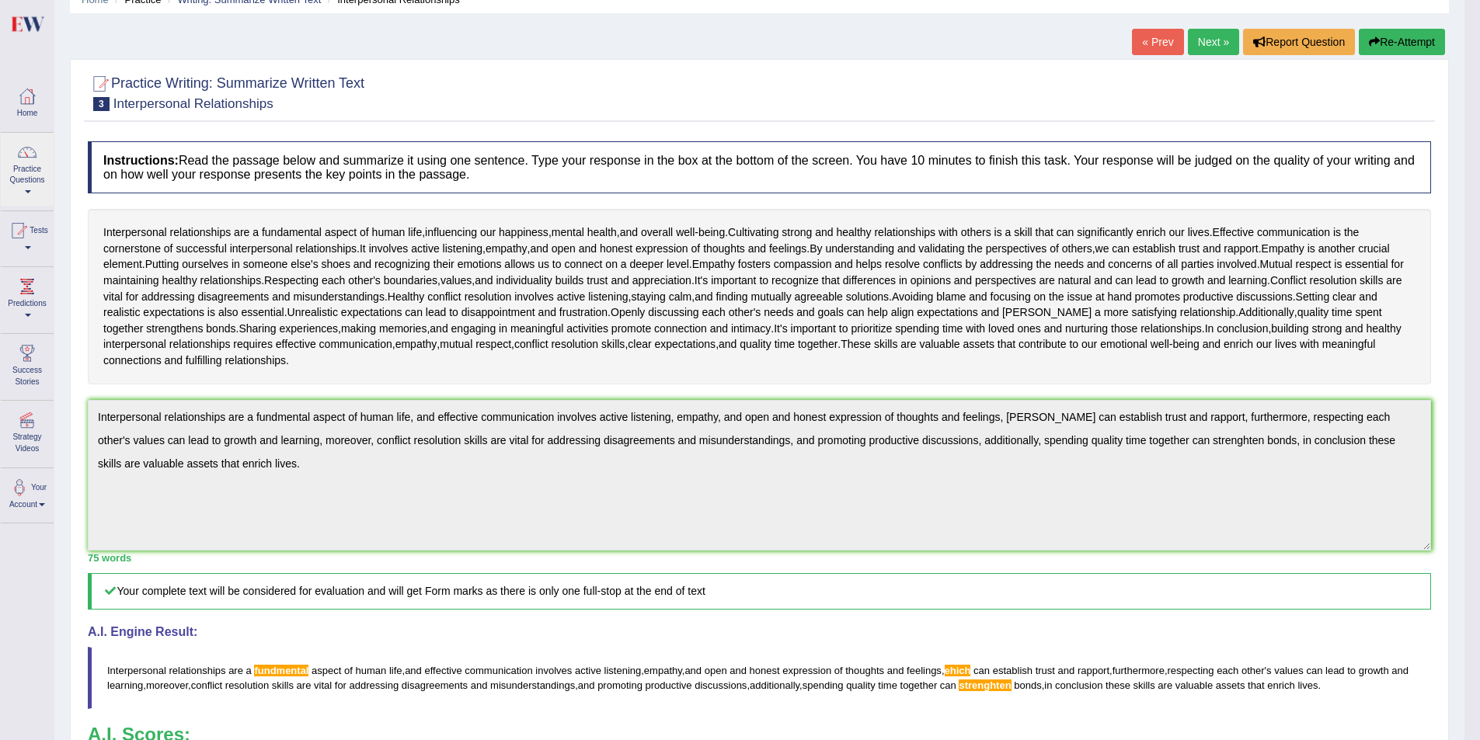
scroll to position [0, 0]
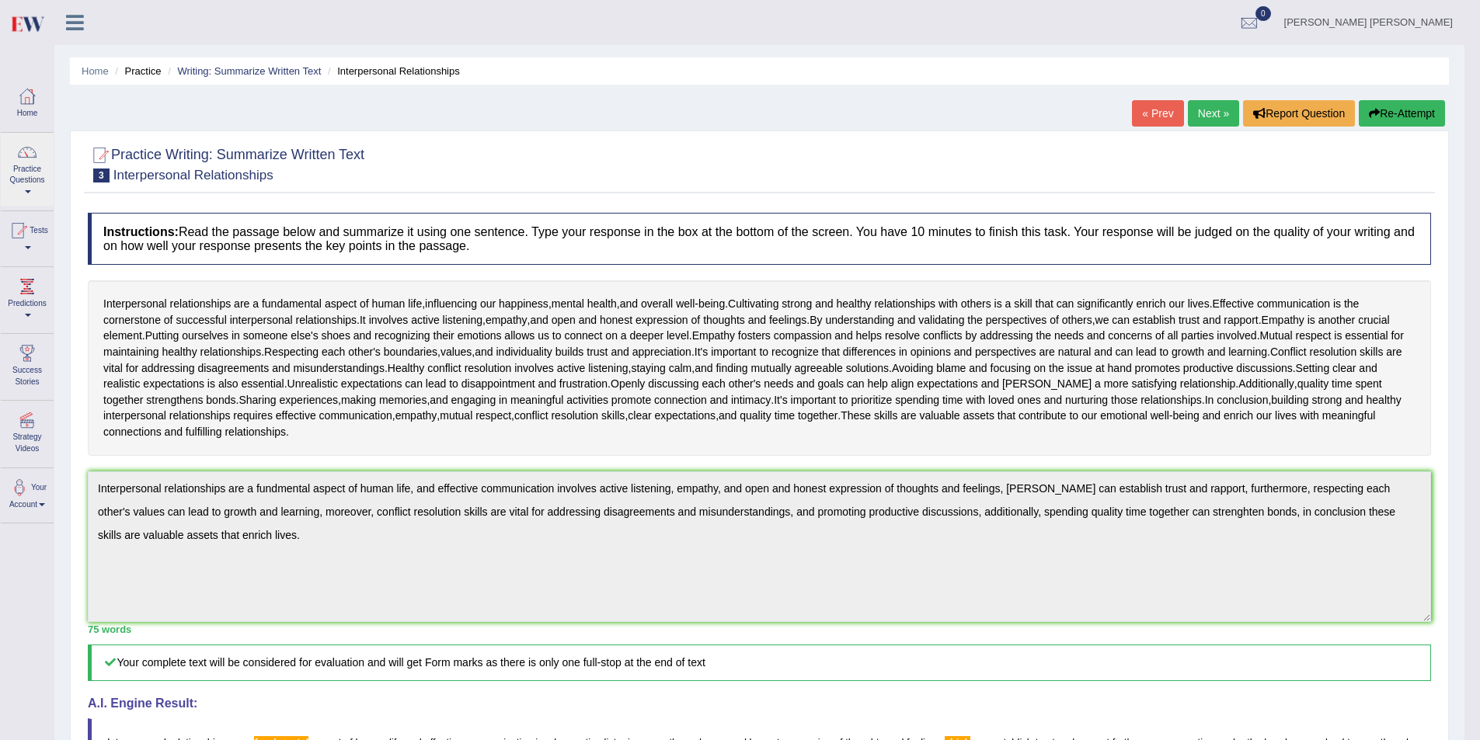
click at [84, 23] on link at bounding box center [74, 20] width 41 height 23
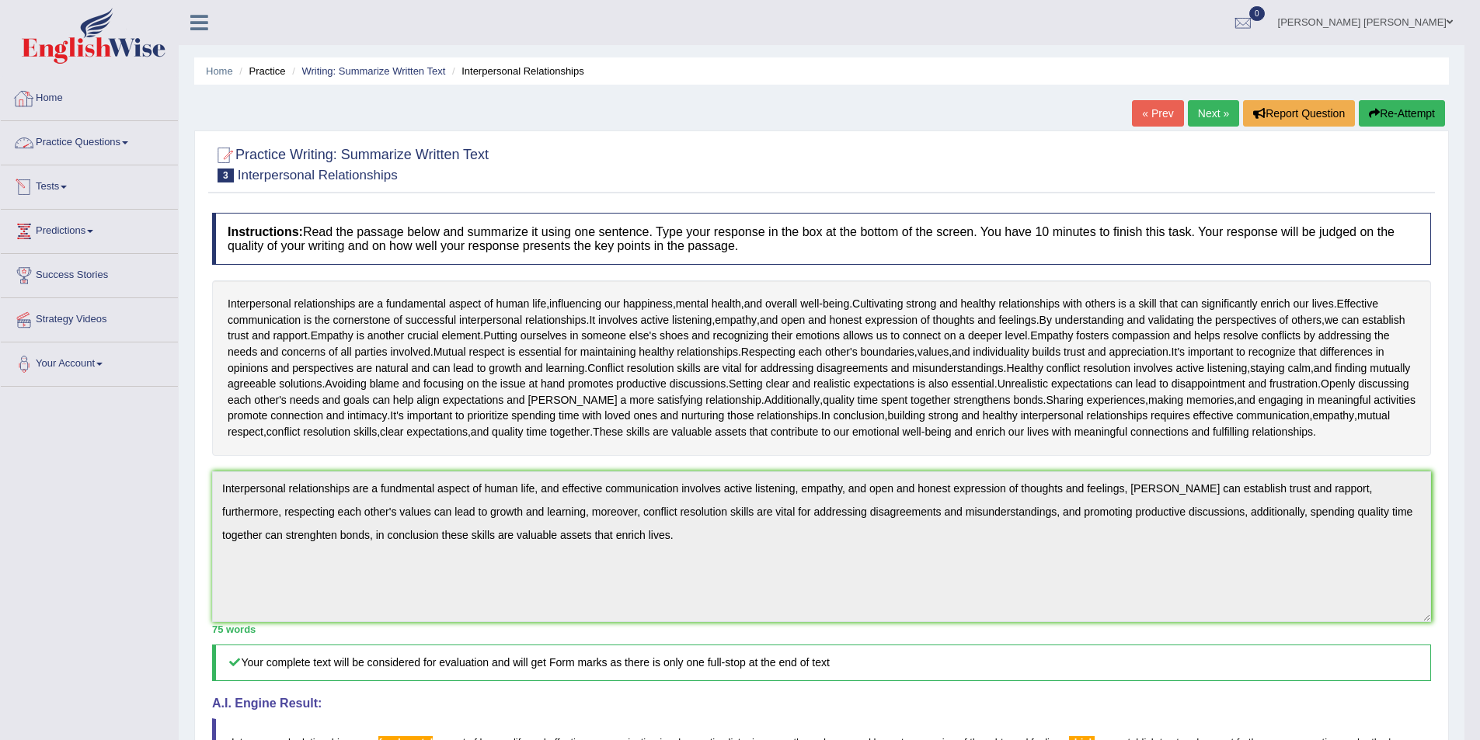
click at [68, 136] on link "Practice Questions" at bounding box center [89, 140] width 177 height 39
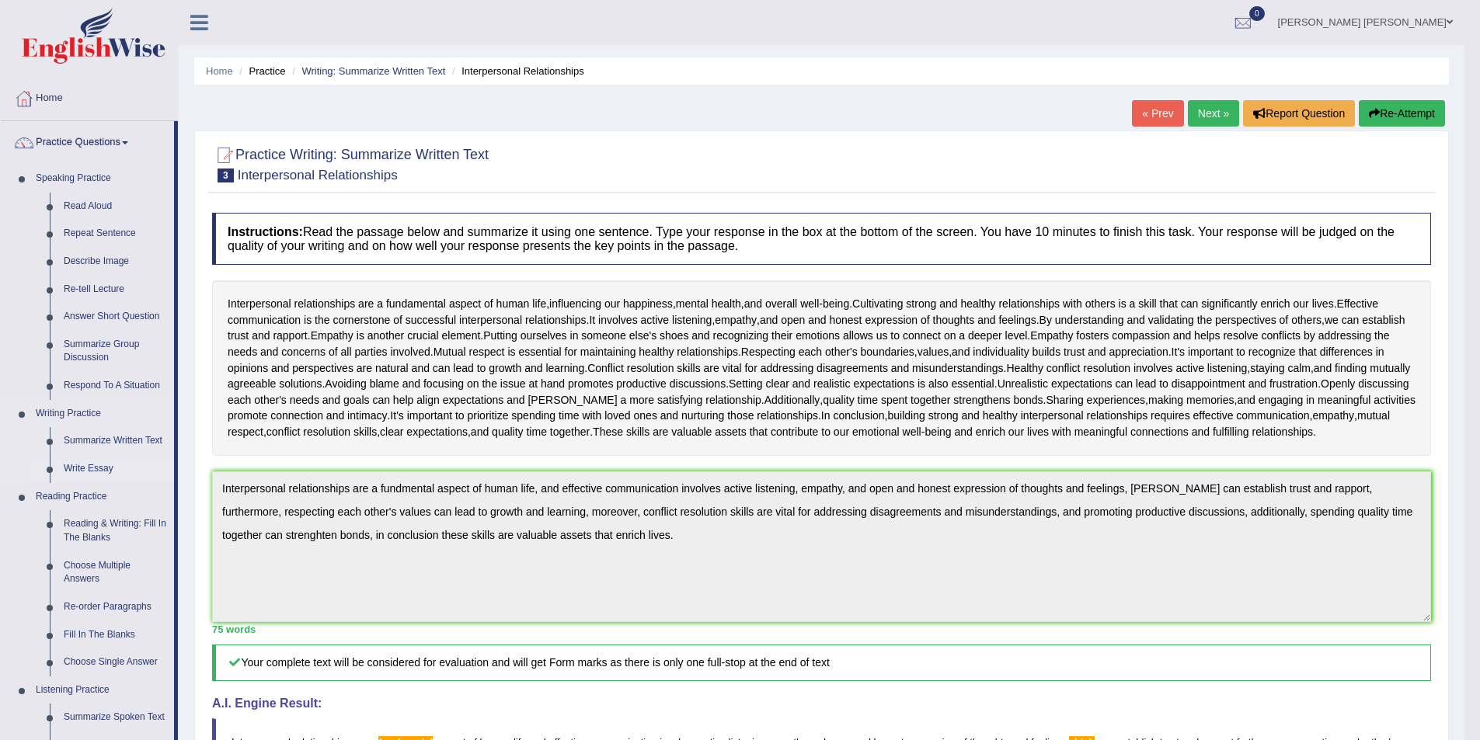
click at [85, 461] on link "Write Essay" at bounding box center [115, 469] width 117 height 28
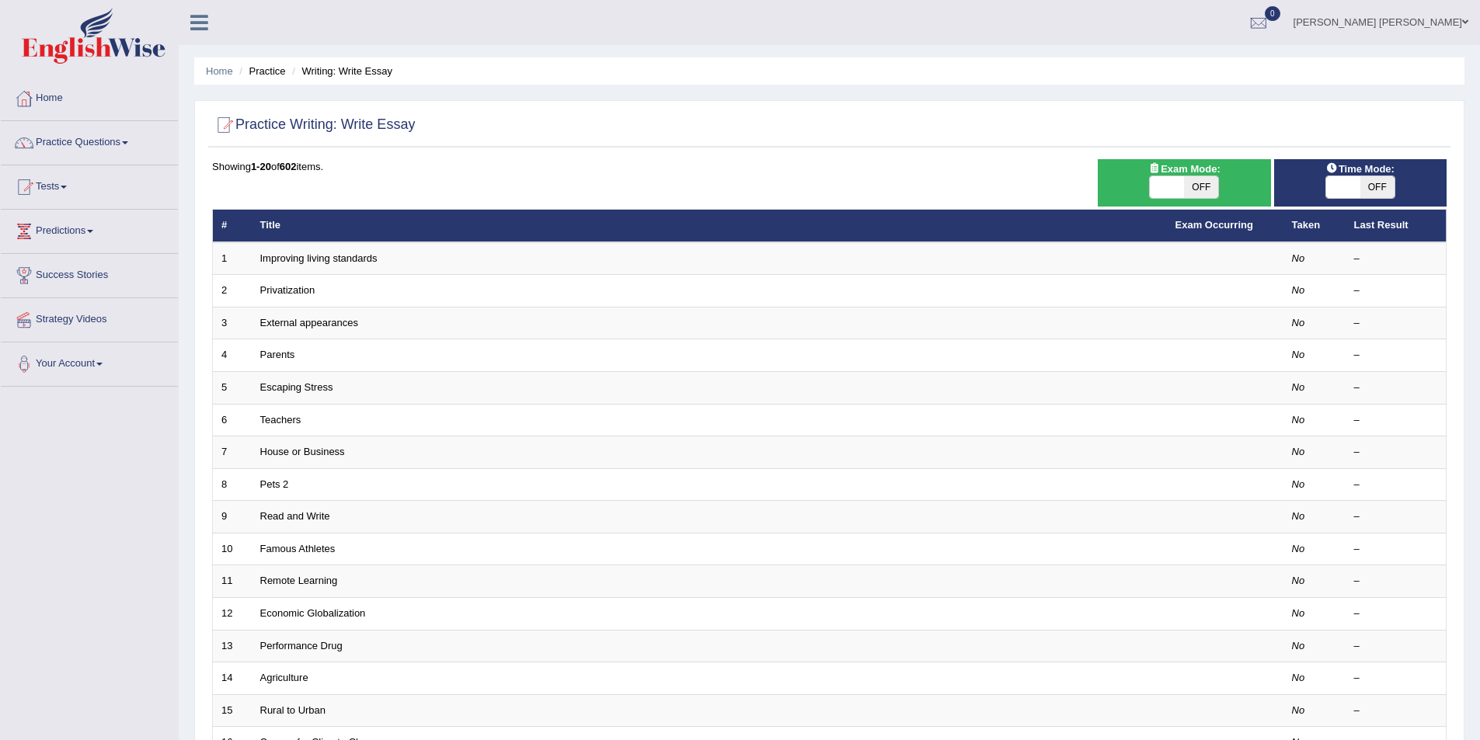
click at [1154, 183] on span at bounding box center [1167, 187] width 34 height 22
checkbox input "true"
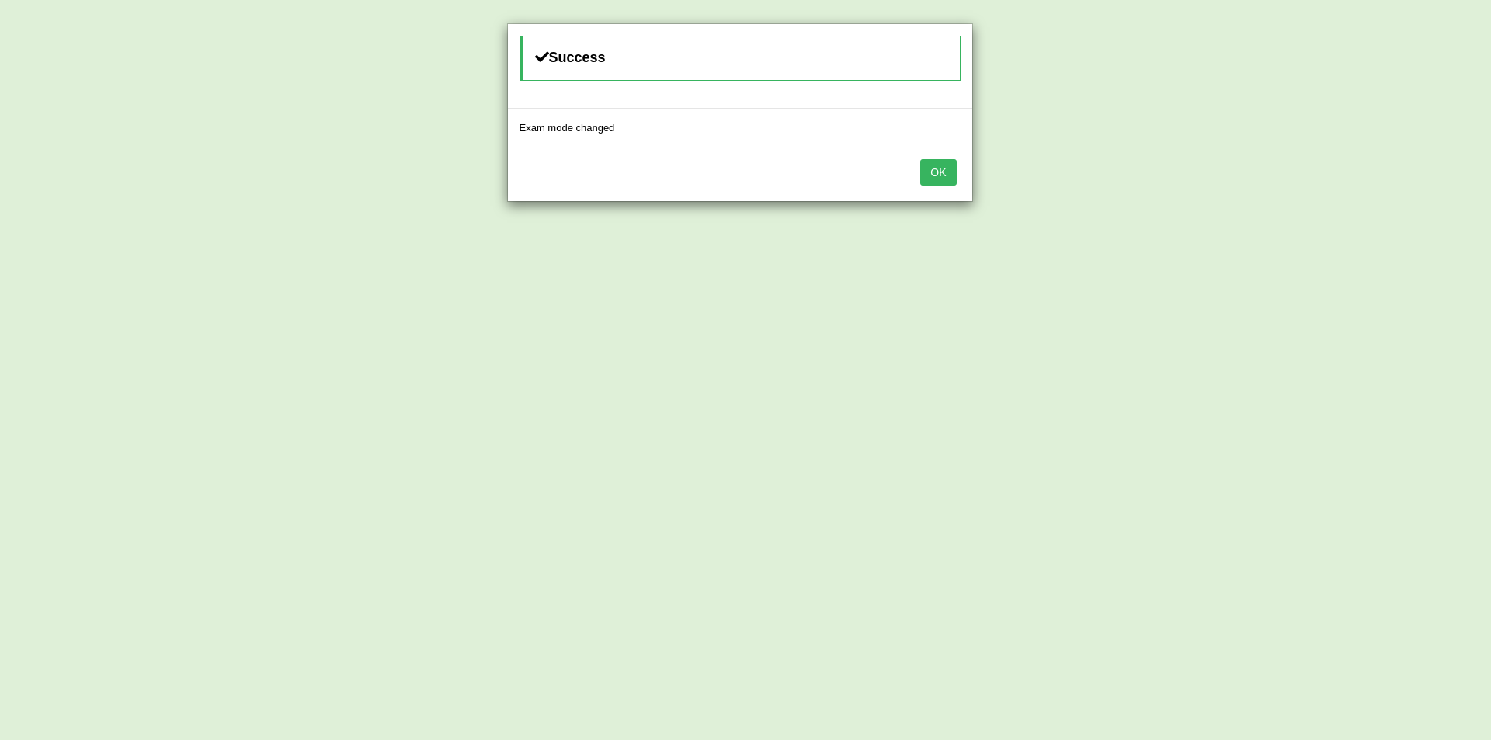
click at [936, 169] on button "OK" at bounding box center [939, 172] width 36 height 26
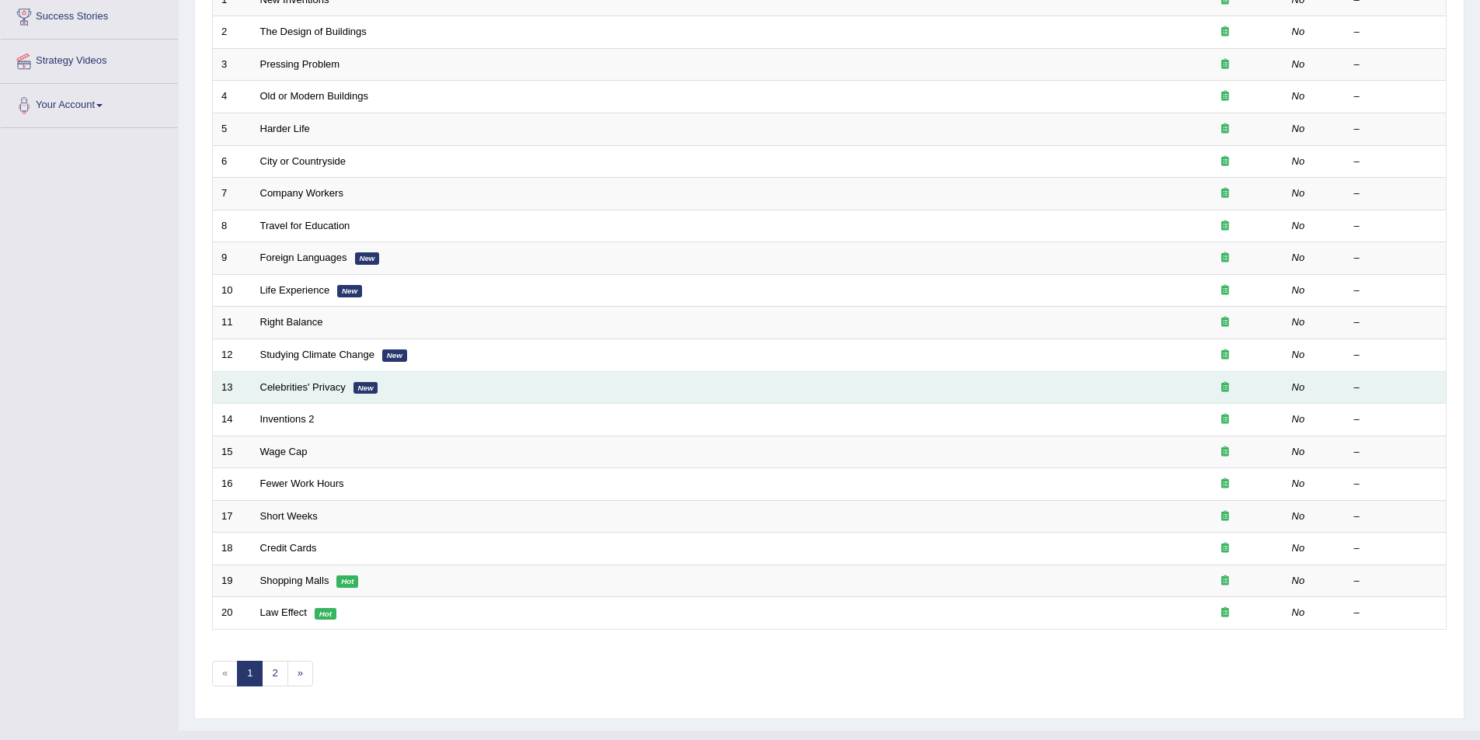
scroll to position [288, 0]
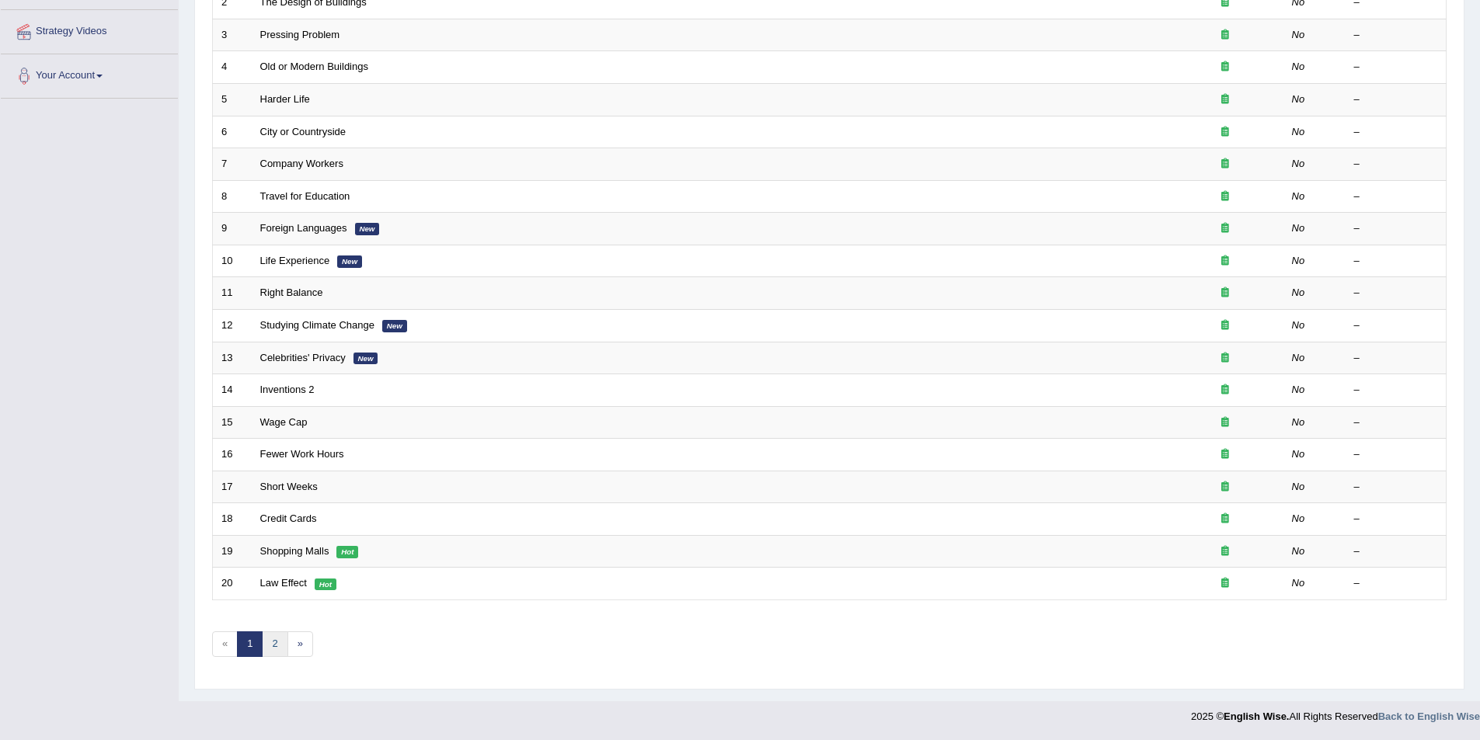
click at [270, 643] on link "2" at bounding box center [275, 645] width 26 height 26
